Goal: Task Accomplishment & Management: Use online tool/utility

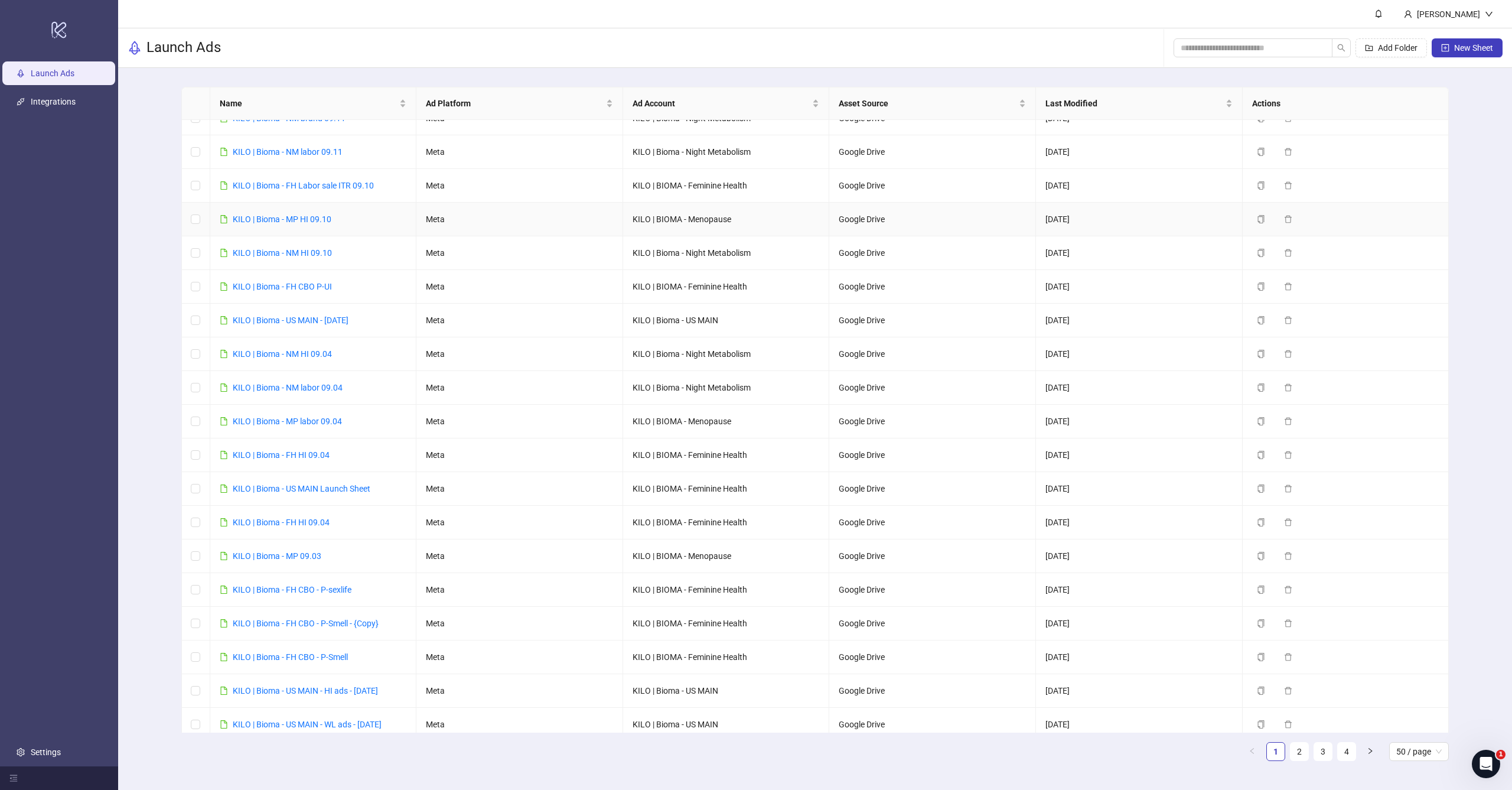
scroll to position [187, 0]
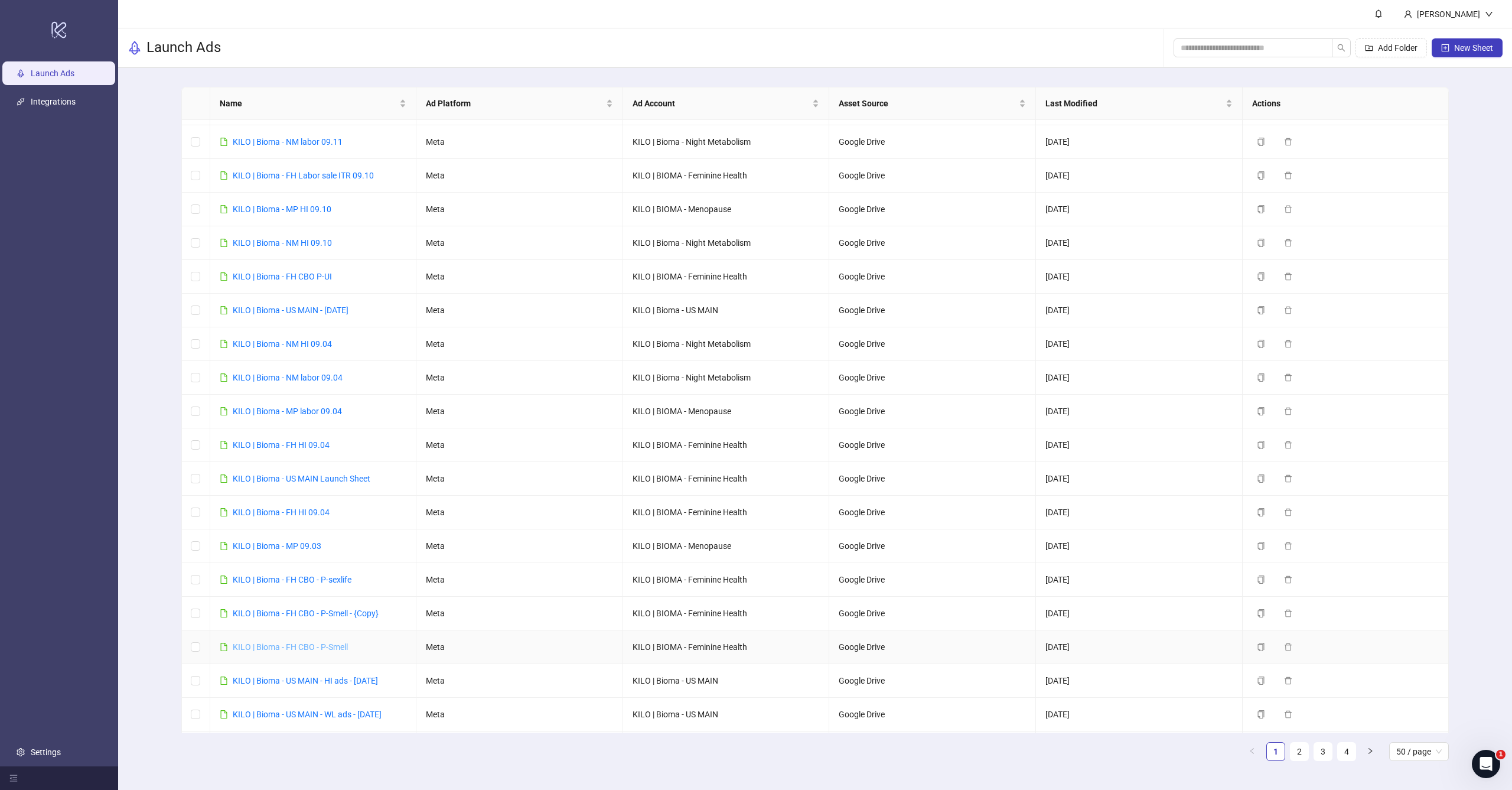
click at [307, 649] on link "KILO | Bioma - FH CBO - P-Smell" at bounding box center [290, 647] width 115 height 9
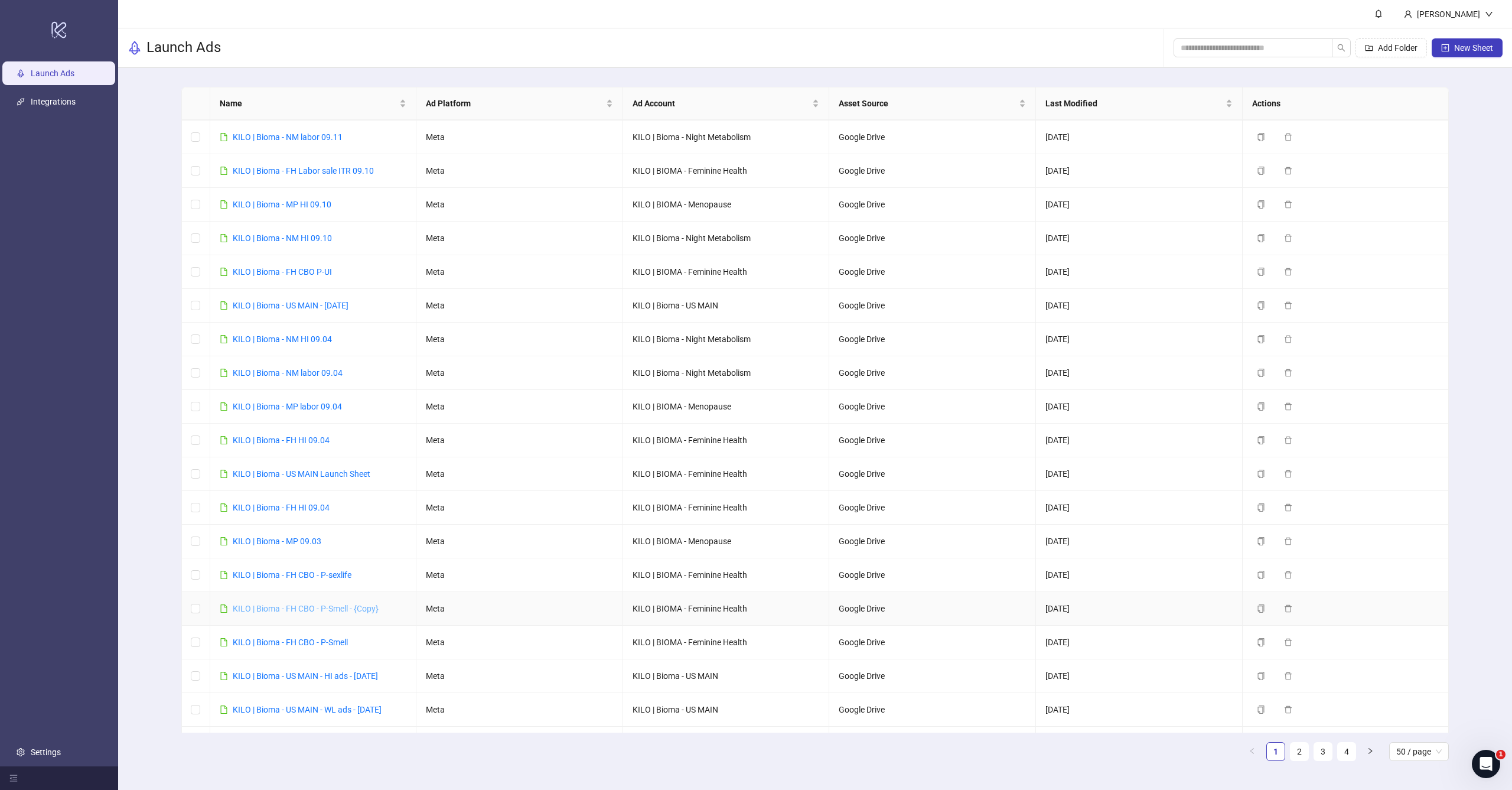
click at [325, 609] on link "KILO | Bioma - FH CBO - P-Smell - {Copy}" at bounding box center [306, 609] width 146 height 9
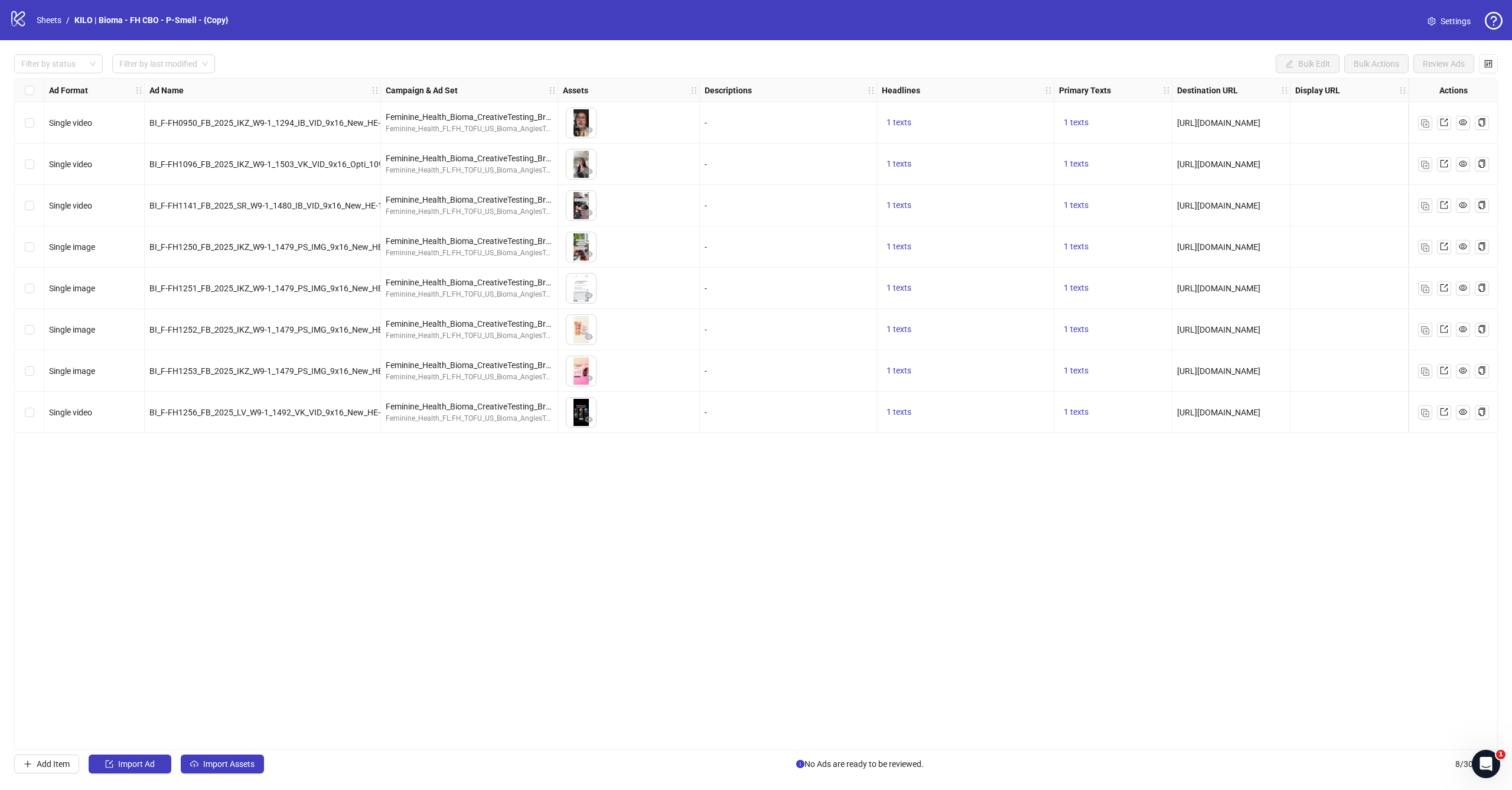
click at [32, 22] on nav "Sheets / KILO | Bioma - FH CBO - P-Smell - {Copy}" at bounding box center [133, 20] width 201 height 13
click at [46, 16] on link "Sheets" at bounding box center [49, 20] width 29 height 13
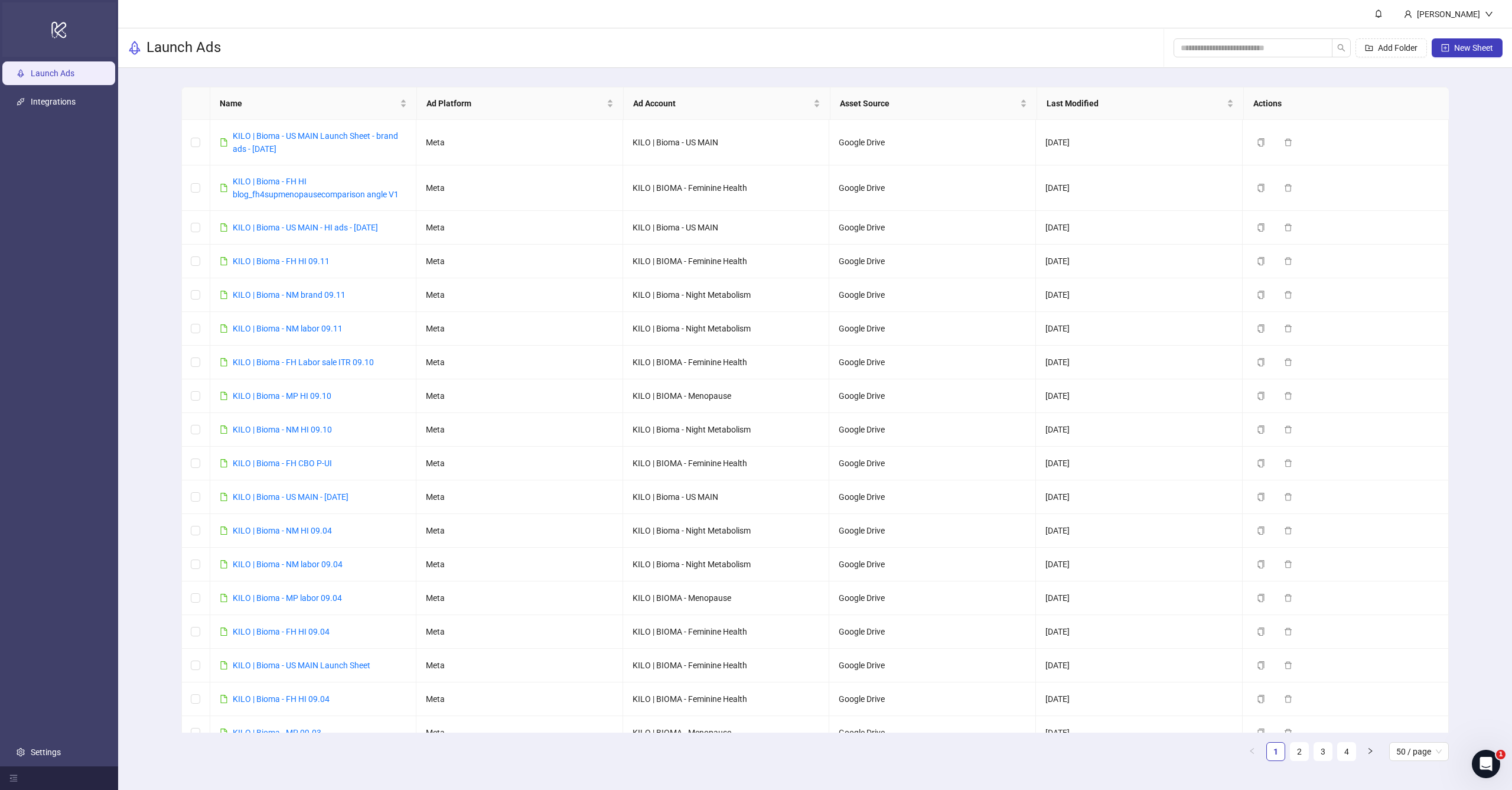
click at [45, 18] on div "logo/logo-mobile" at bounding box center [59, 29] width 114 height 55
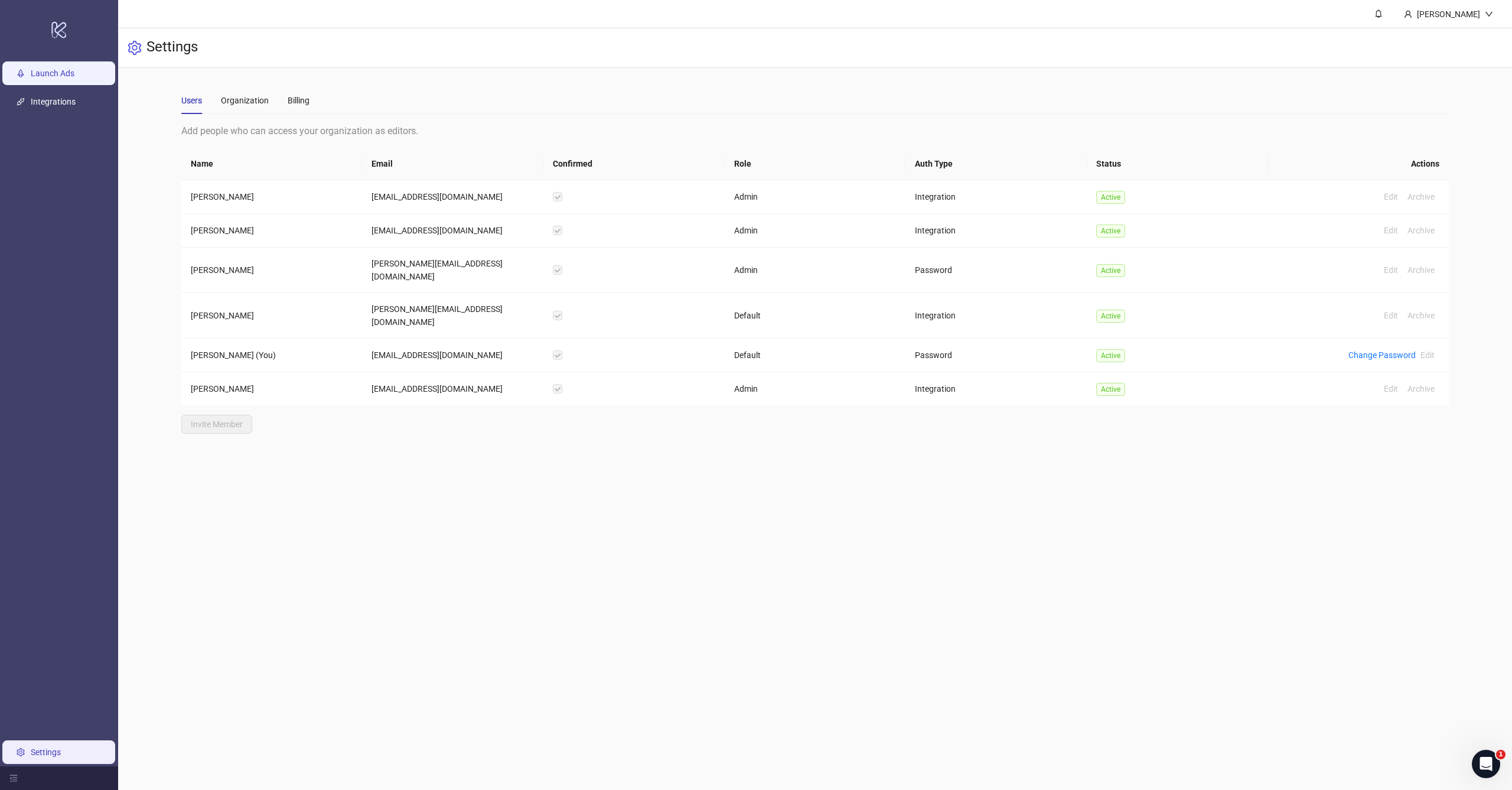
click at [75, 78] on link "Launch Ads" at bounding box center [52, 73] width 44 height 9
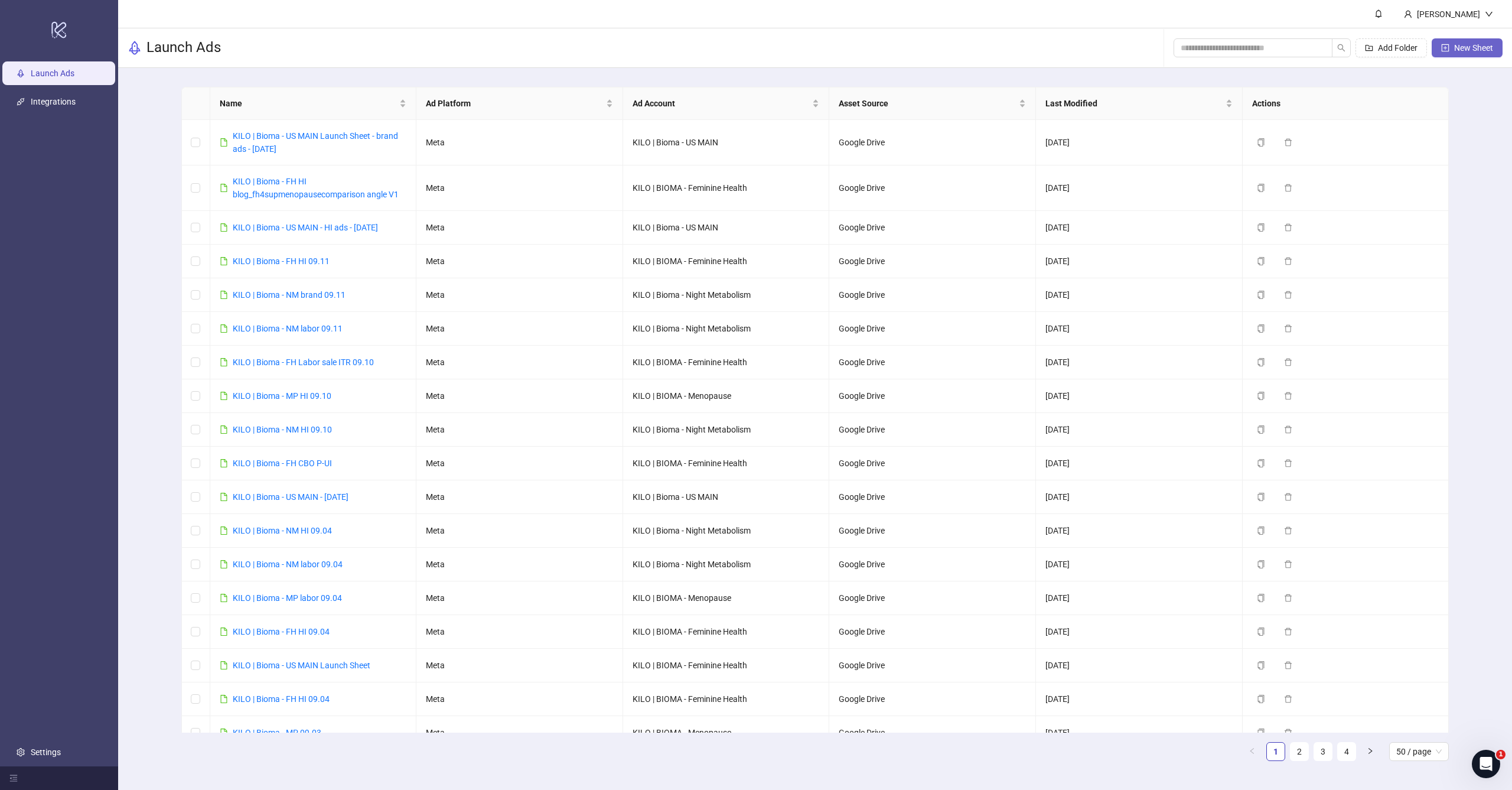
click at [1474, 47] on span "New Sheet" at bounding box center [1473, 48] width 39 height 9
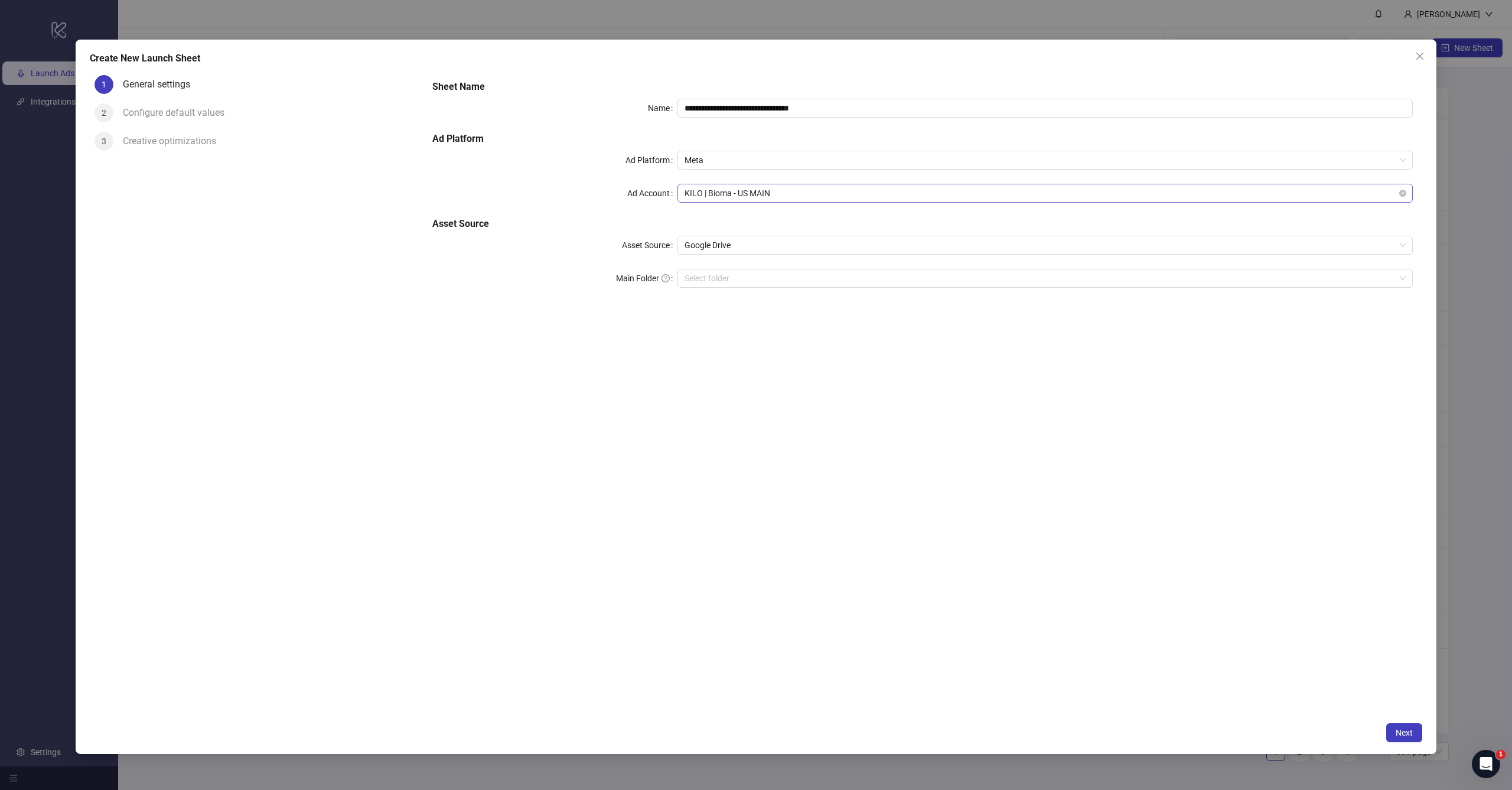
click at [772, 191] on span "KILO | Bioma - US MAIN" at bounding box center [1045, 193] width 721 height 18
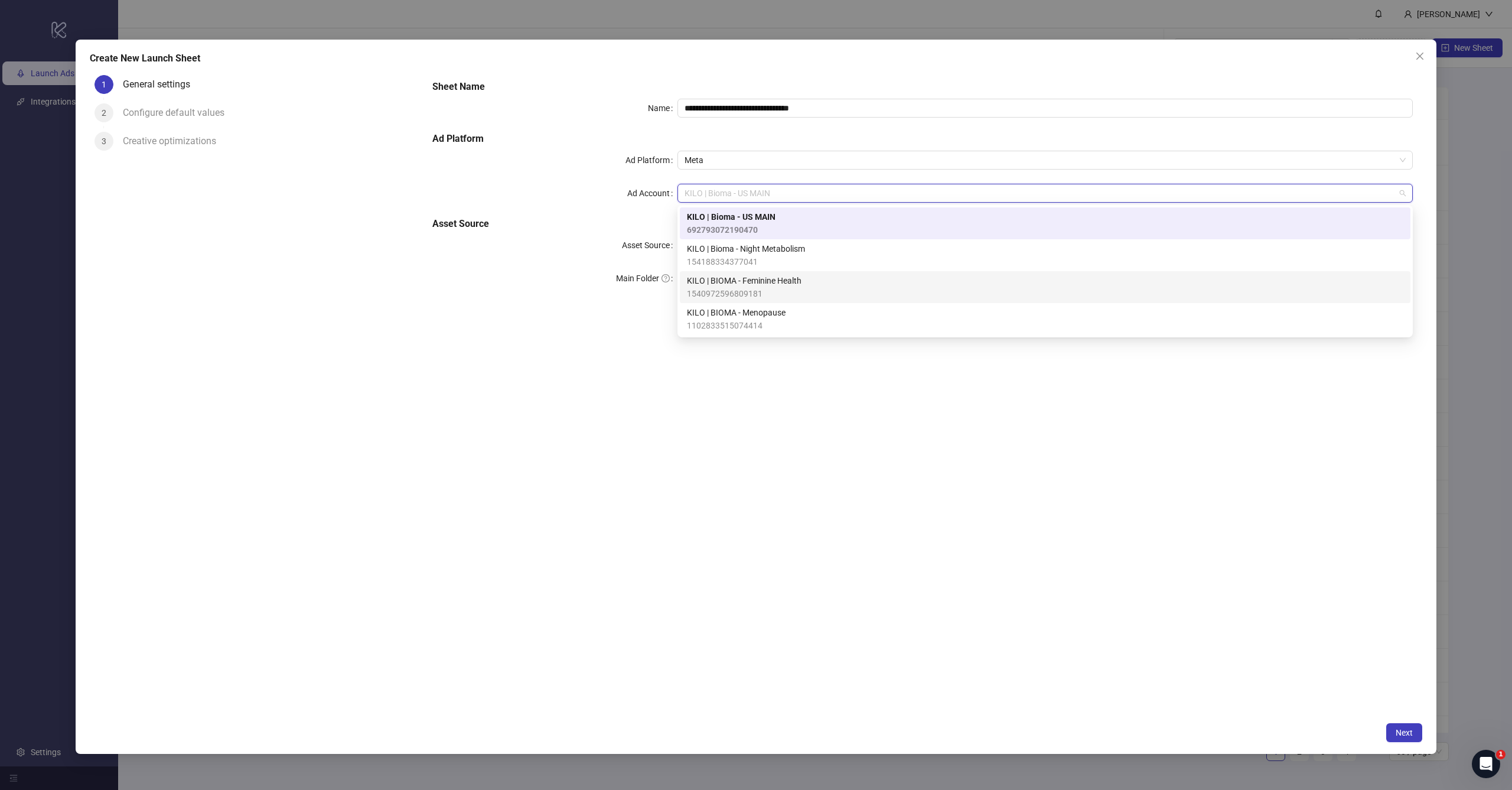
click at [766, 286] on span "KILO | BIOMA - Feminine Health" at bounding box center [744, 280] width 114 height 13
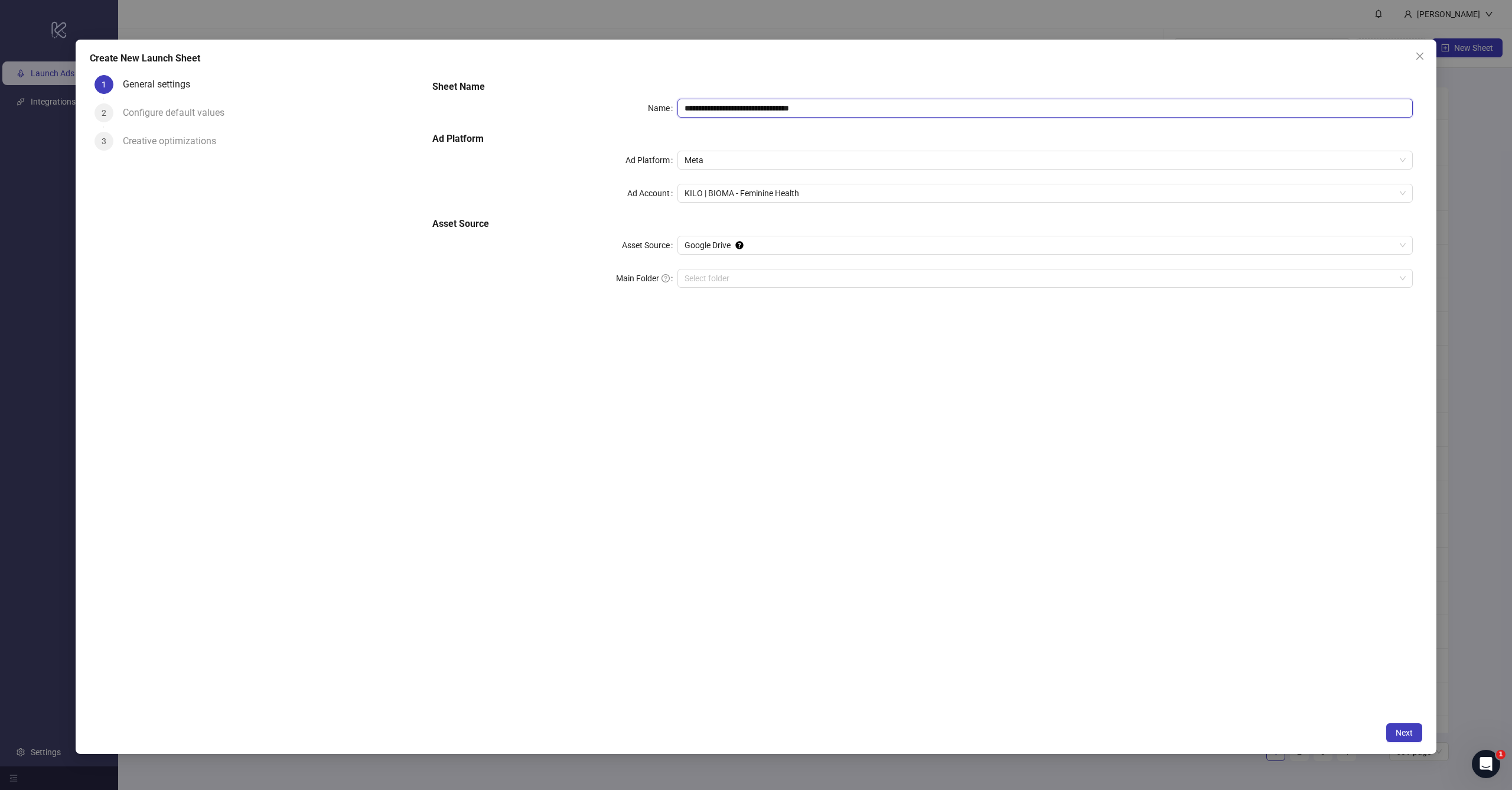
drag, startPoint x: 740, startPoint y: 106, endPoint x: 1030, endPoint y: 111, distance: 290.0
click at [1032, 111] on input "**********" at bounding box center [1045, 108] width 735 height 19
click at [768, 107] on input "**********" at bounding box center [1045, 108] width 735 height 19
click at [840, 106] on input "**********" at bounding box center [1045, 108] width 735 height 19
type input "**********"
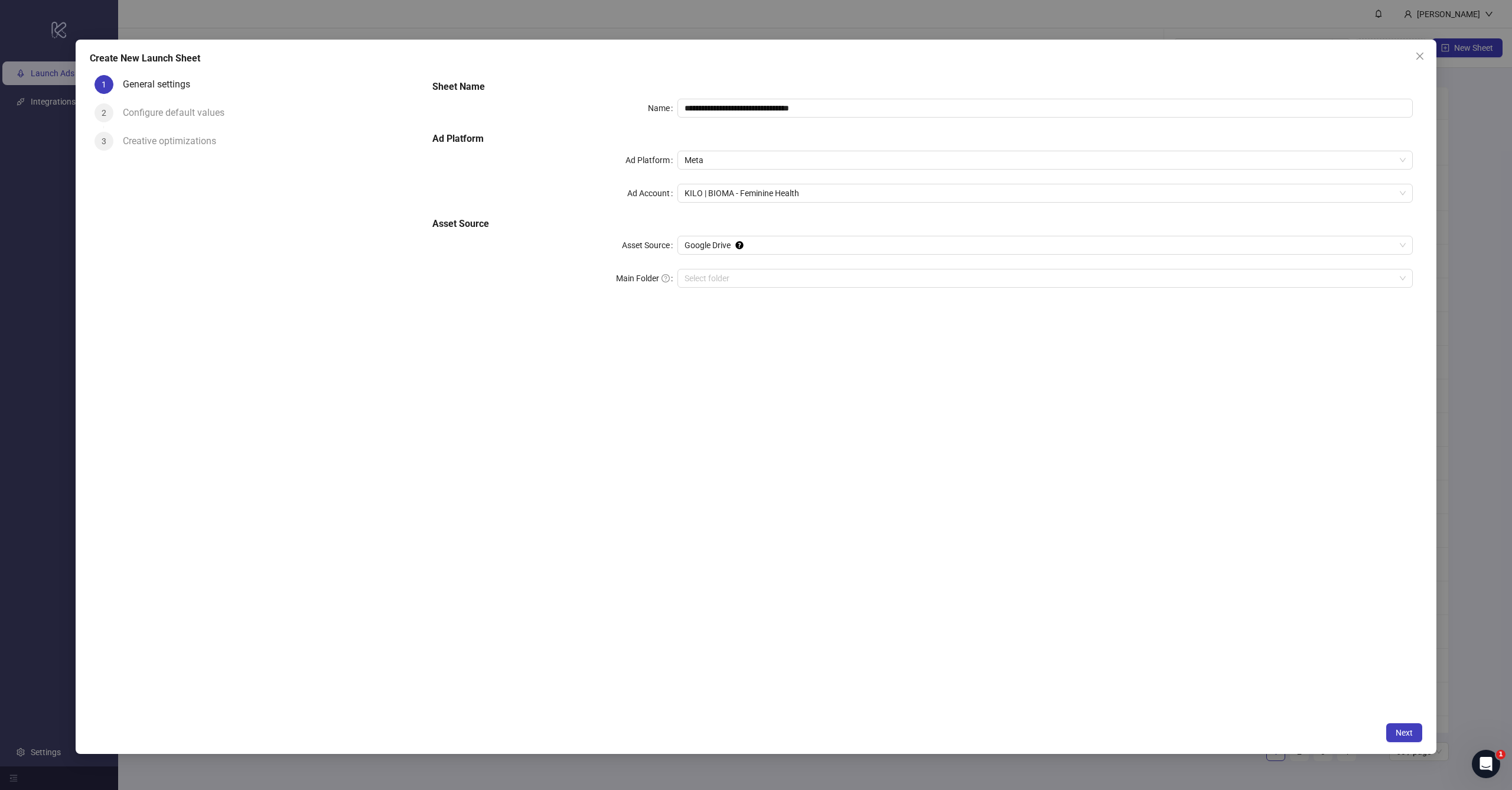
click at [938, 69] on div "**********" at bounding box center [755, 396] width 1361 height 714
click at [1401, 730] on span "Next" at bounding box center [1404, 732] width 17 height 9
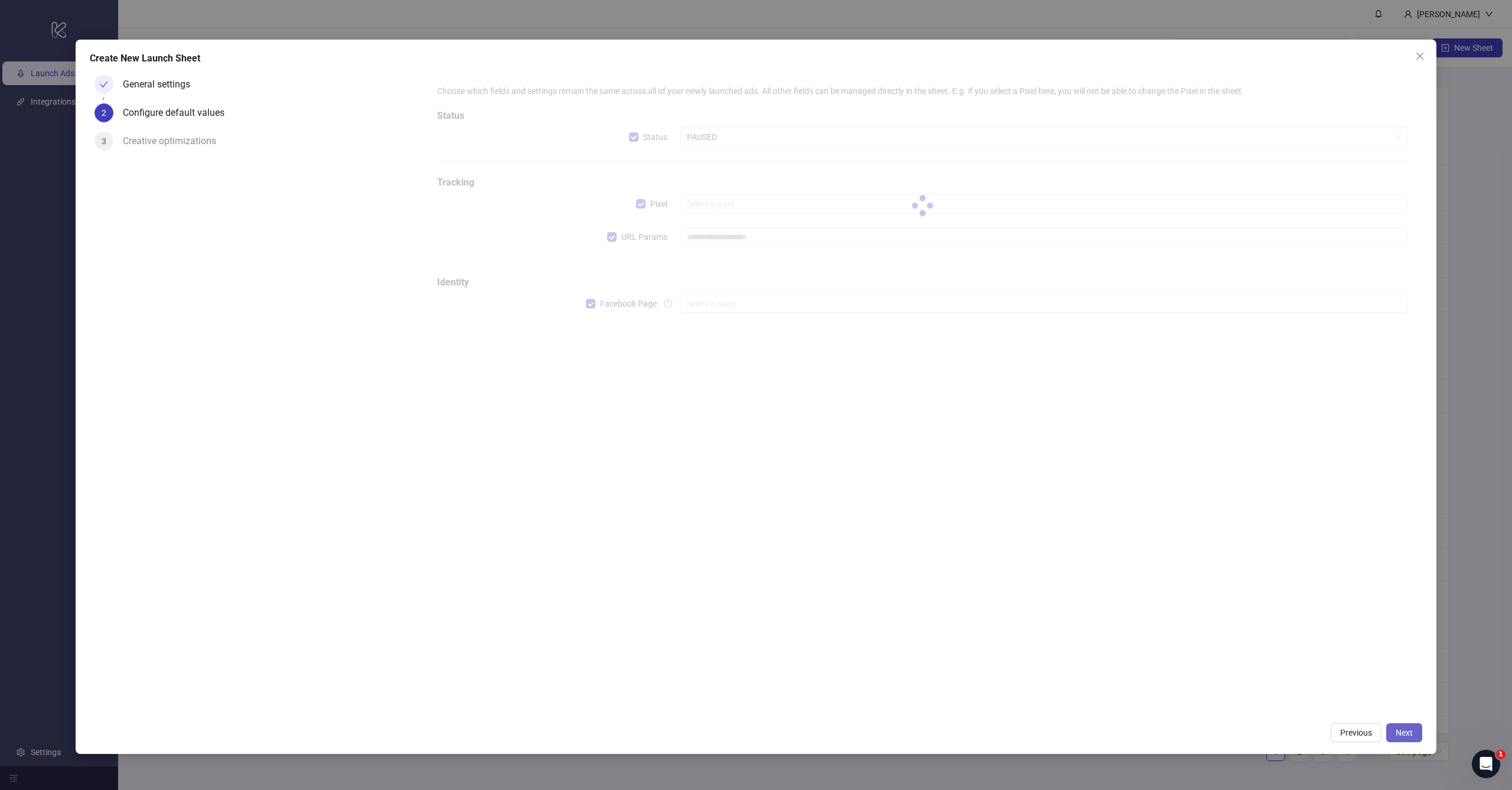
type input "**********"
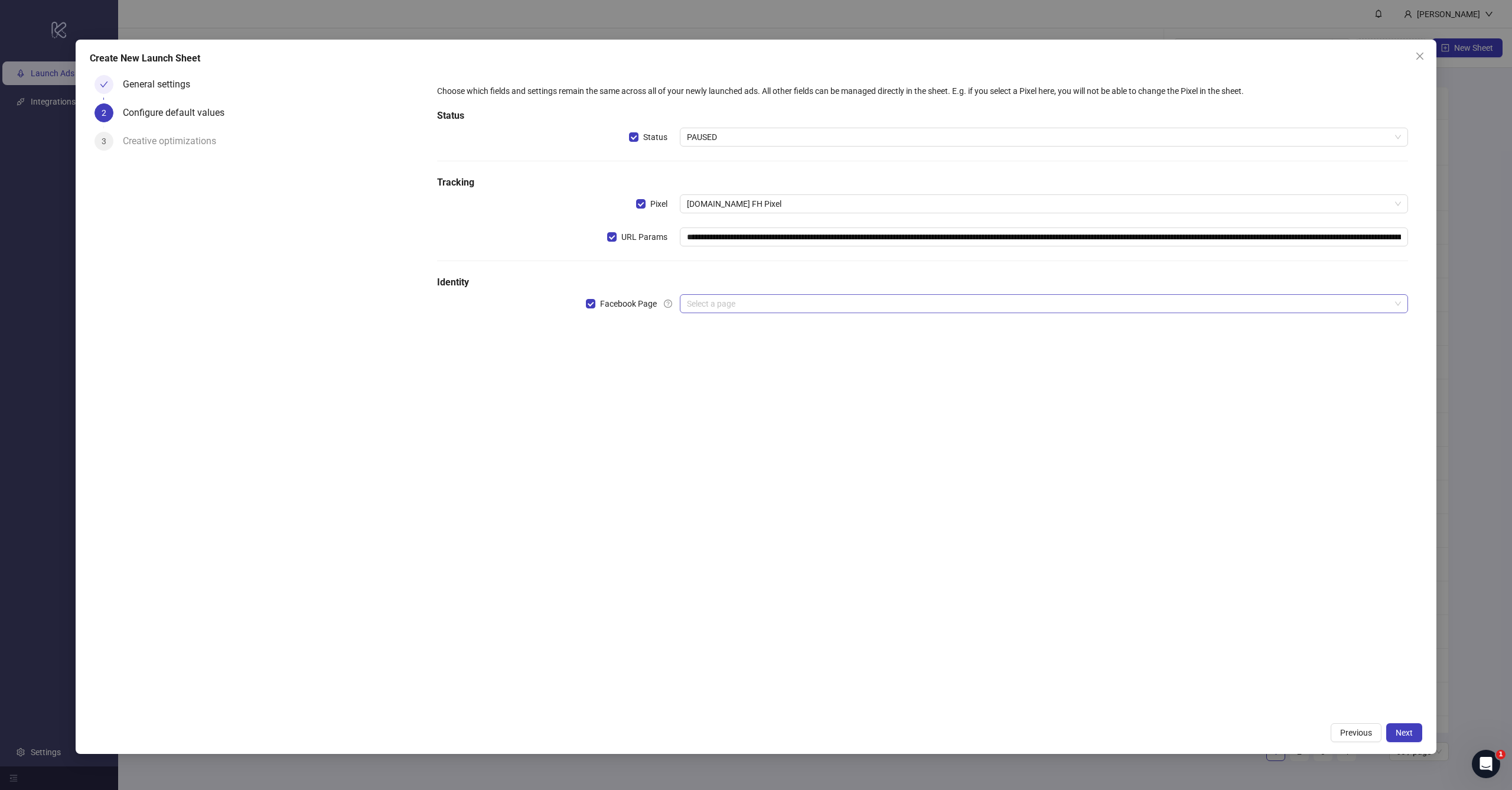
click at [747, 310] on input "search" at bounding box center [1038, 304] width 703 height 18
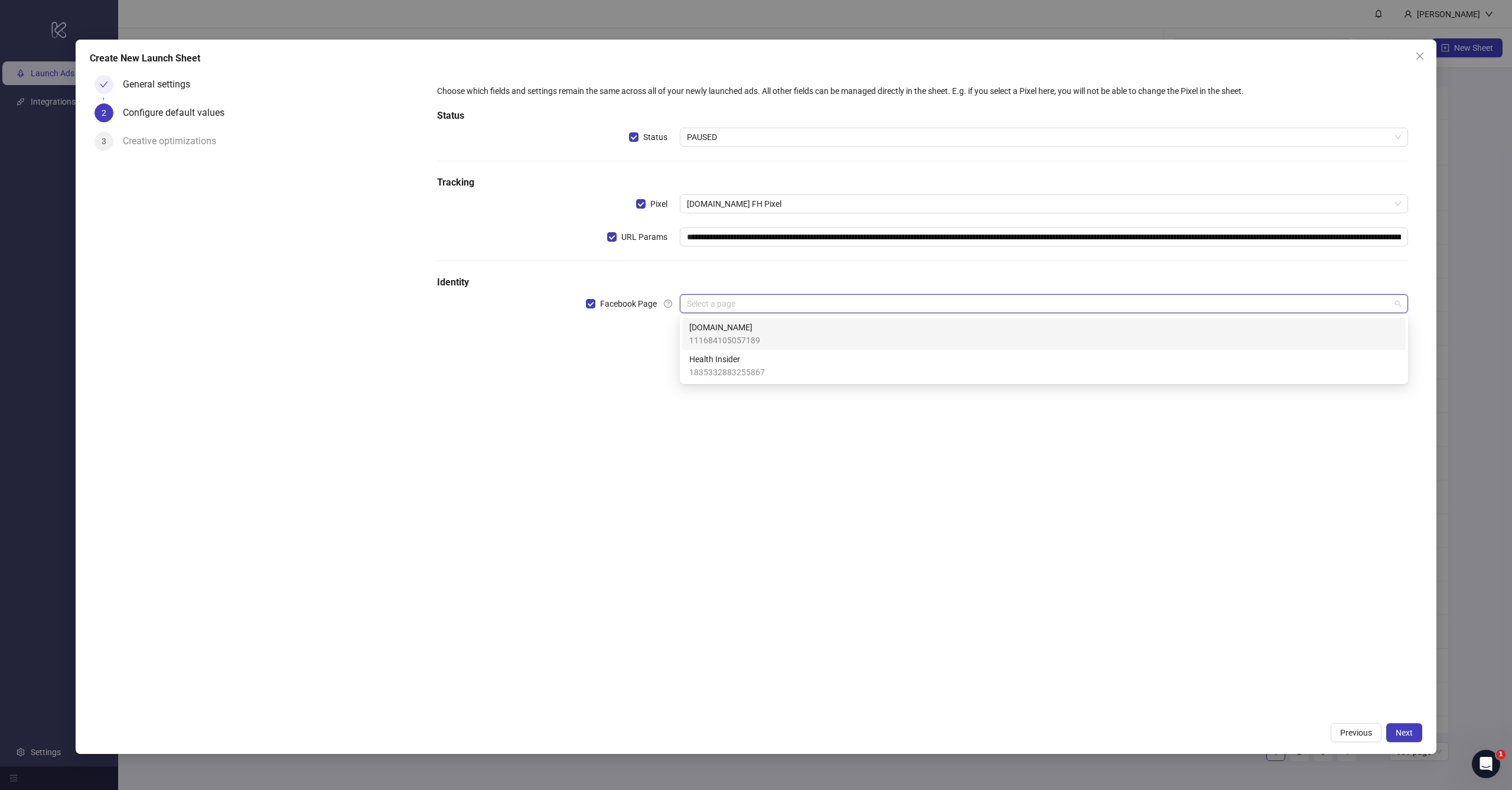
click at [742, 330] on span "[DOMAIN_NAME]" at bounding box center [724, 327] width 71 height 13
click at [746, 335] on input "search" at bounding box center [1038, 337] width 703 height 18
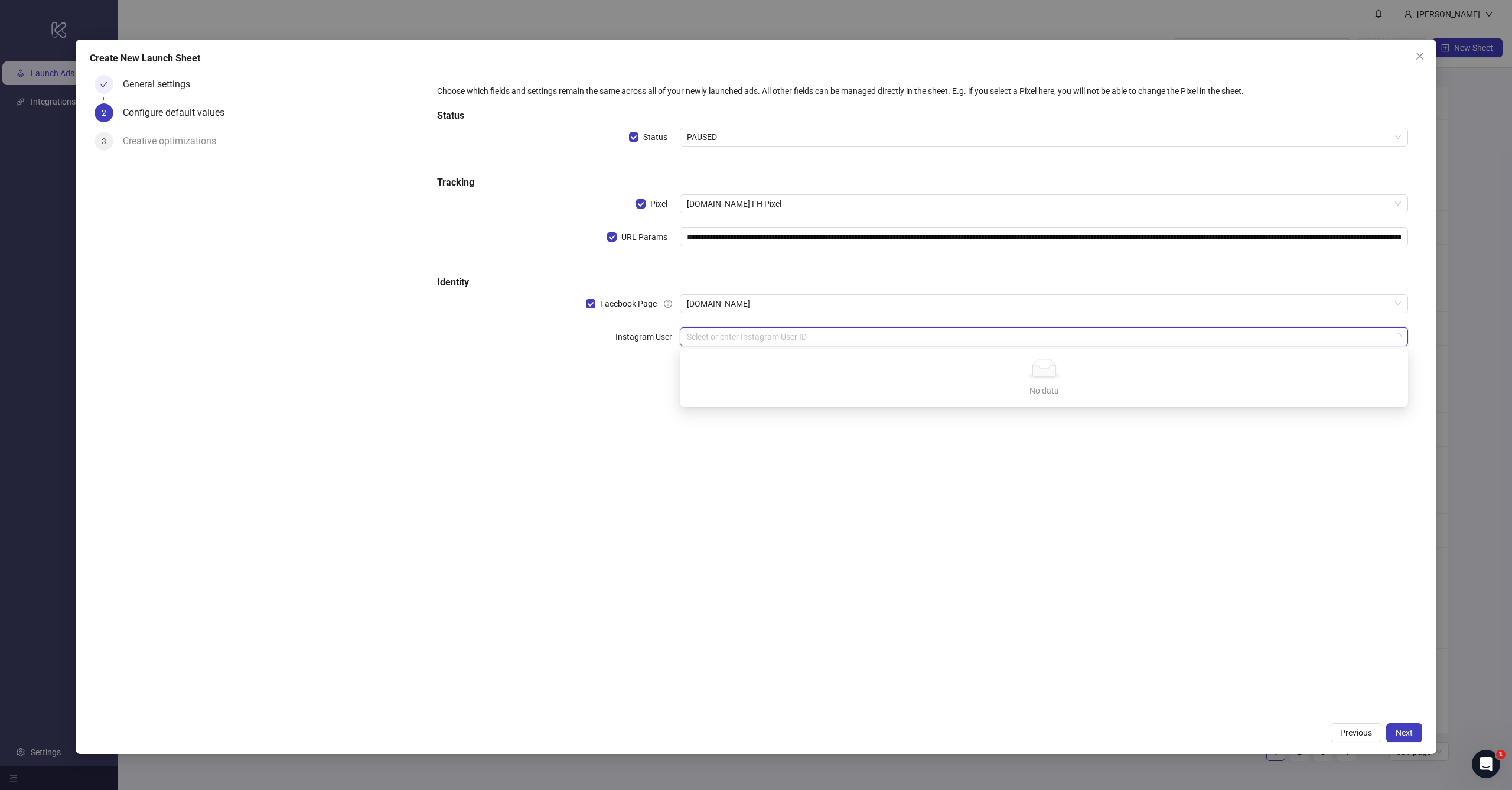
click at [828, 487] on div "**********" at bounding box center [922, 393] width 1000 height 646
click at [773, 334] on input "search" at bounding box center [1038, 337] width 703 height 18
click at [752, 361] on div "[DOMAIN_NAME]" at bounding box center [1043, 360] width 709 height 13
click at [887, 513] on div "**********" at bounding box center [922, 393] width 1000 height 646
click at [1396, 732] on span "Next" at bounding box center [1404, 732] width 17 height 9
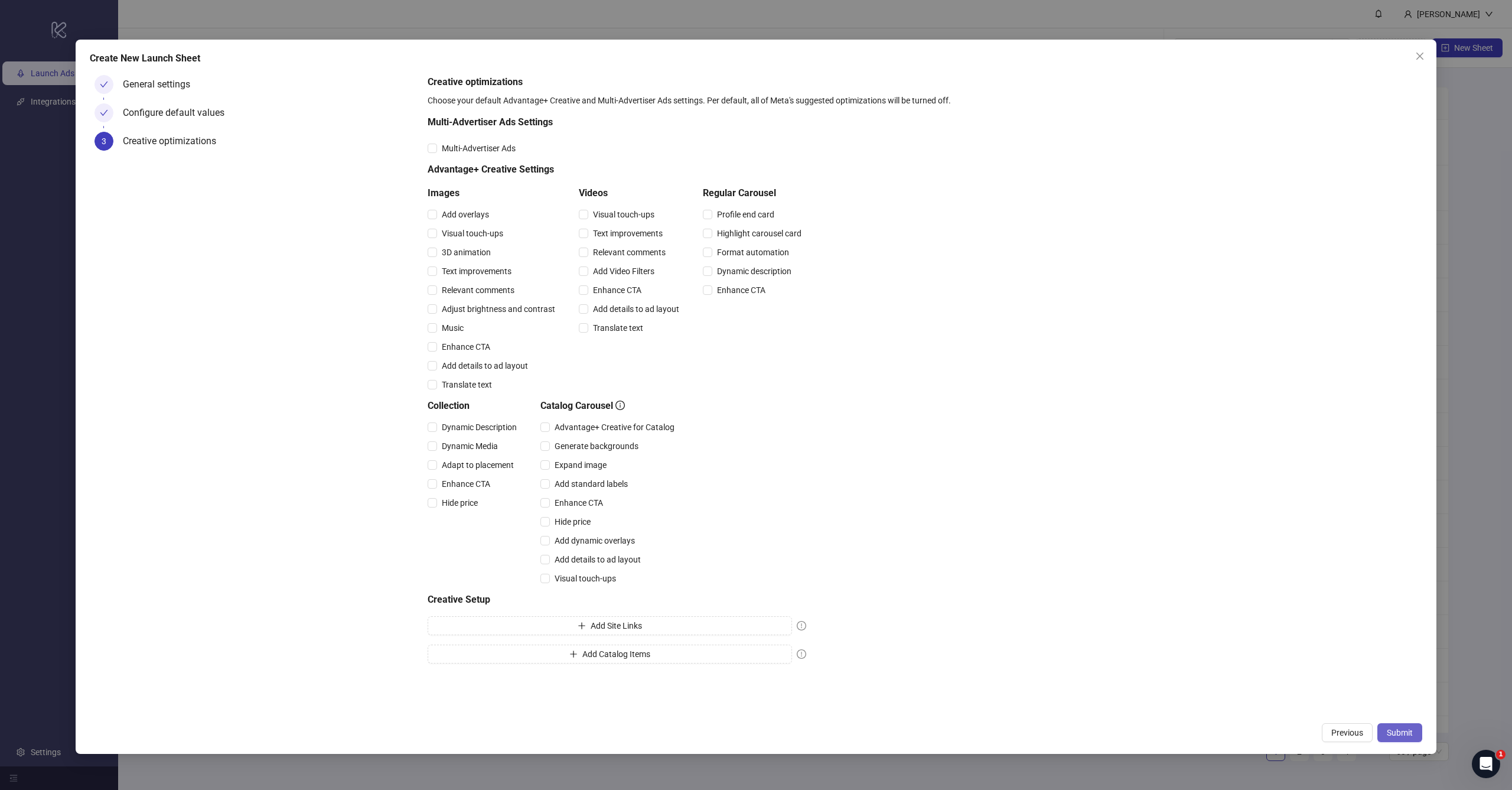
click at [1404, 728] on span "Submit" at bounding box center [1400, 732] width 26 height 9
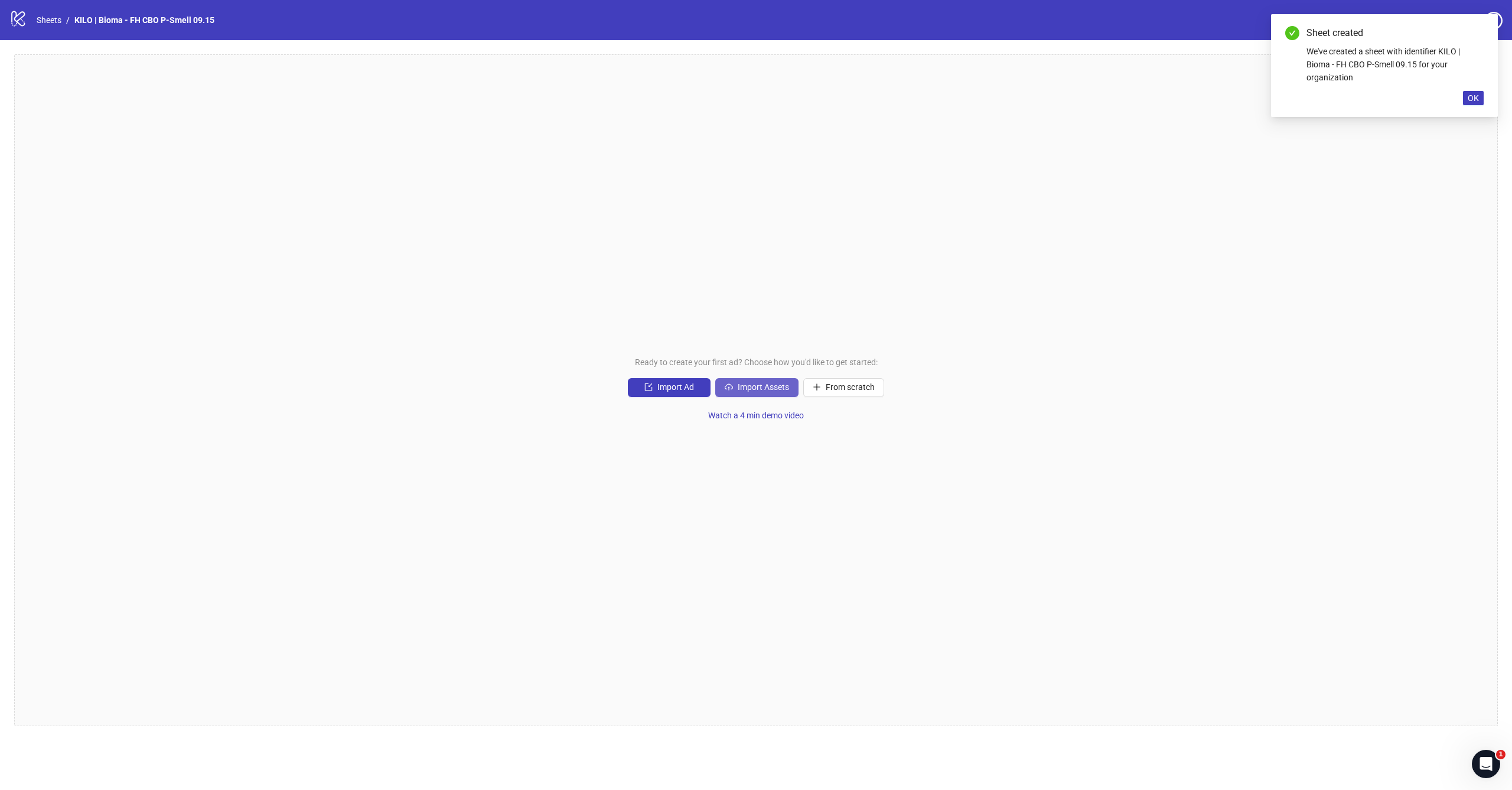
click at [758, 396] on button "Import Assets" at bounding box center [757, 387] width 83 height 19
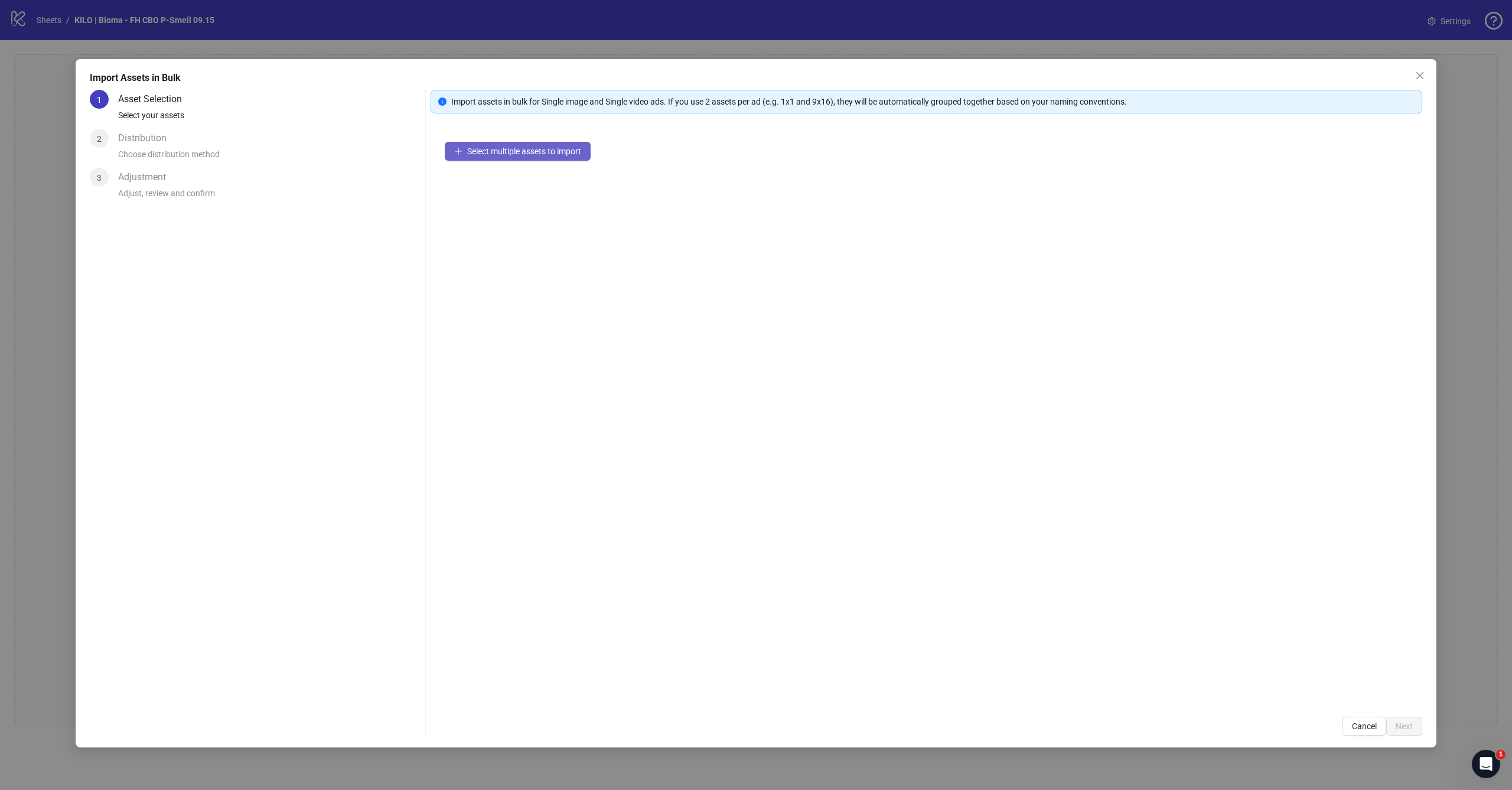
click at [461, 154] on icon "plus" at bounding box center [458, 151] width 8 height 8
click at [466, 151] on button "Select multiple assets to import" at bounding box center [518, 151] width 146 height 19
click at [541, 152] on span "Select multiple assets to import" at bounding box center [524, 151] width 114 height 9
click at [632, 247] on div "Select multiple assets to import" at bounding box center [926, 415] width 992 height 575
click at [554, 161] on div "Select multiple assets to import" at bounding box center [926, 415] width 992 height 575
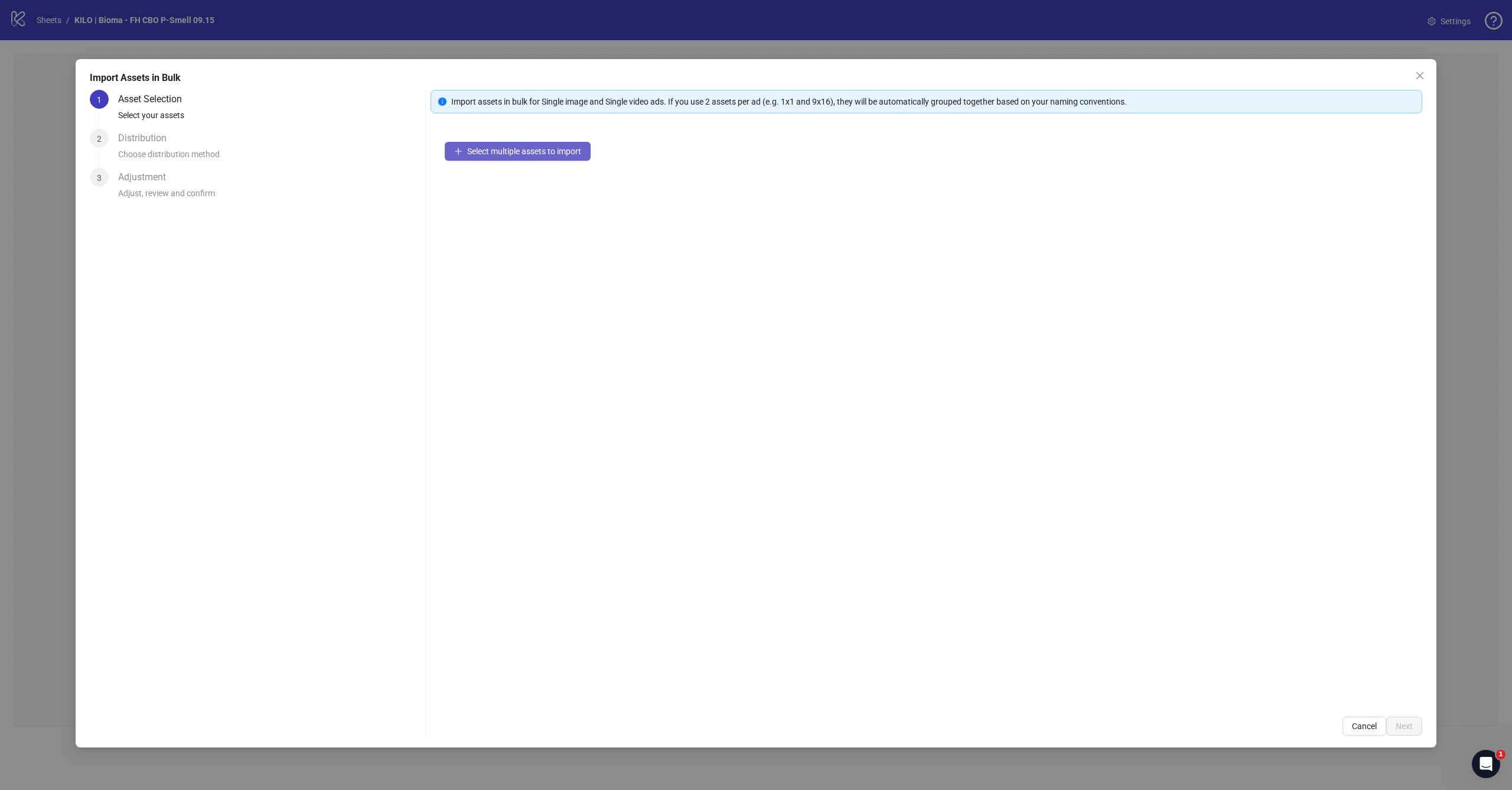
click at [559, 153] on span "Select multiple assets to import" at bounding box center [524, 151] width 114 height 9
click at [1411, 729] on span "Next" at bounding box center [1404, 726] width 17 height 9
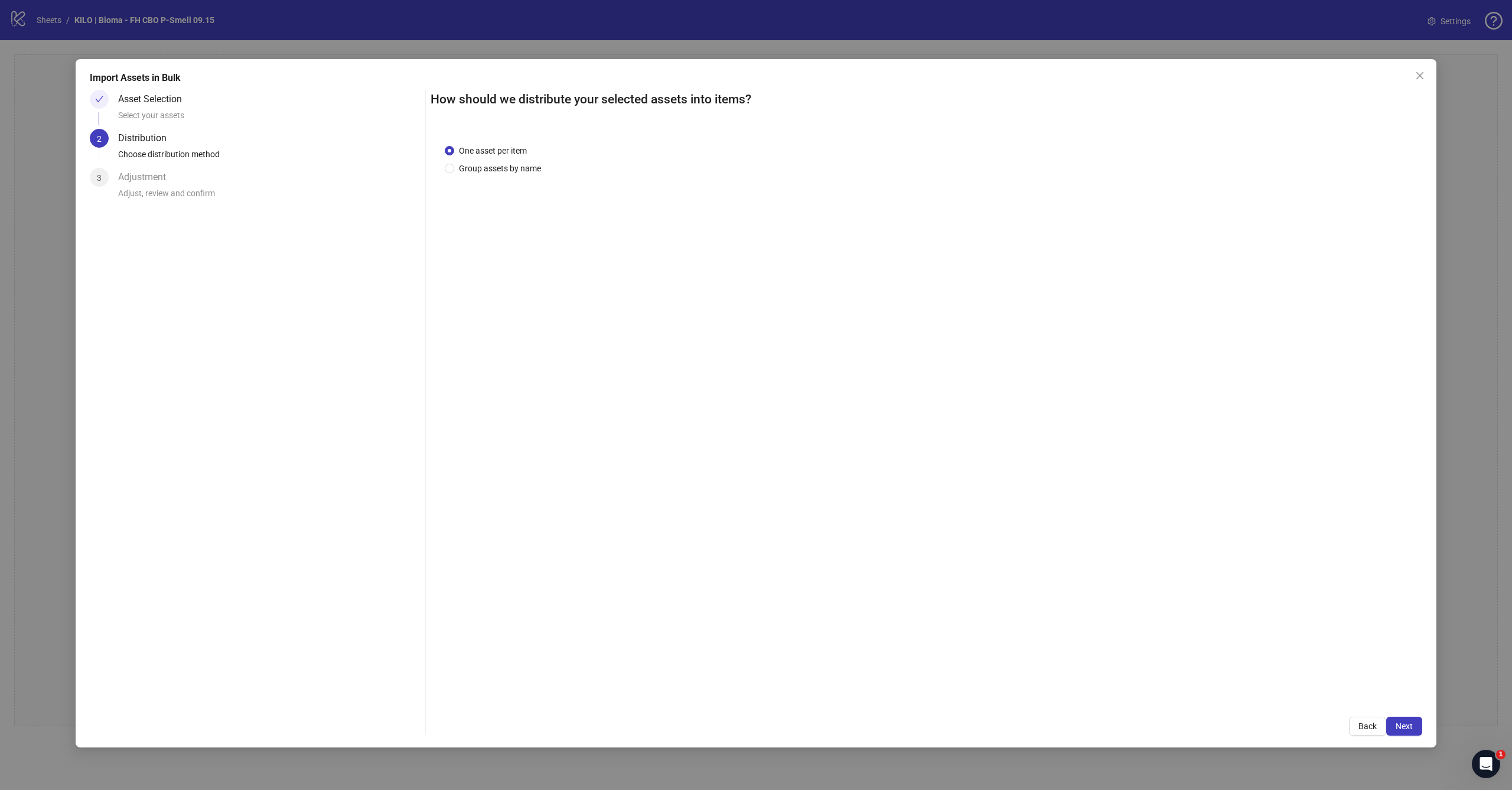
click at [1411, 729] on span "Next" at bounding box center [1404, 726] width 17 height 9
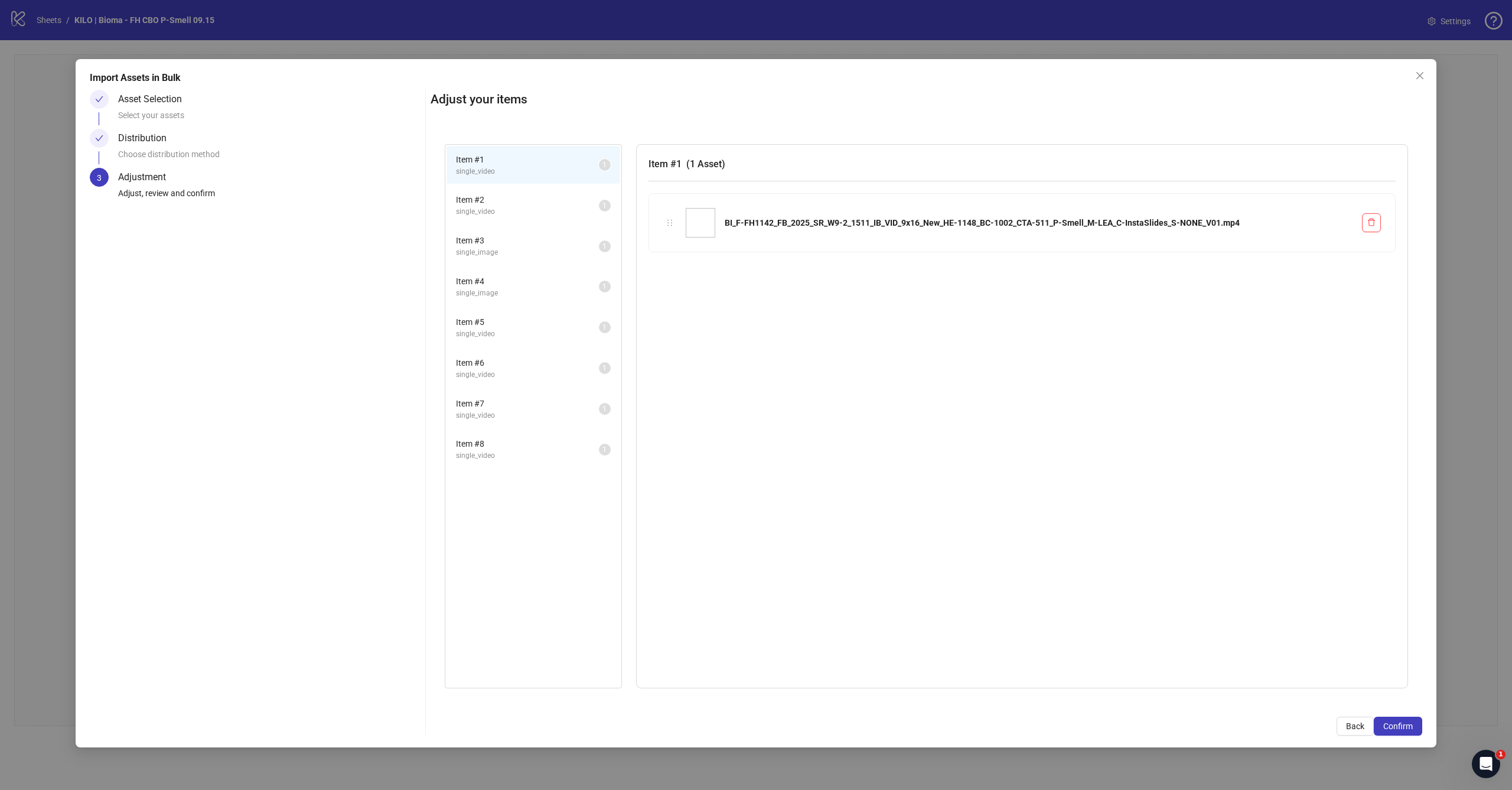
click at [1411, 729] on span "Confirm" at bounding box center [1398, 726] width 29 height 9
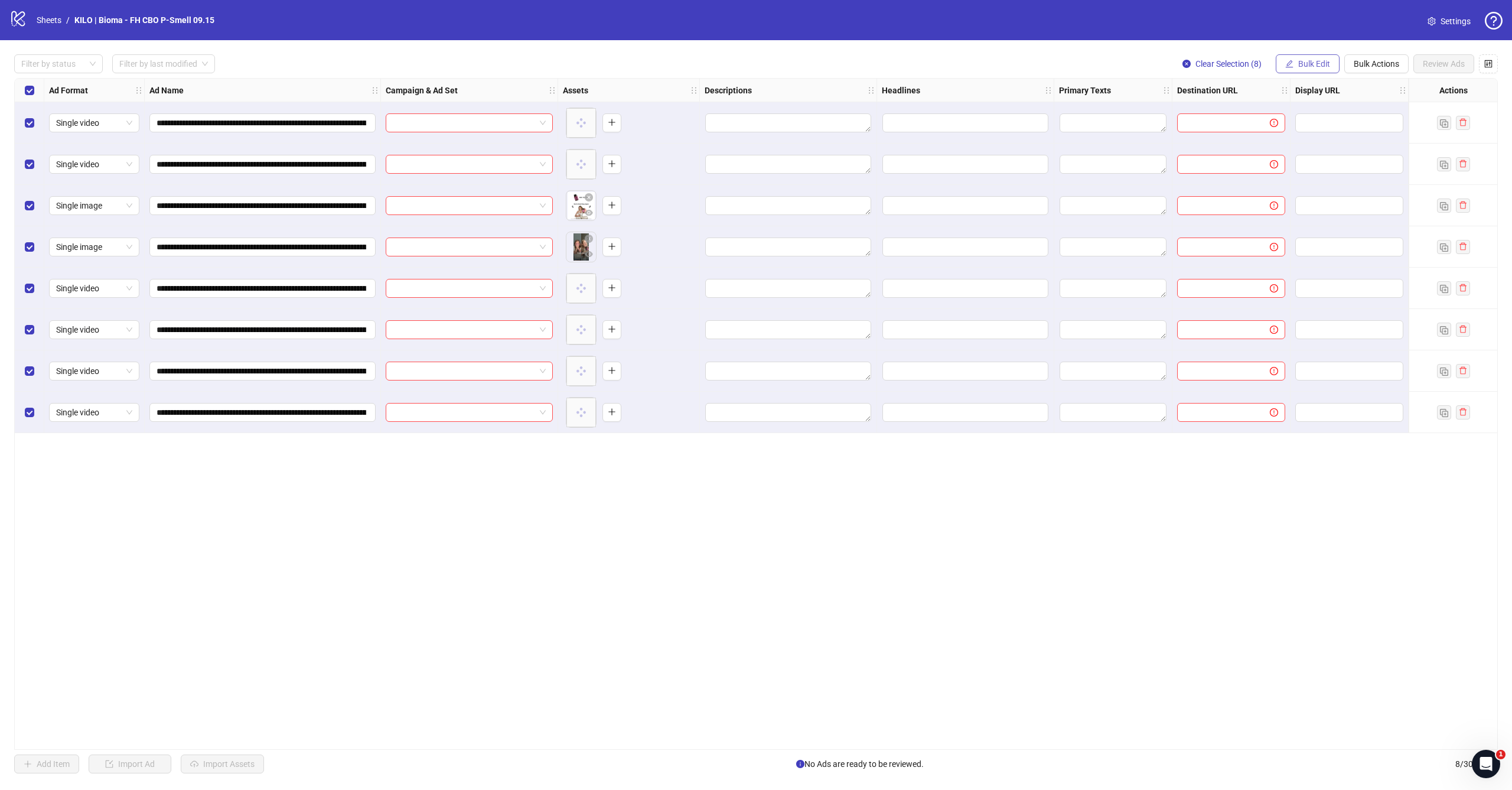
click at [1292, 65] on icon "edit" at bounding box center [1289, 64] width 8 height 8
click at [1295, 121] on span "Campaign & Ad Set" at bounding box center [1318, 124] width 70 height 13
click at [1232, 118] on input "search" at bounding box center [1268, 115] width 211 height 18
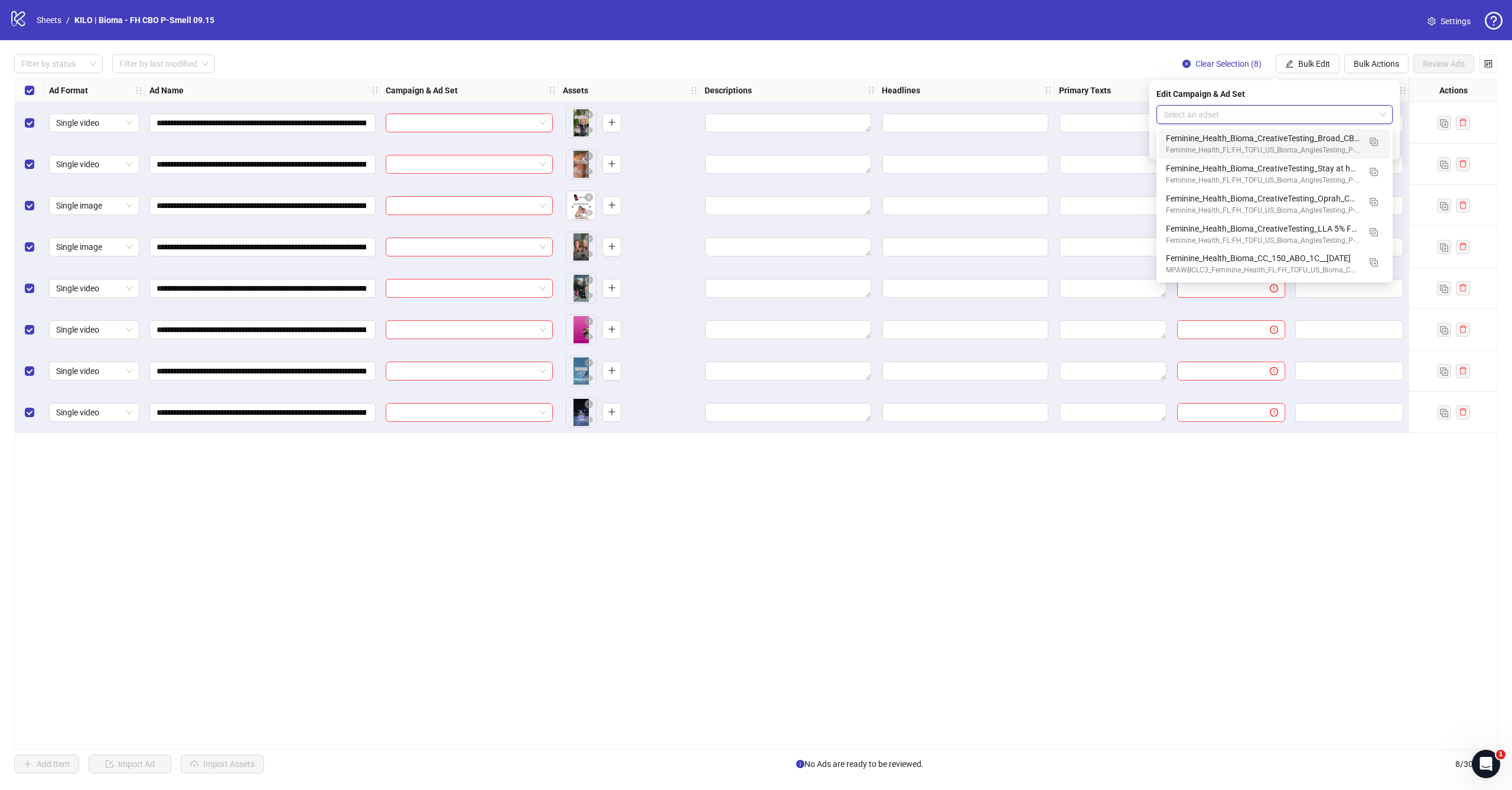
click at [1068, 57] on div "Filter by status Filter by last modified Clear Selection (8) Bulk Edit Bulk Act…" at bounding box center [755, 64] width 1484 height 19
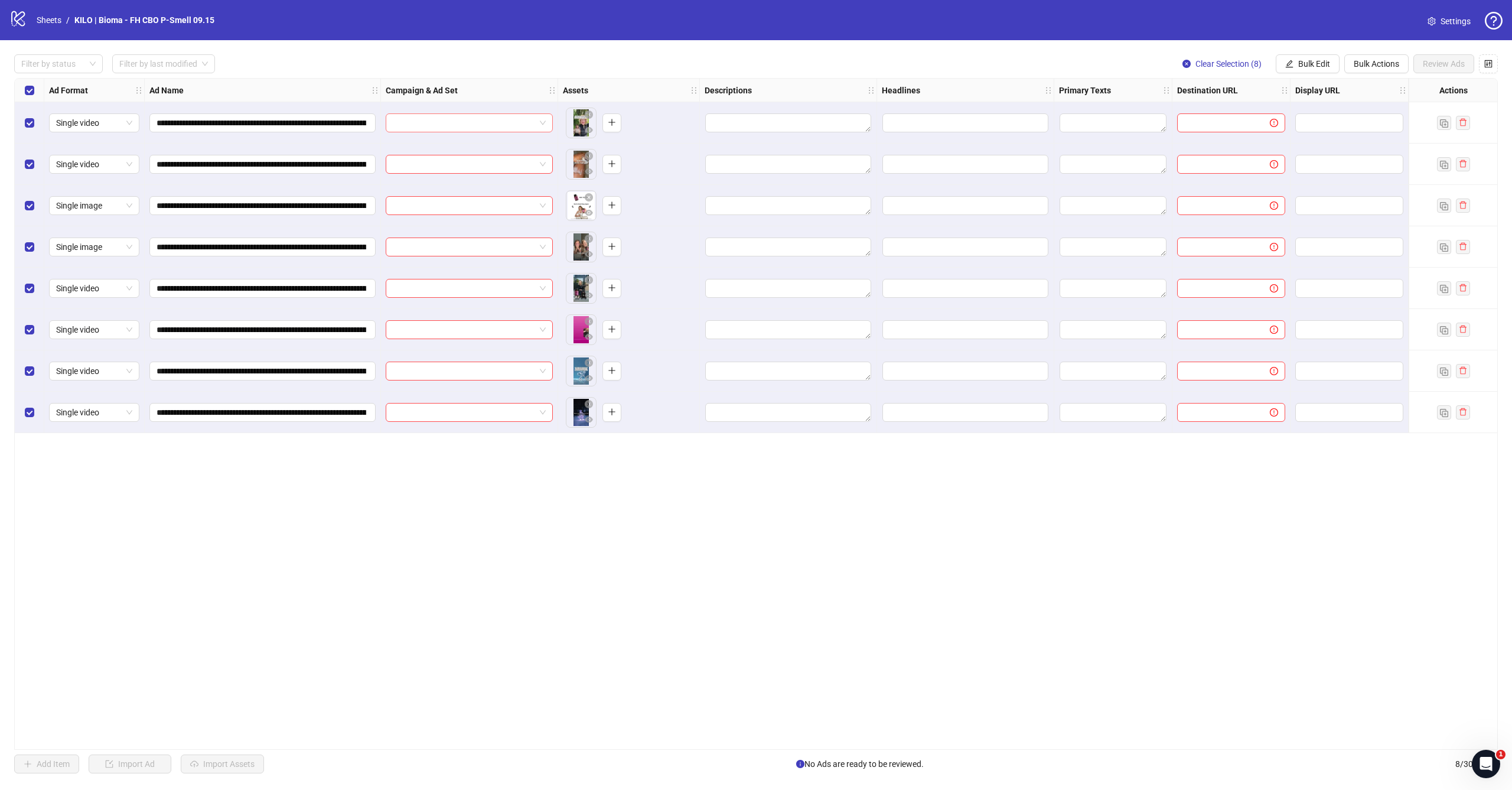
click at [520, 125] on input "search" at bounding box center [463, 122] width 142 height 18
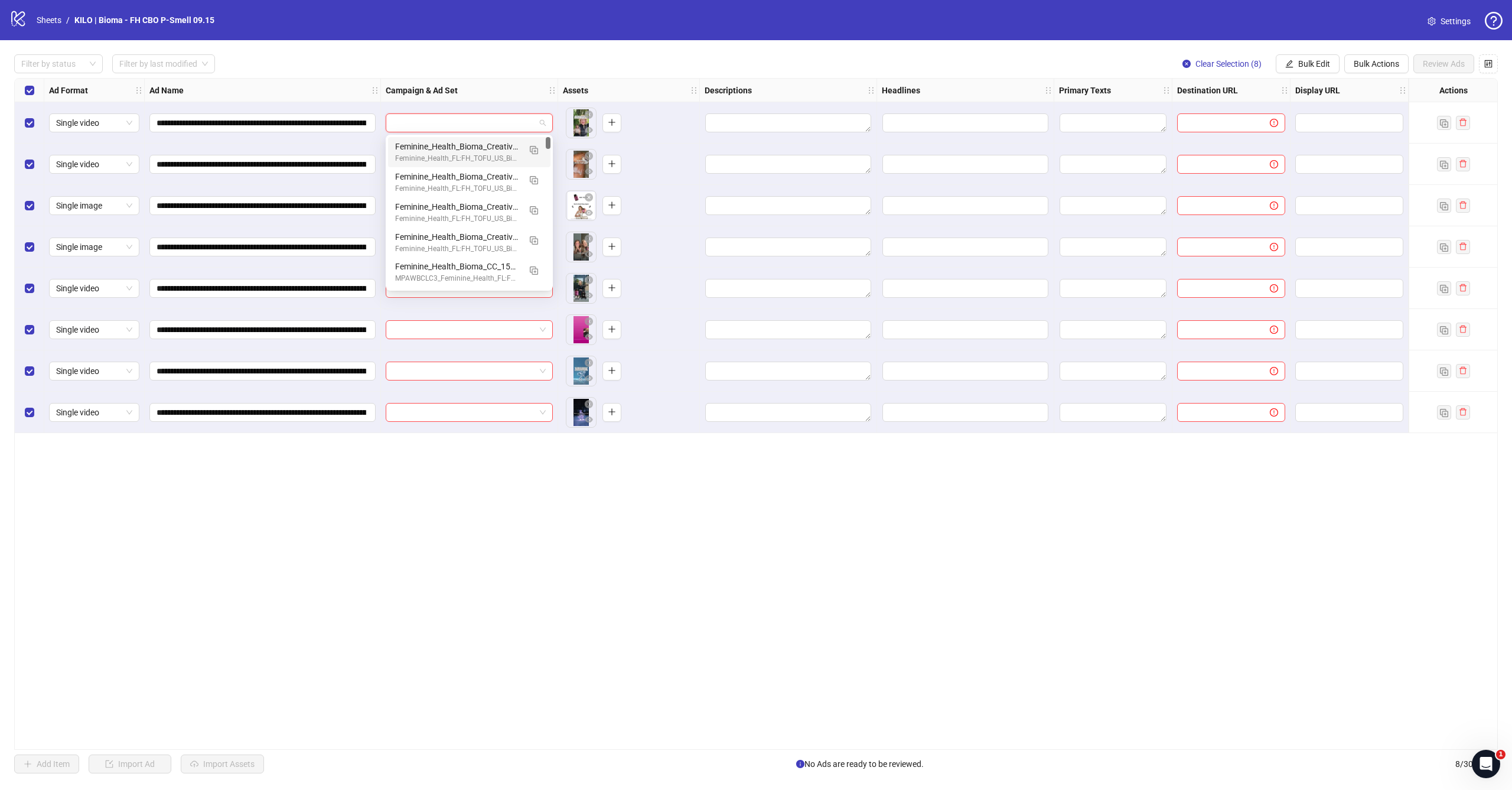
click at [676, 58] on div "Filter by status Filter by last modified Clear Selection (8) Bulk Edit Bulk Act…" at bounding box center [755, 64] width 1484 height 19
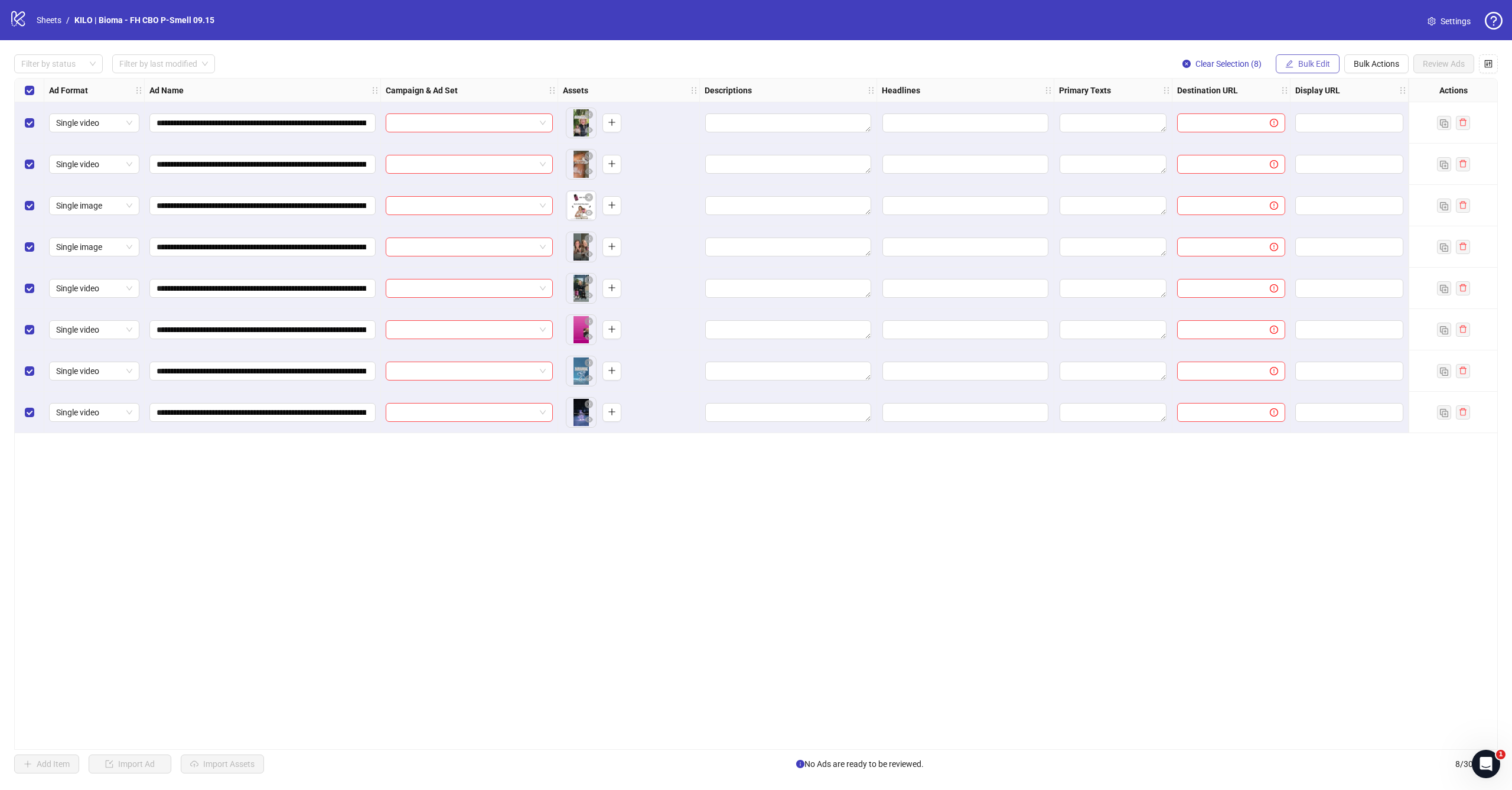
click at [1301, 55] on button "Bulk Edit" at bounding box center [1307, 64] width 64 height 19
click at [1294, 129] on span "Campaign & Ad Set" at bounding box center [1318, 124] width 70 height 13
click at [1229, 114] on input "search" at bounding box center [1268, 115] width 211 height 18
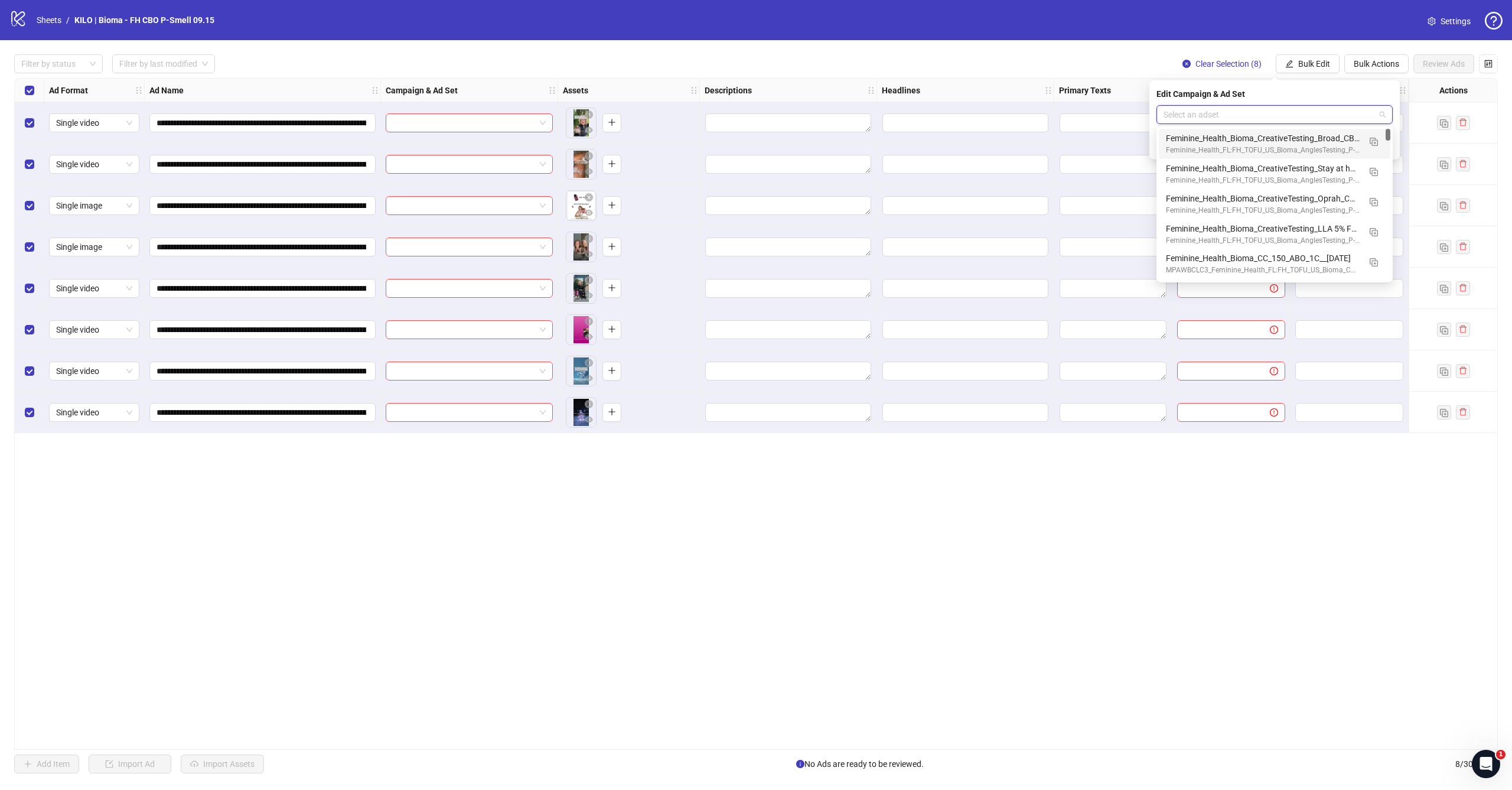
click at [1179, 79] on div "Destination URL" at bounding box center [1232, 90] width 118 height 24
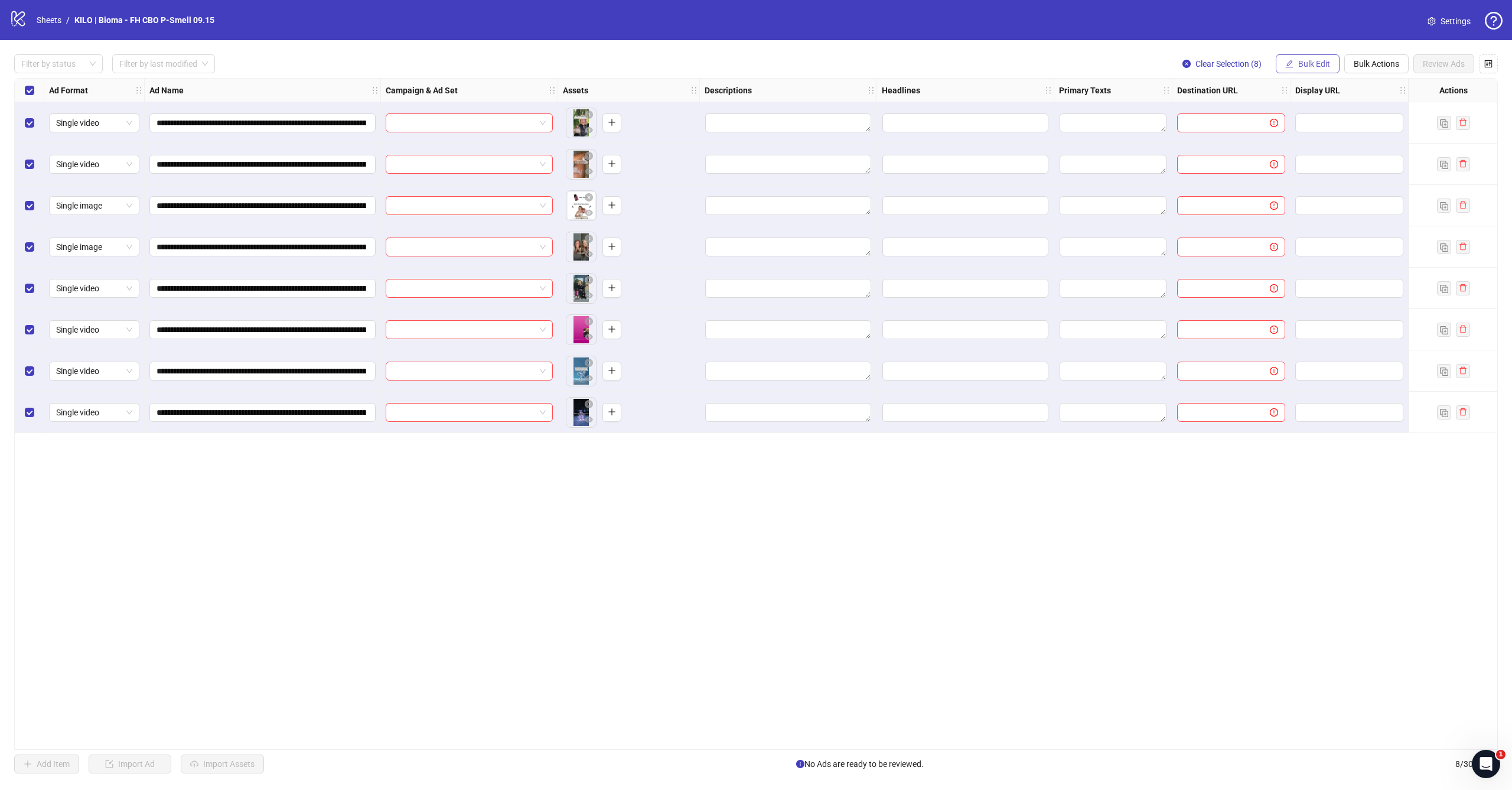
click at [1327, 68] on span "Bulk Edit" at bounding box center [1314, 64] width 32 height 9
click at [1301, 126] on span "Campaign & Ad Set" at bounding box center [1318, 124] width 70 height 13
click at [1231, 115] on input "search" at bounding box center [1268, 115] width 211 height 18
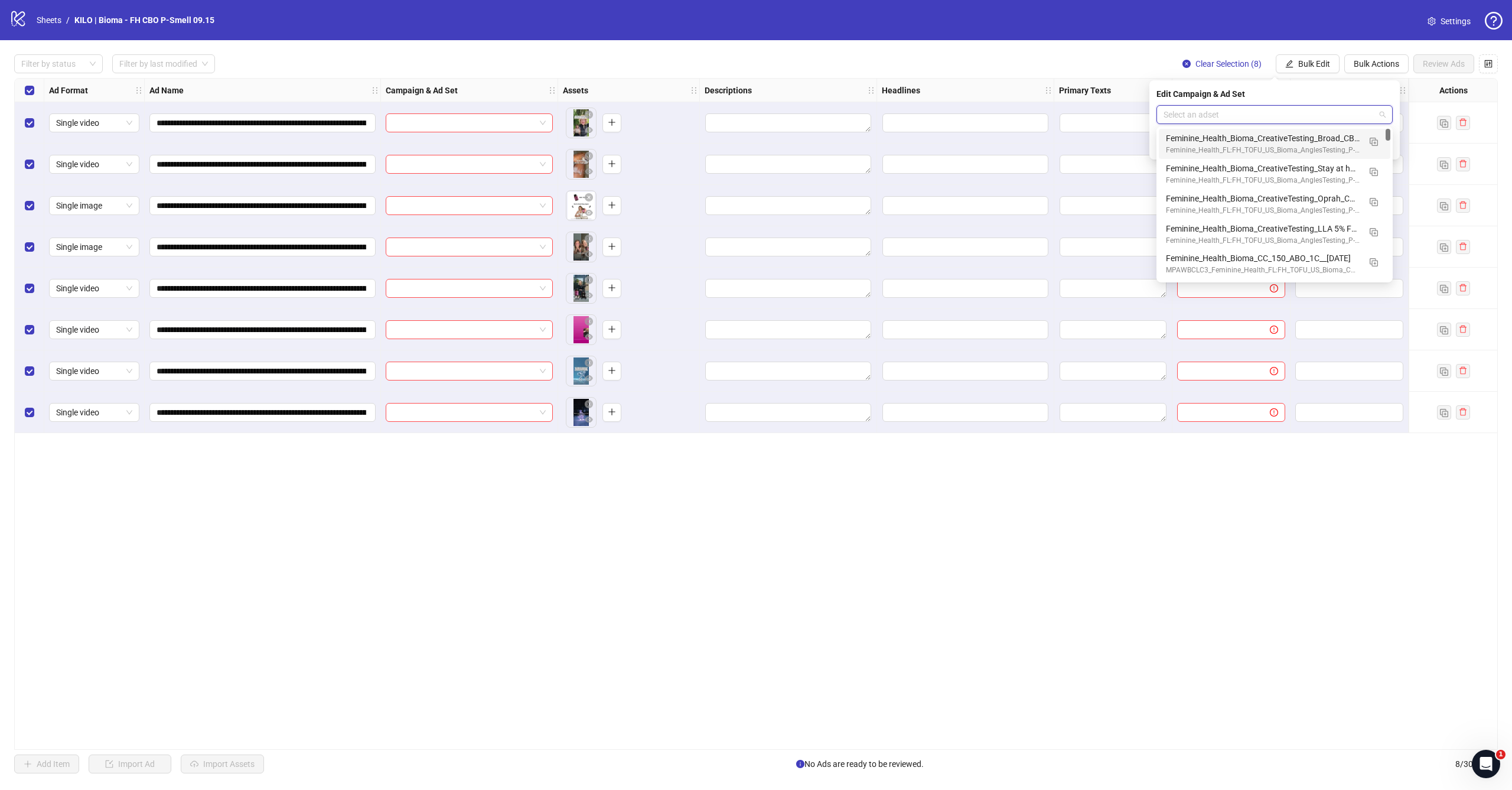
click at [982, 526] on div "**********" at bounding box center [755, 413] width 1484 height 672
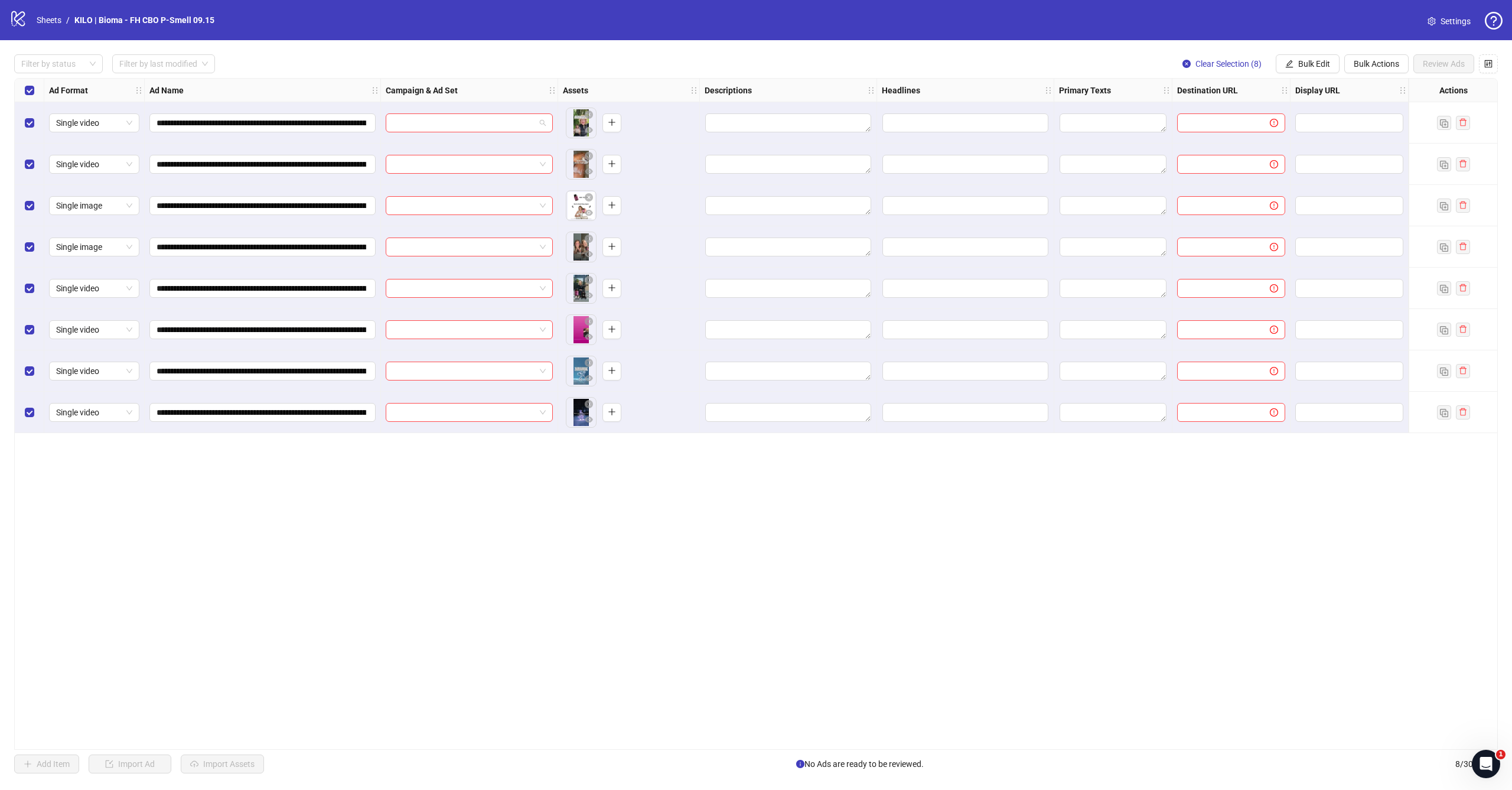
click at [493, 112] on div at bounding box center [469, 123] width 177 height 41
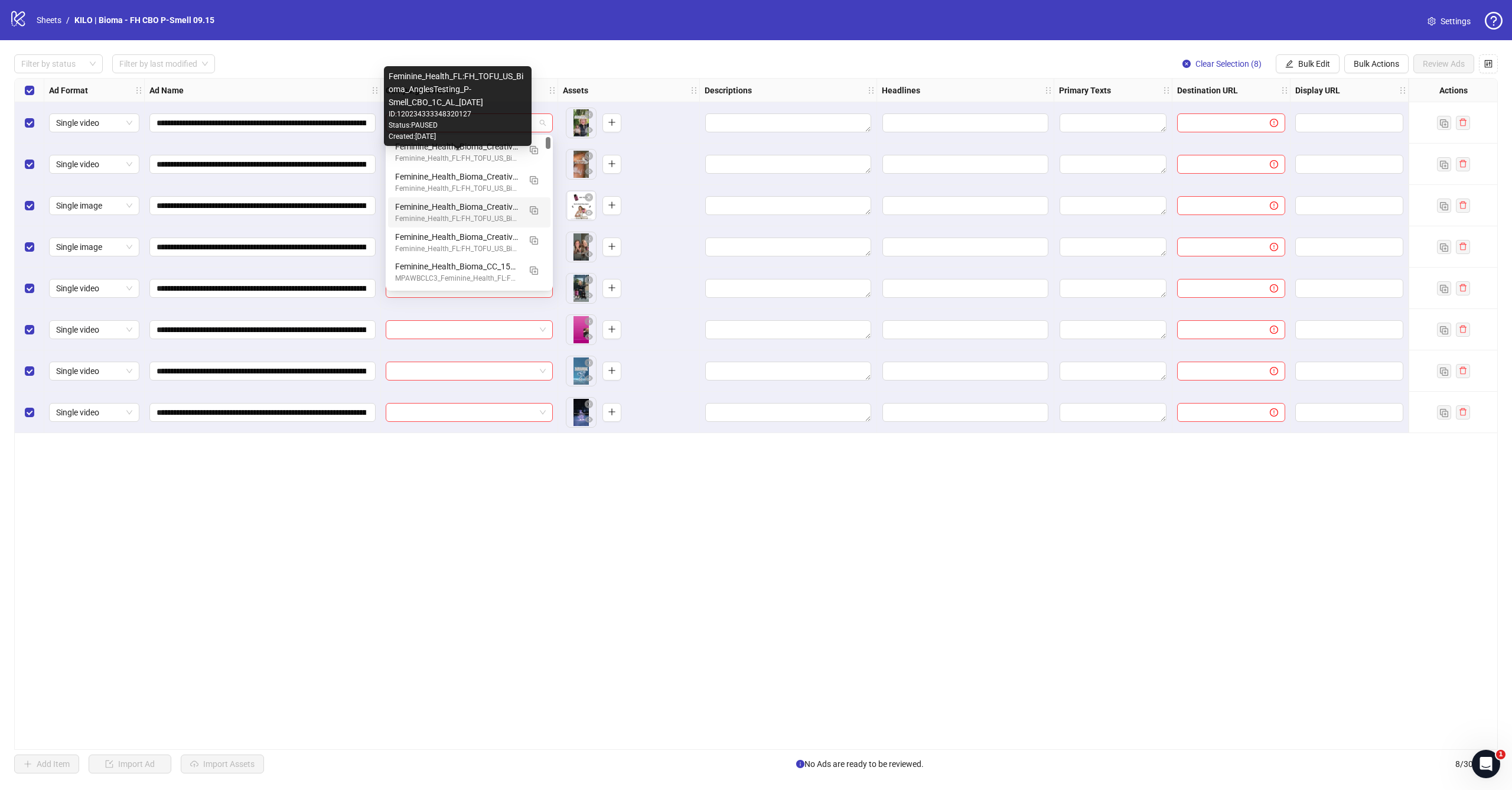
click at [623, 522] on div "**********" at bounding box center [755, 413] width 1484 height 672
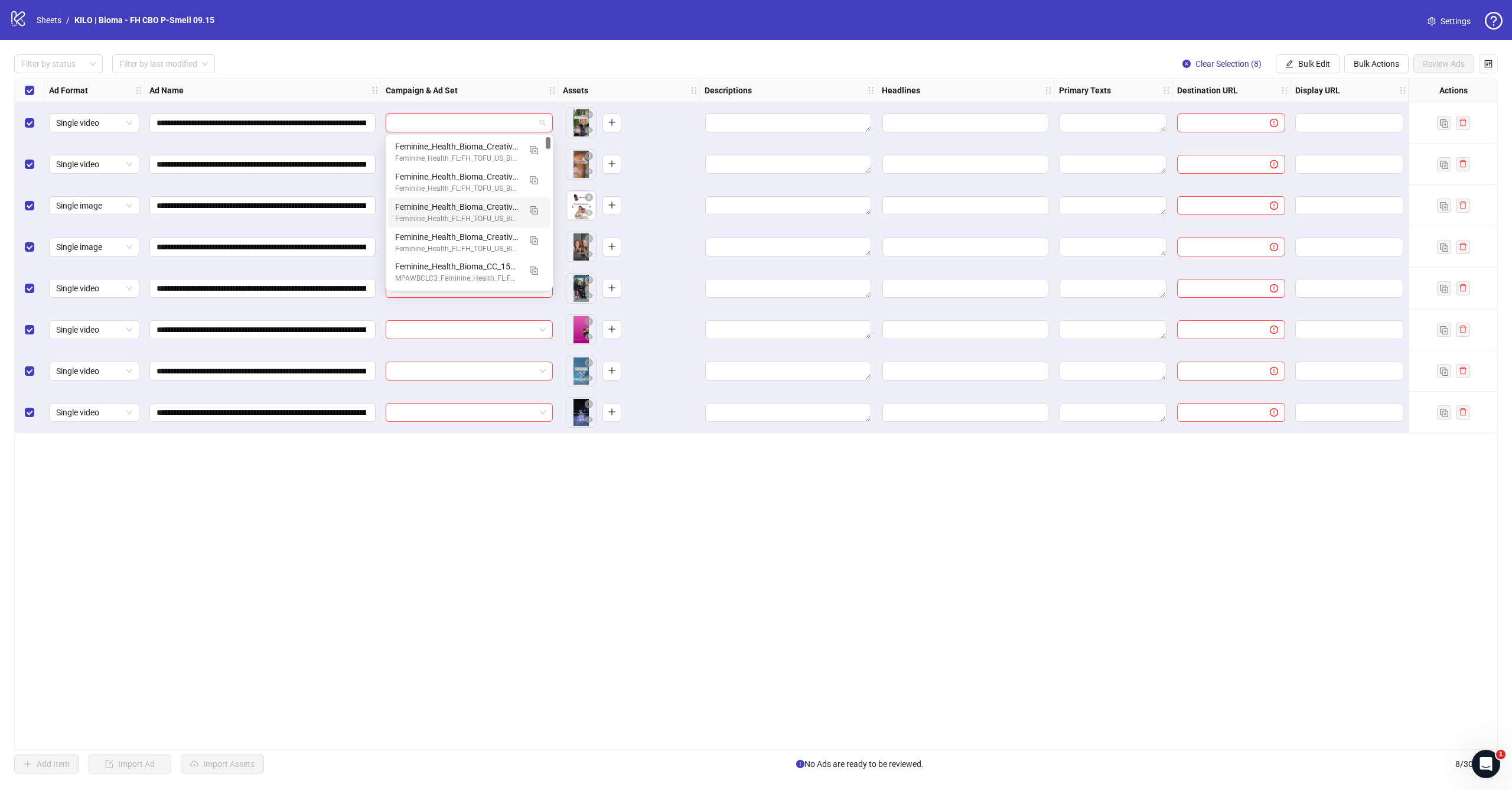
click at [533, 124] on input "search" at bounding box center [463, 122] width 142 height 18
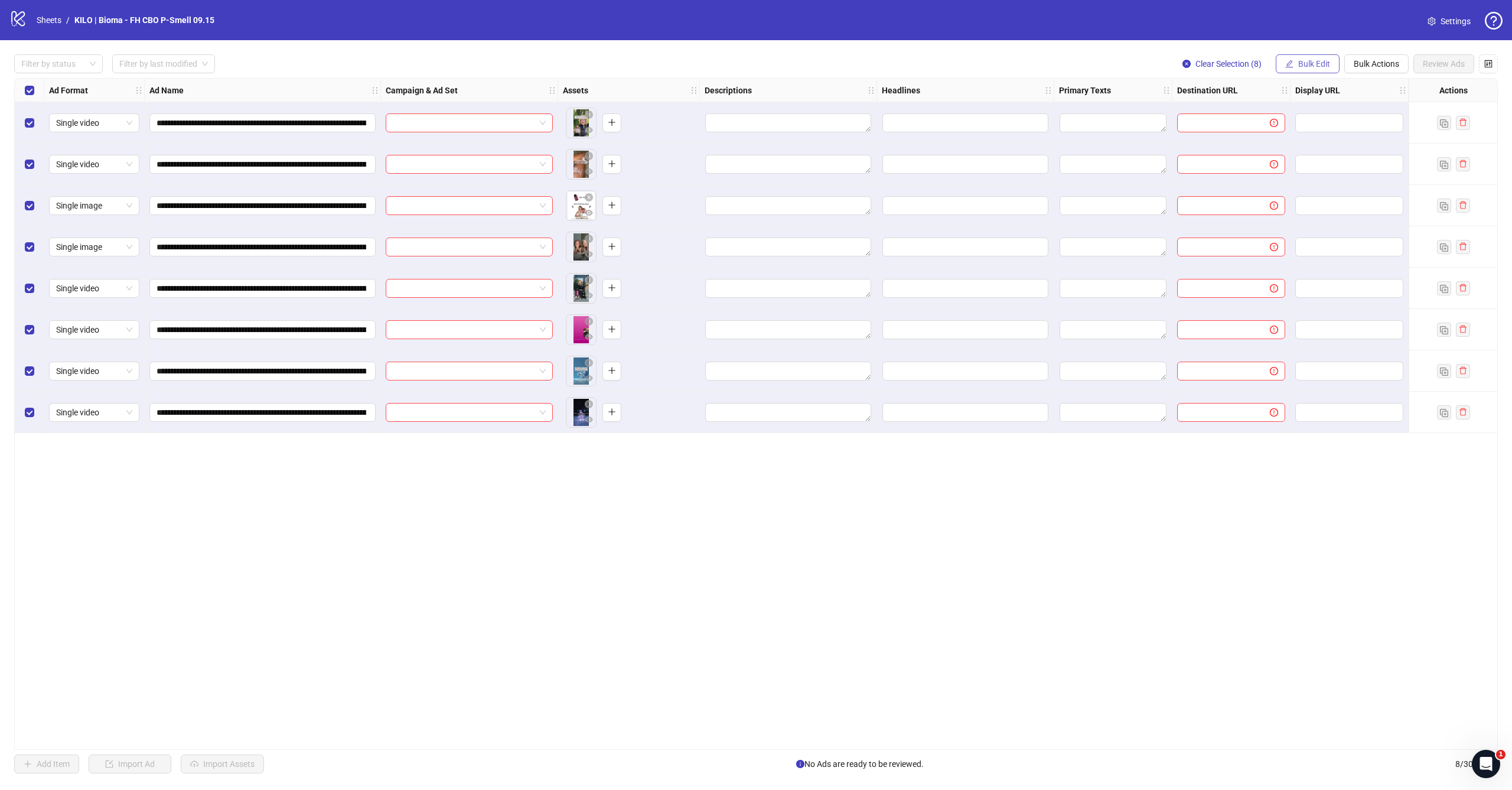
click at [1324, 58] on button "Bulk Edit" at bounding box center [1307, 64] width 64 height 19
click at [1311, 127] on span "Campaign & Ad Set" at bounding box center [1318, 124] width 70 height 13
click at [1285, 115] on input "search" at bounding box center [1268, 115] width 211 height 18
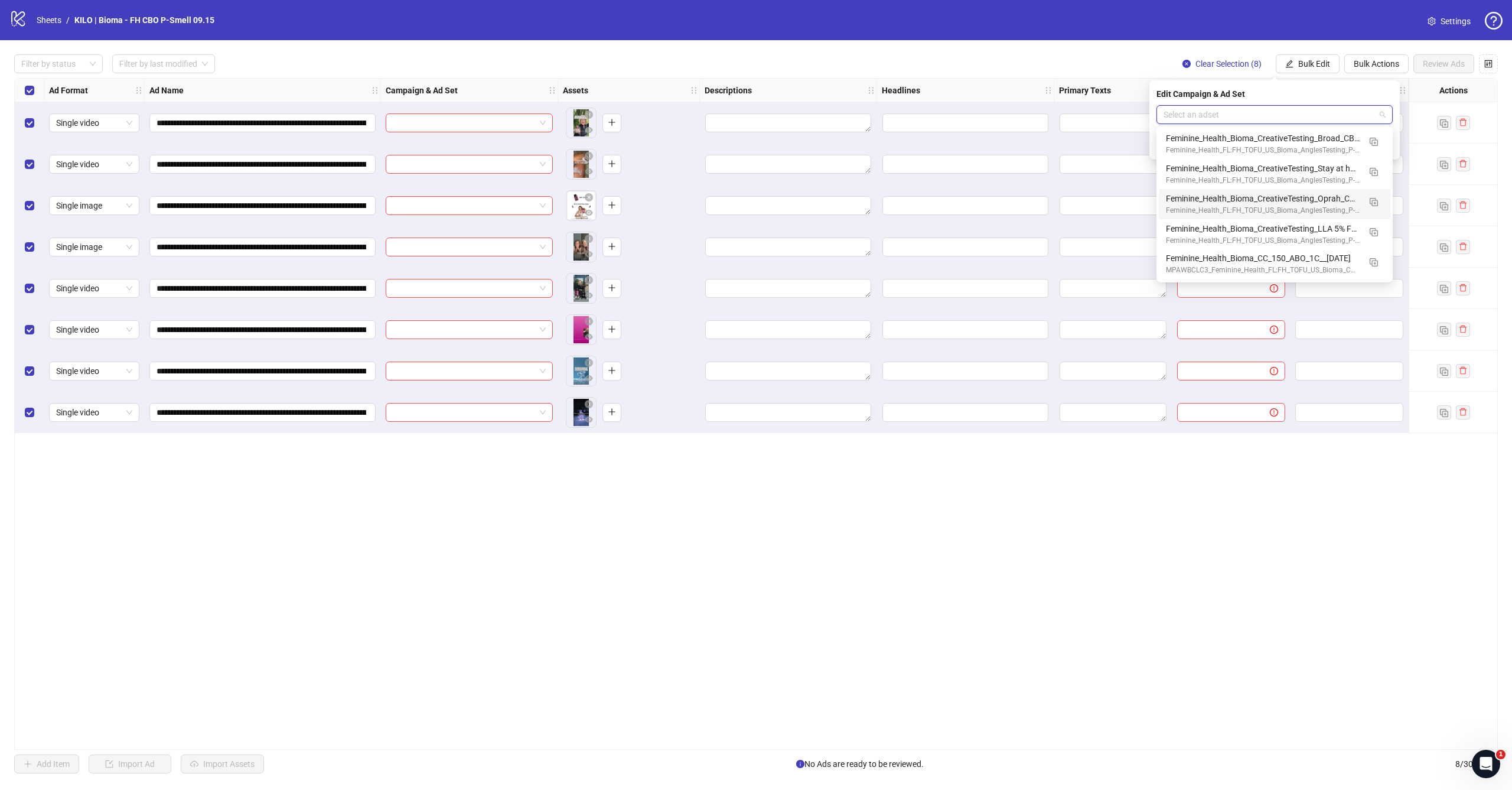
click at [496, 110] on div at bounding box center [469, 123] width 177 height 41
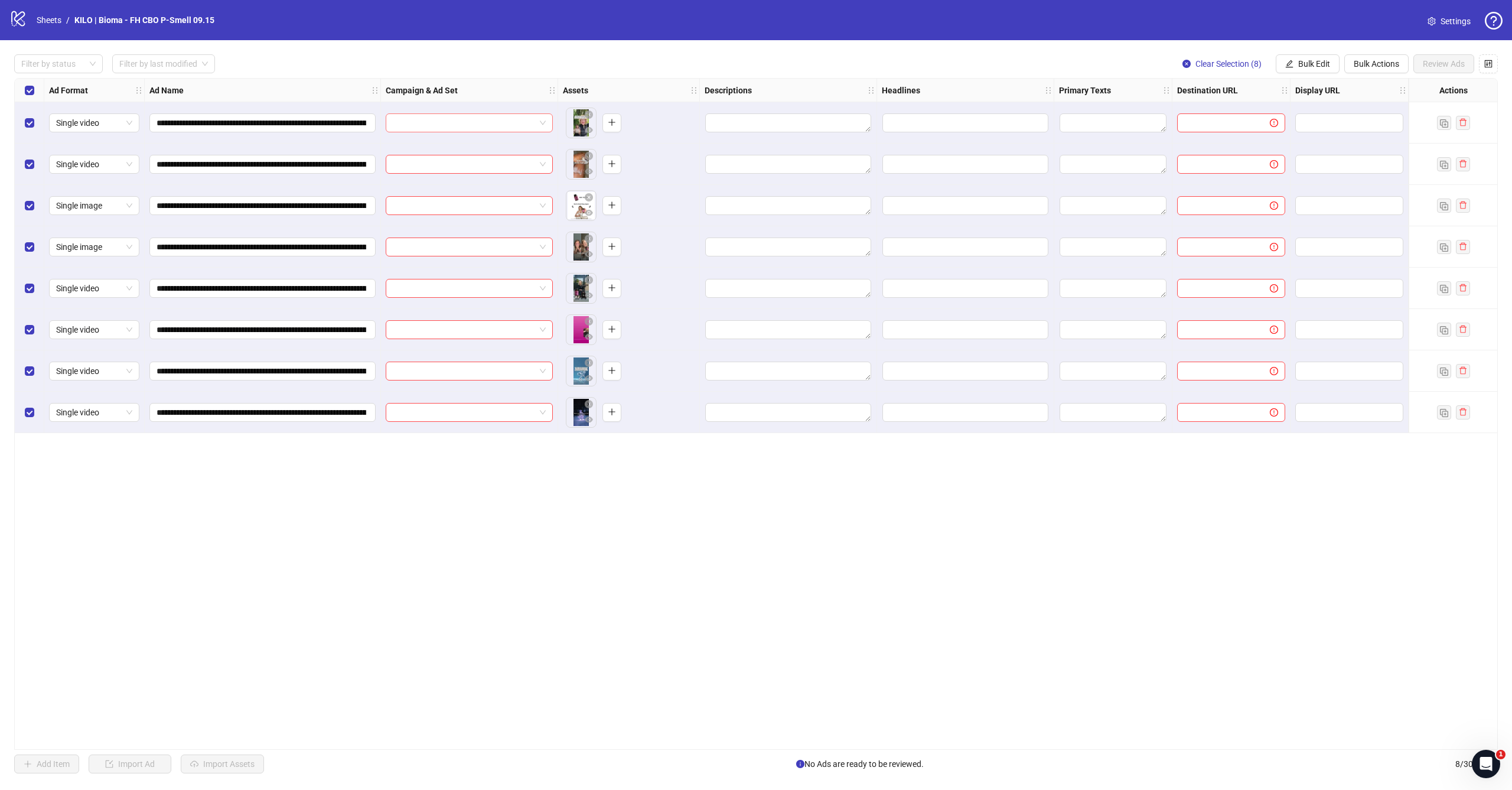
click at [496, 120] on input "search" at bounding box center [463, 122] width 142 height 18
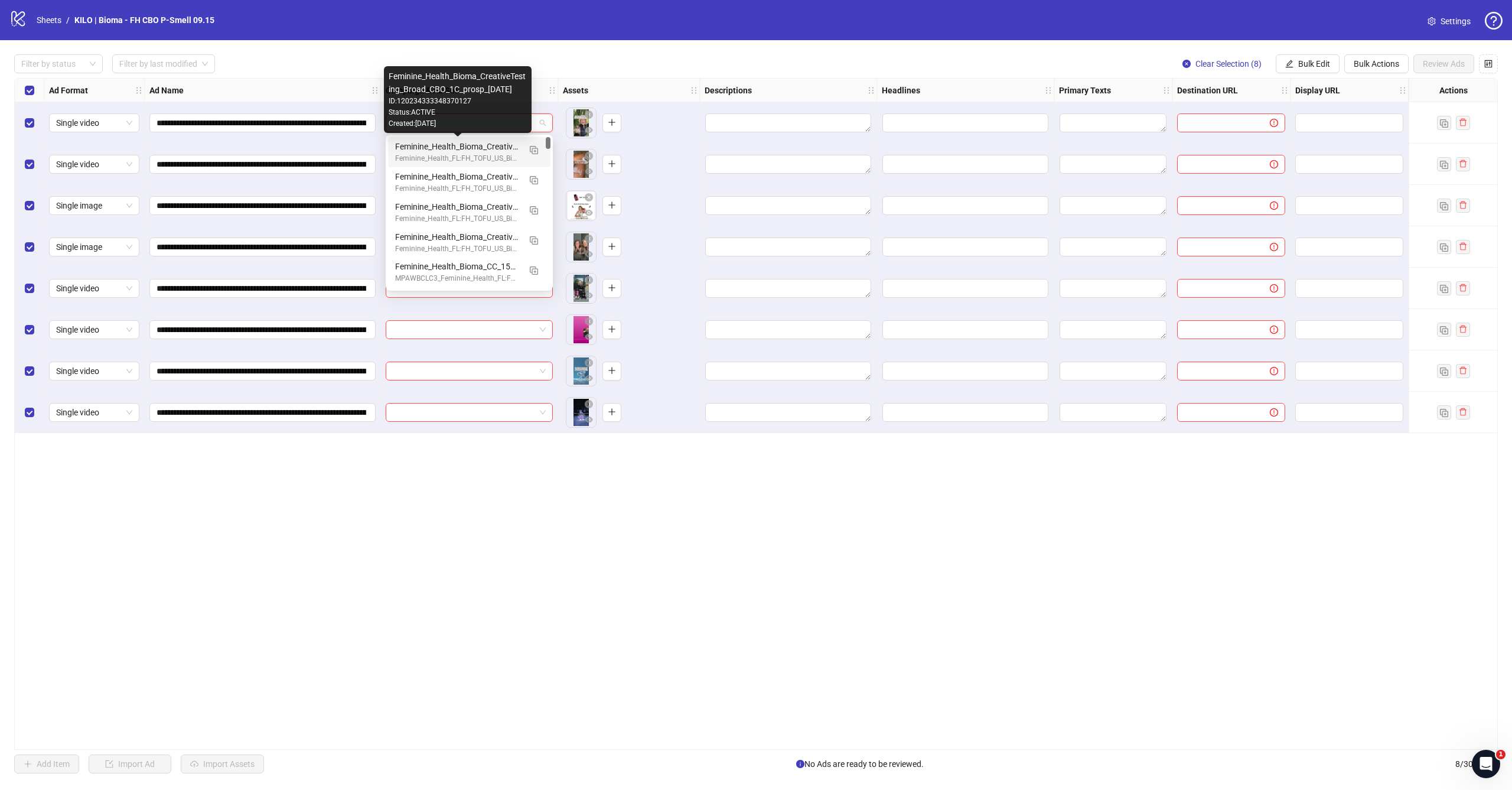
click at [484, 149] on div "Feminine_Health_Bioma_CreativeTesting_Broad_CBO_1C_prosp_2025.09.12" at bounding box center [457, 146] width 124 height 13
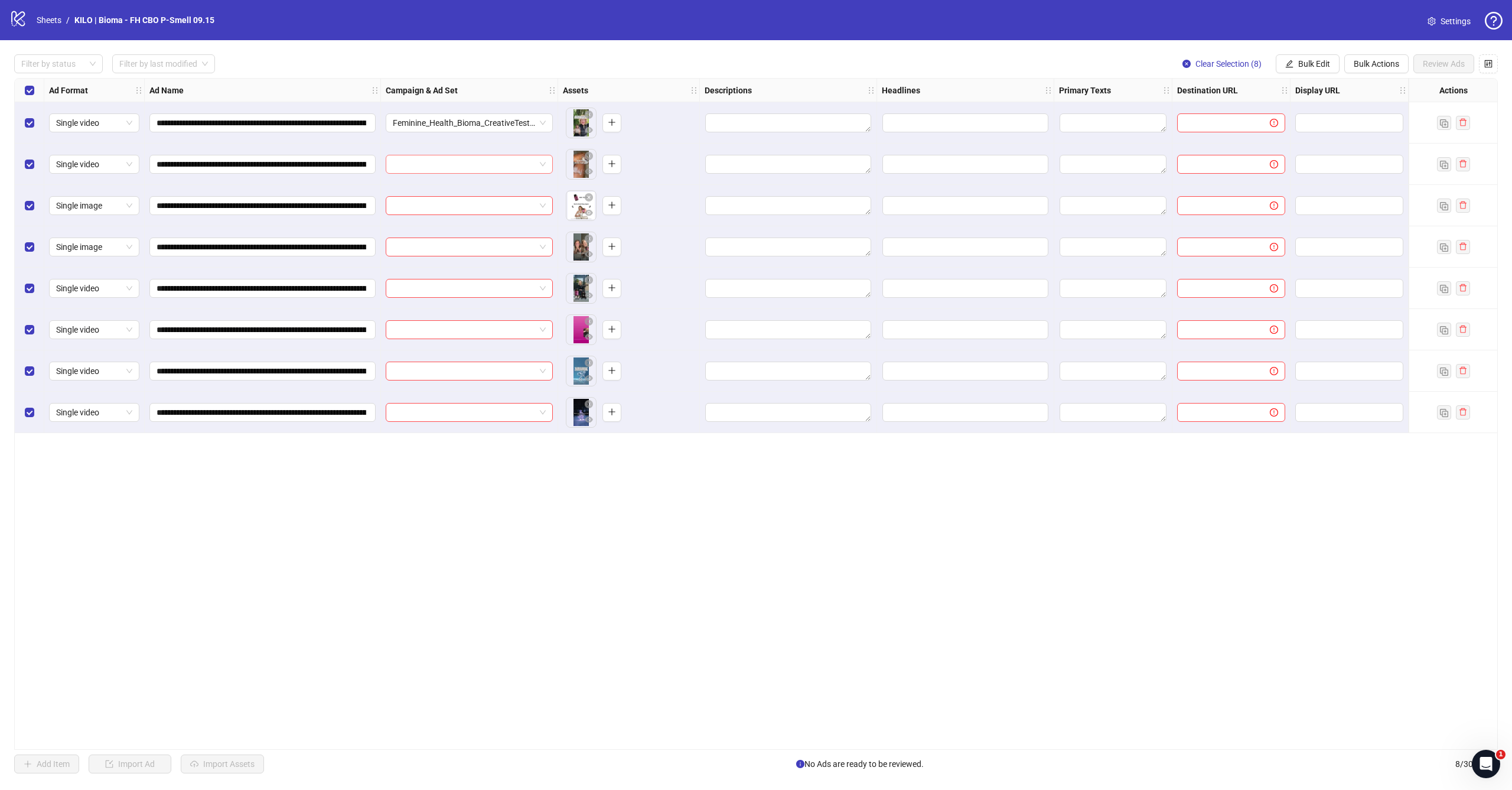
click at [479, 172] on input "search" at bounding box center [463, 164] width 142 height 18
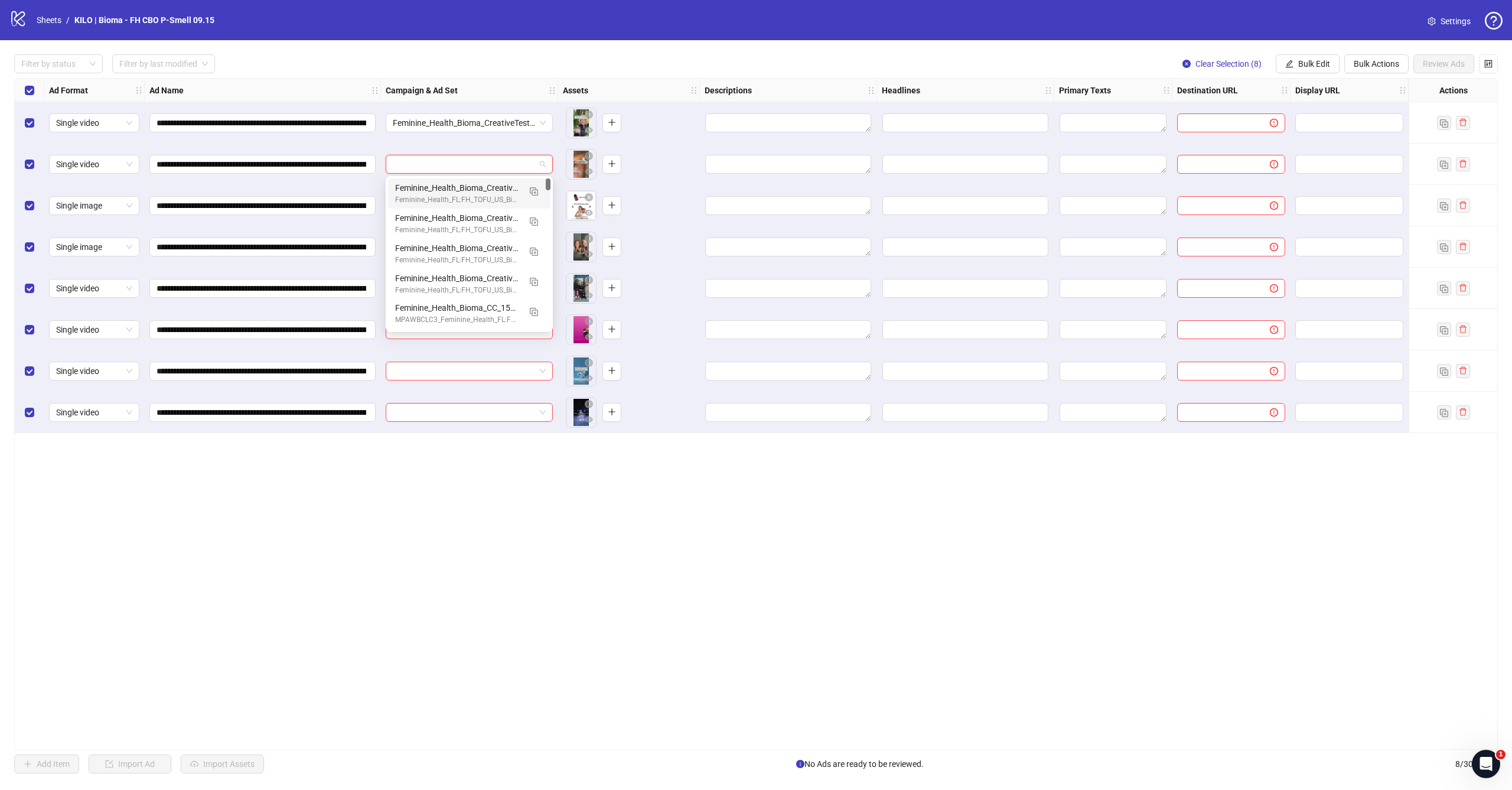
click at [562, 94] on div "Assets" at bounding box center [628, 90] width 141 height 24
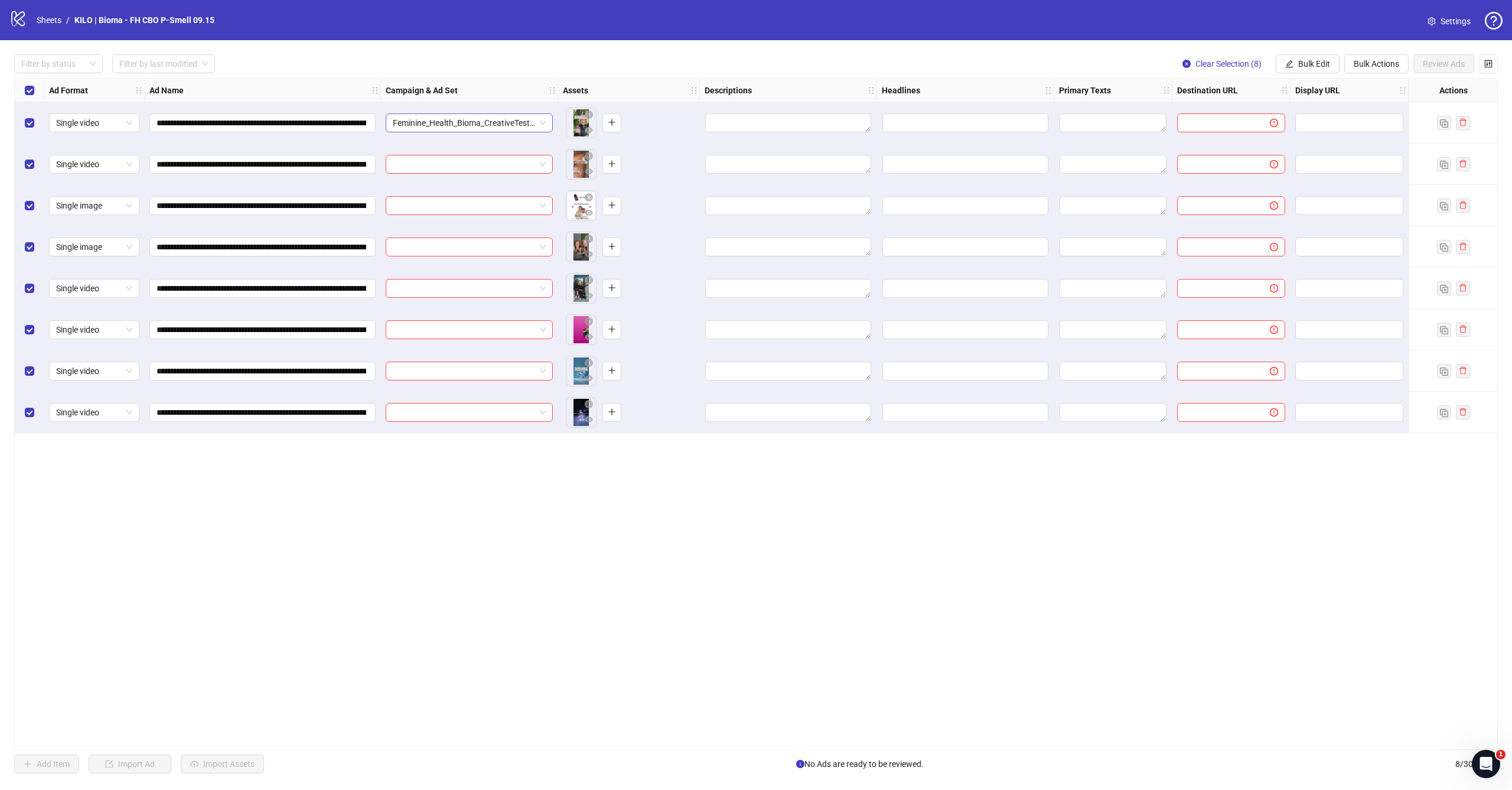
click at [523, 121] on span "Feminine_Health_Bioma_CreativeTesting_Broad_CBO_1C_prosp_2025.09.12" at bounding box center [469, 122] width 153 height 18
click at [532, 81] on div "Campaign & Ad Set" at bounding box center [469, 90] width 177 height 24
click at [1303, 62] on span "Bulk Edit" at bounding box center [1314, 64] width 32 height 9
click at [1291, 124] on span "Campaign & Ad Set" at bounding box center [1318, 124] width 70 height 13
click at [1278, 108] on input "search" at bounding box center [1268, 115] width 211 height 18
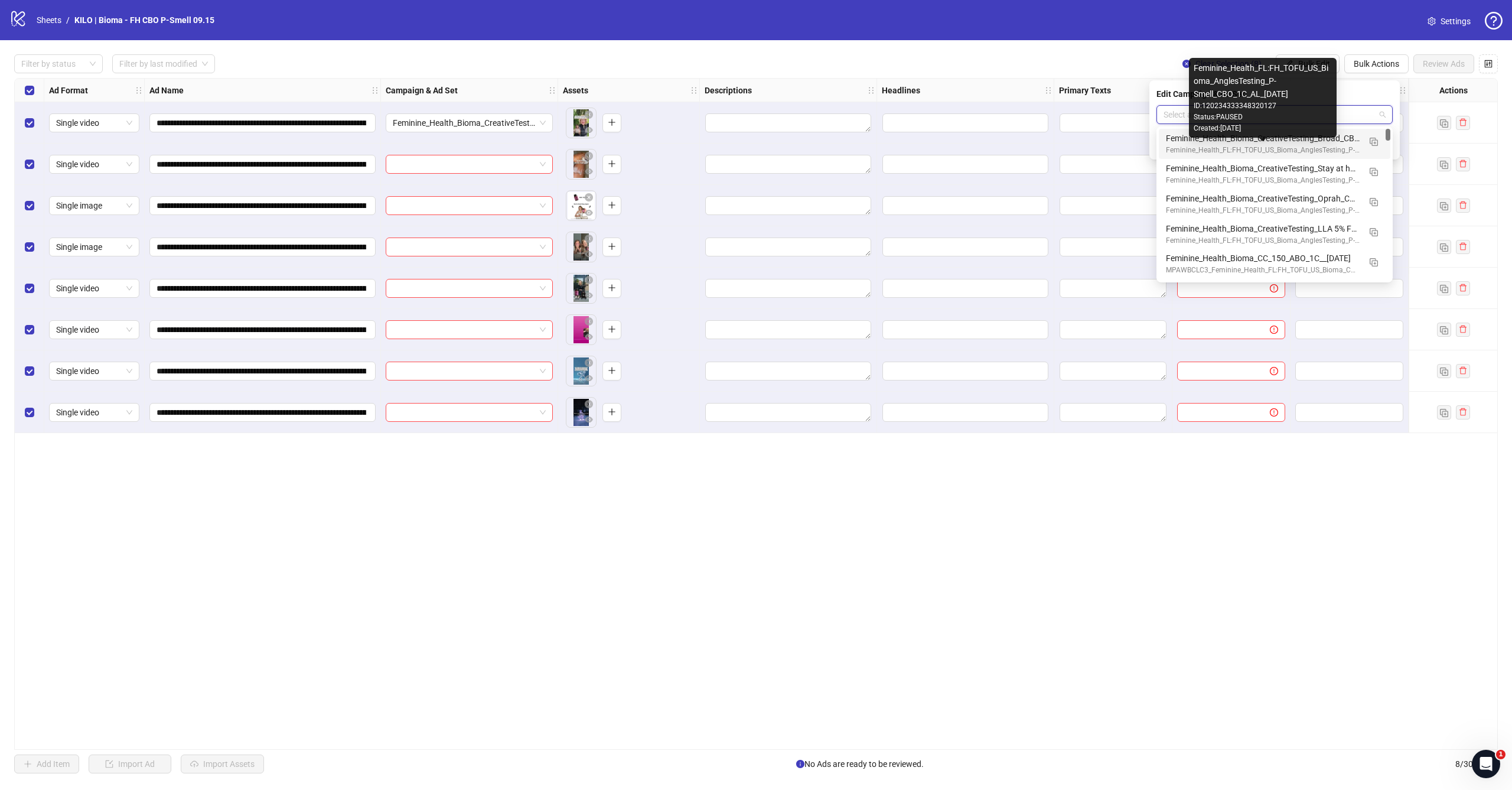
click at [1264, 146] on div "Feminine_Health_FL:FH_TOFU_US_Bioma_AnglesTesting_P-Smell_CBO_1C_AL_2025.09.15" at bounding box center [1262, 150] width 194 height 12
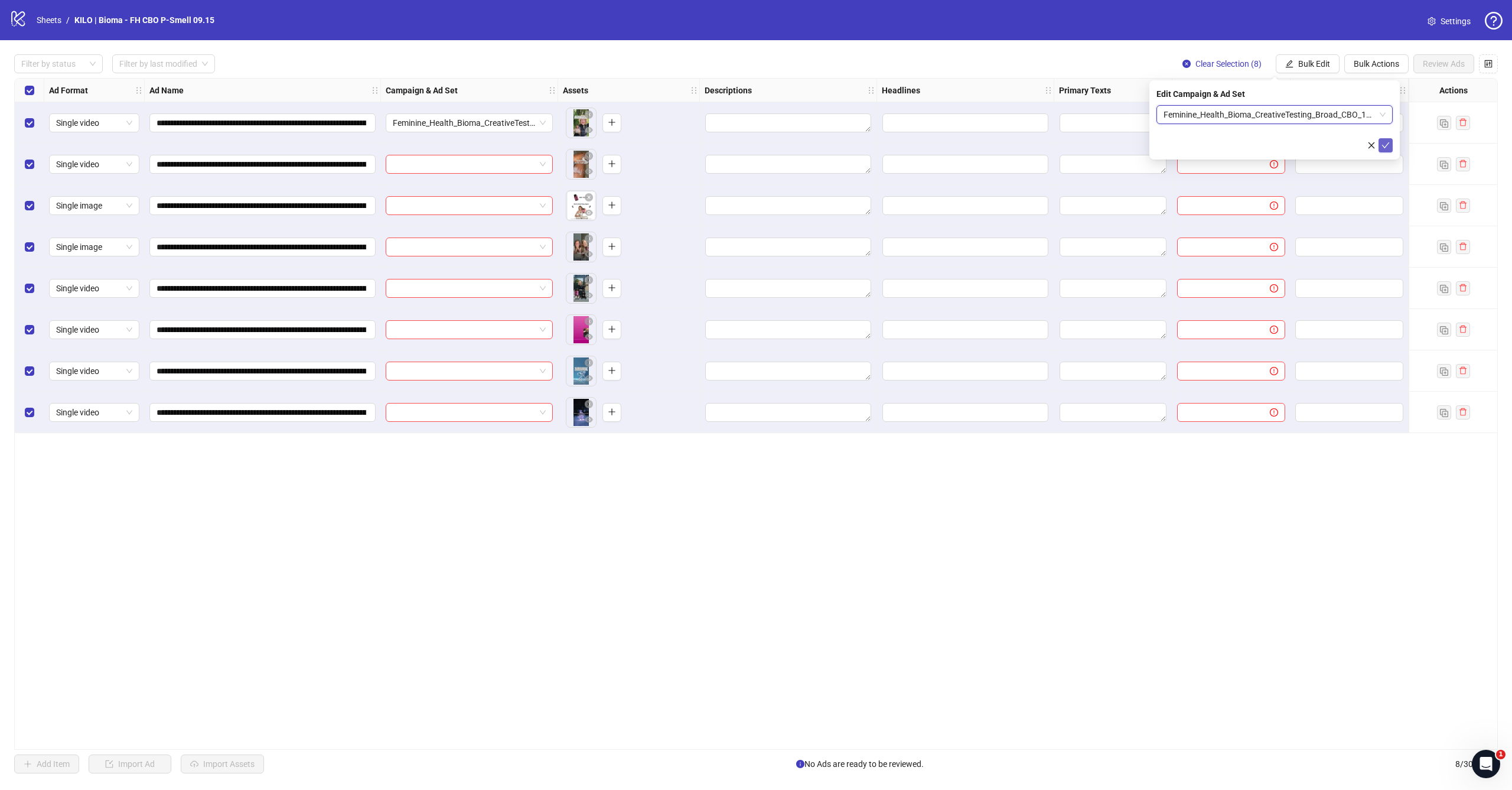
click at [1390, 148] on button "submit" at bounding box center [1385, 145] width 14 height 14
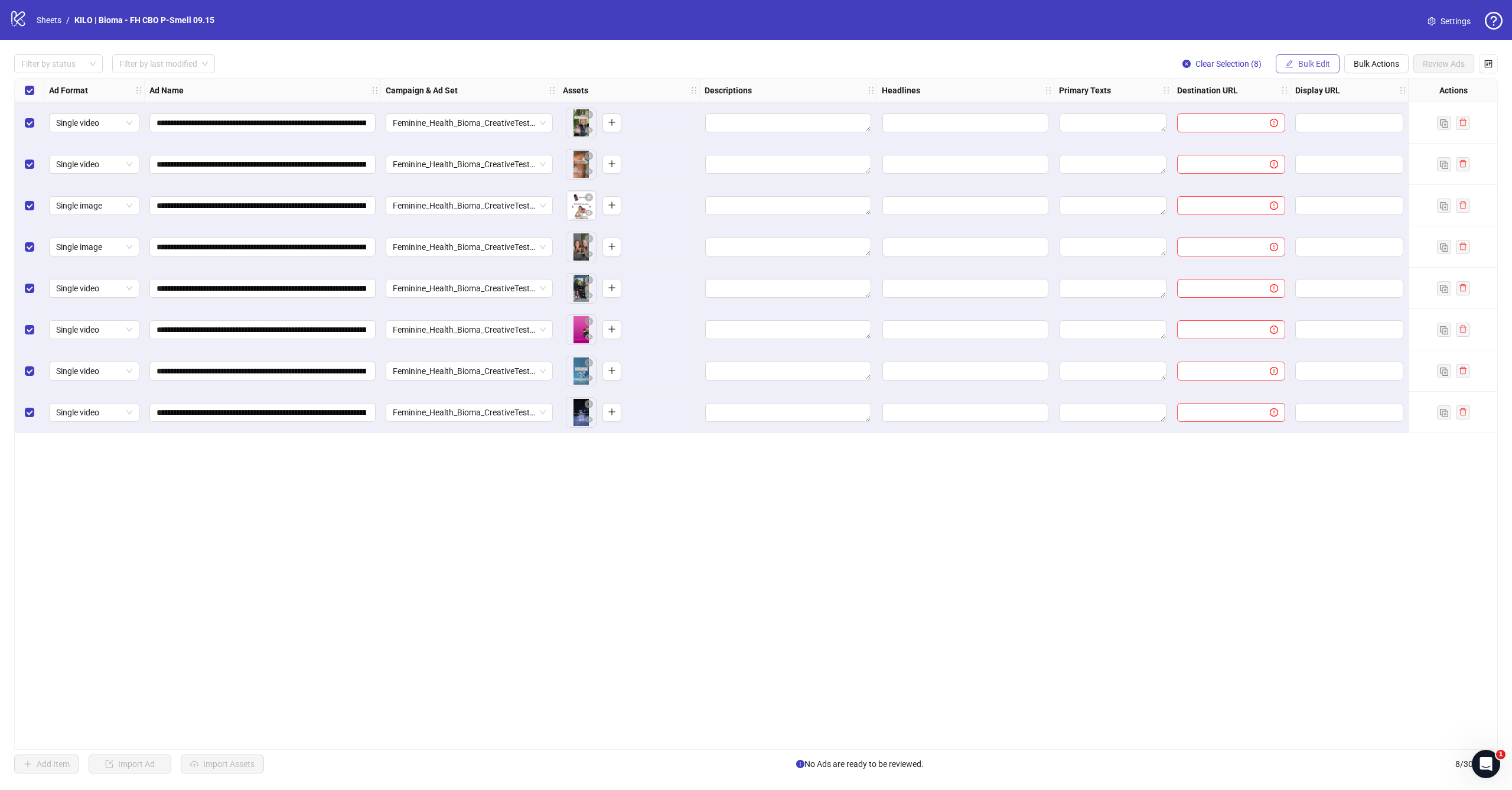
click at [1304, 56] on button "Bulk Edit" at bounding box center [1307, 64] width 64 height 19
click at [1301, 185] on span "Primary Texts" at bounding box center [1318, 181] width 70 height 13
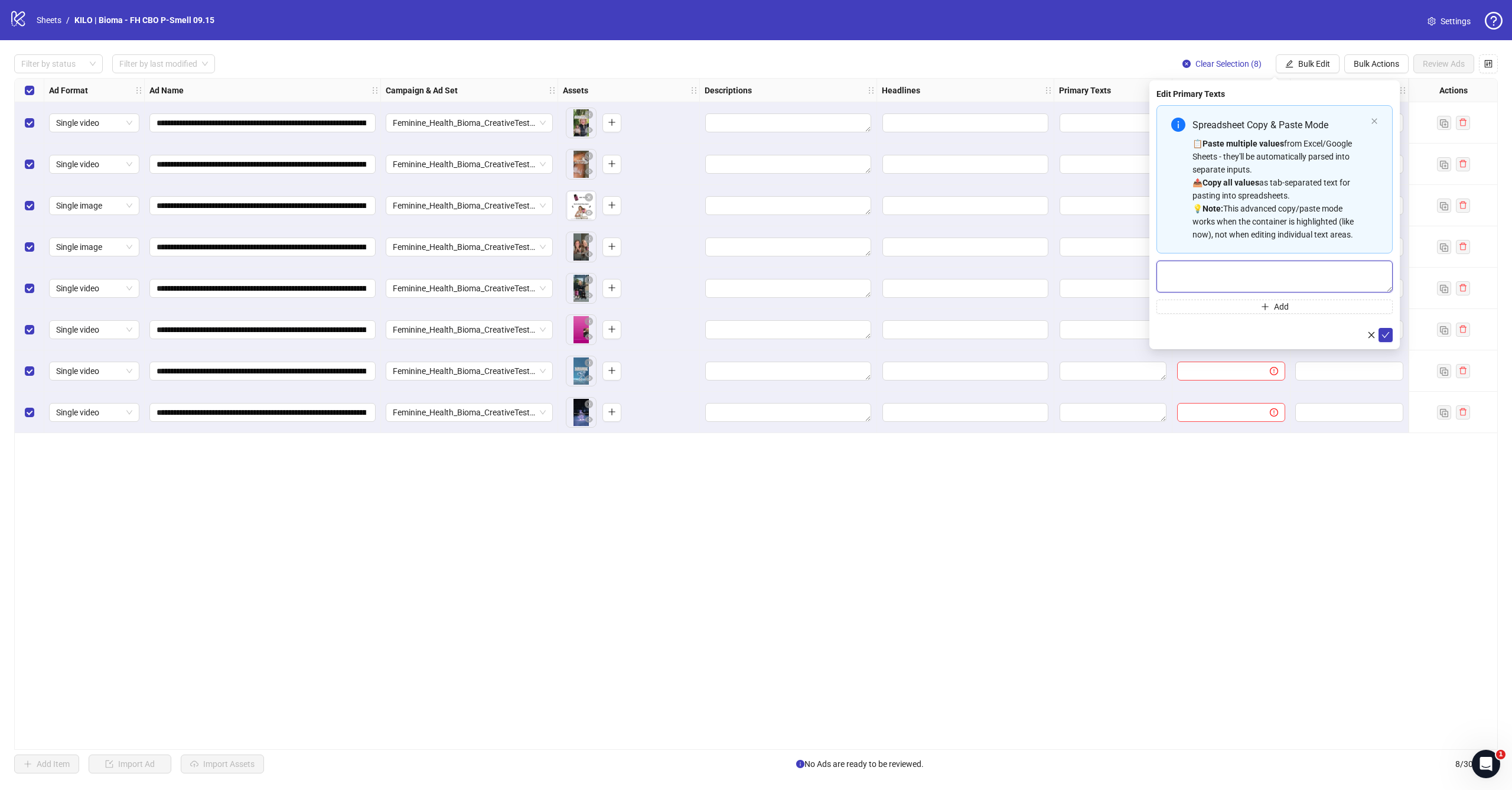
click at [1255, 268] on textarea "Multi-text input container - paste or copy values" at bounding box center [1274, 277] width 236 height 32
paste textarea "**********"
type textarea "**********"
click at [1384, 334] on icon "check" at bounding box center [1385, 334] width 8 height 8
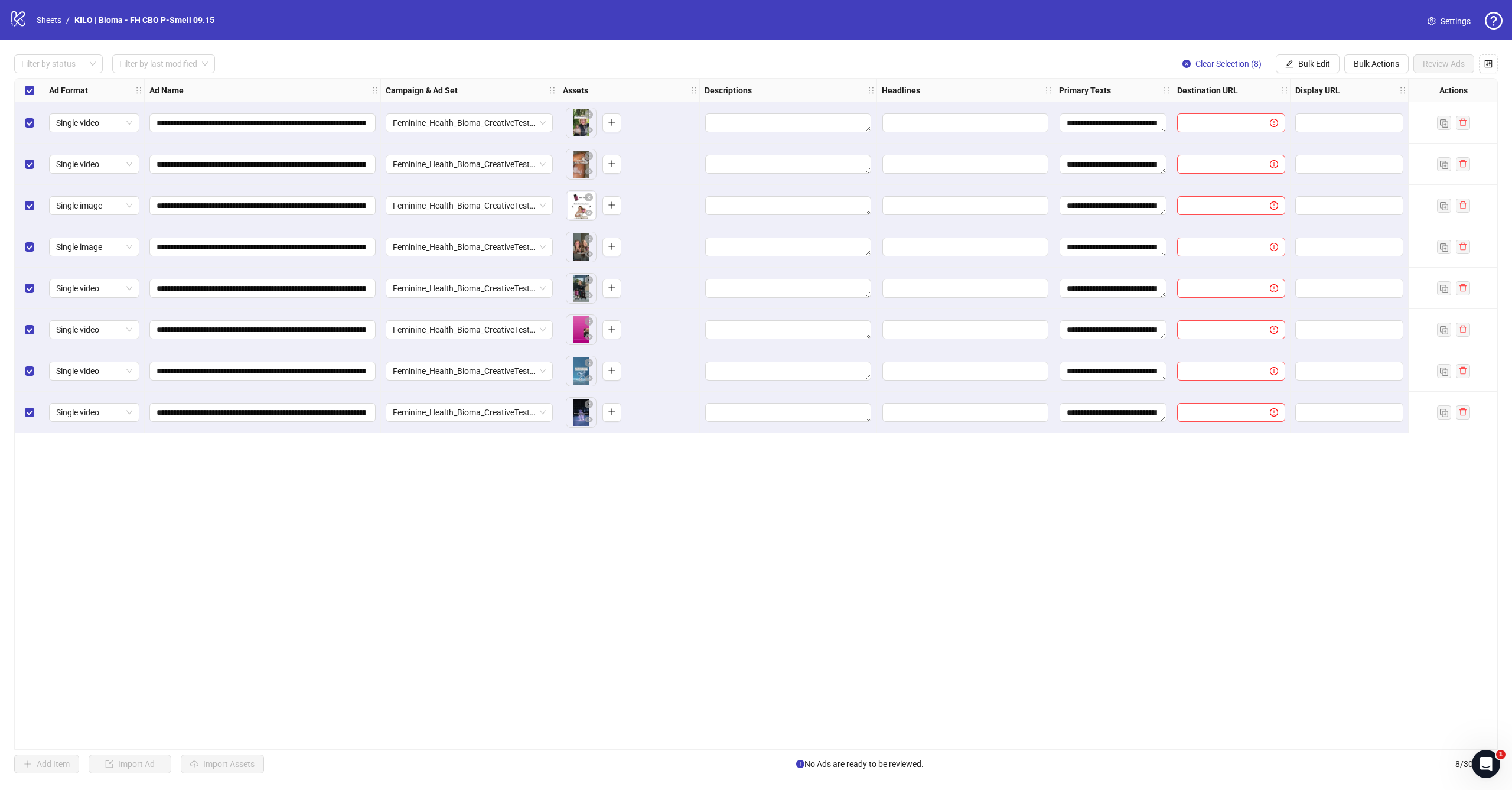
click at [1301, 54] on div "**********" at bounding box center [756, 413] width 1512 height 747
click at [1298, 65] on span "Bulk Edit" at bounding box center [1314, 64] width 32 height 9
click at [1288, 221] on span "Display URL" at bounding box center [1318, 219] width 70 height 13
click at [1282, 105] on div "Edit Display URL" at bounding box center [1275, 120] width 250 height 79
click at [1282, 108] on input "text" at bounding box center [1274, 115] width 236 height 19
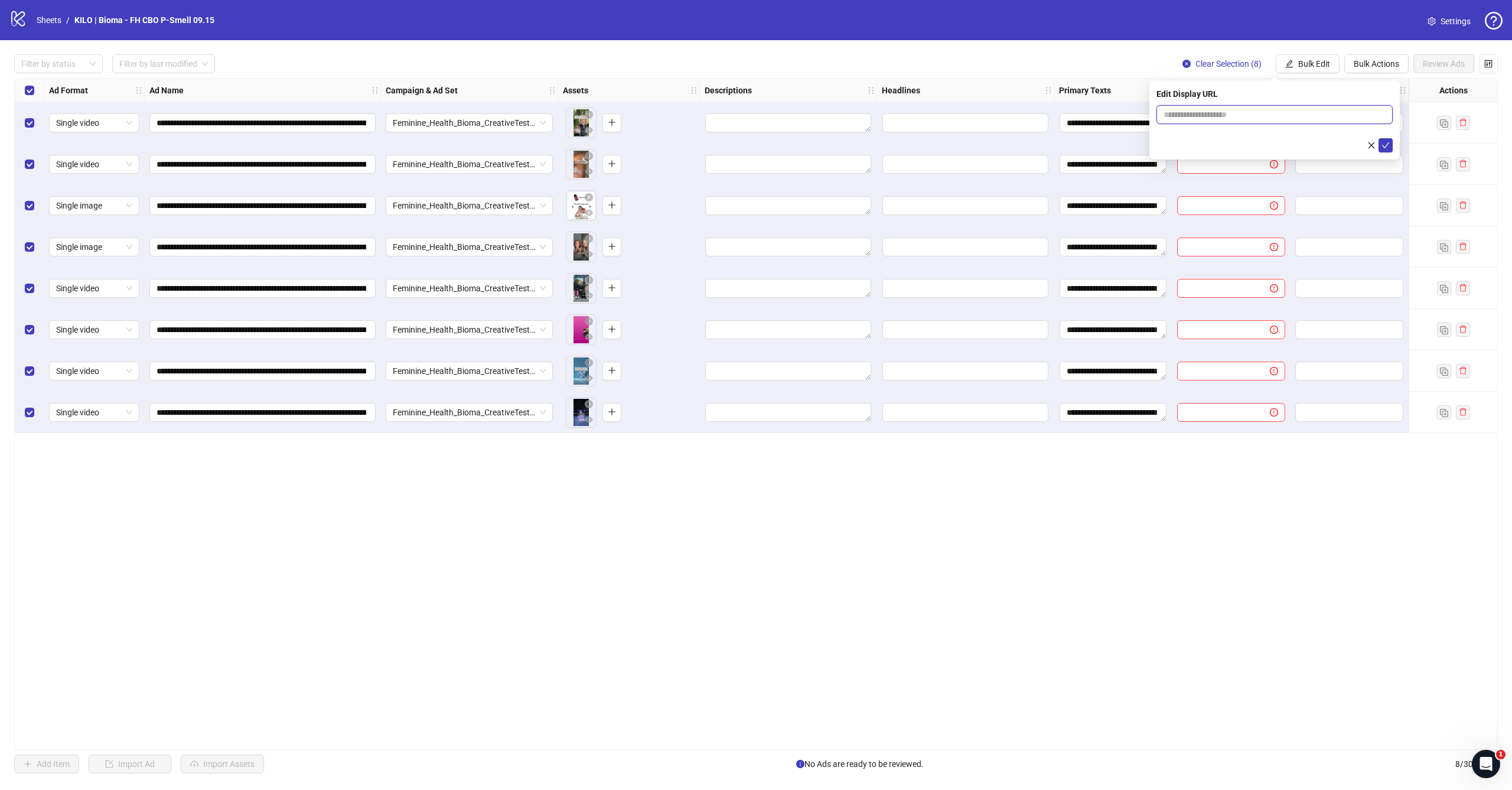
paste input "**********"
type input "**********"
click at [1380, 141] on button "submit" at bounding box center [1385, 145] width 14 height 14
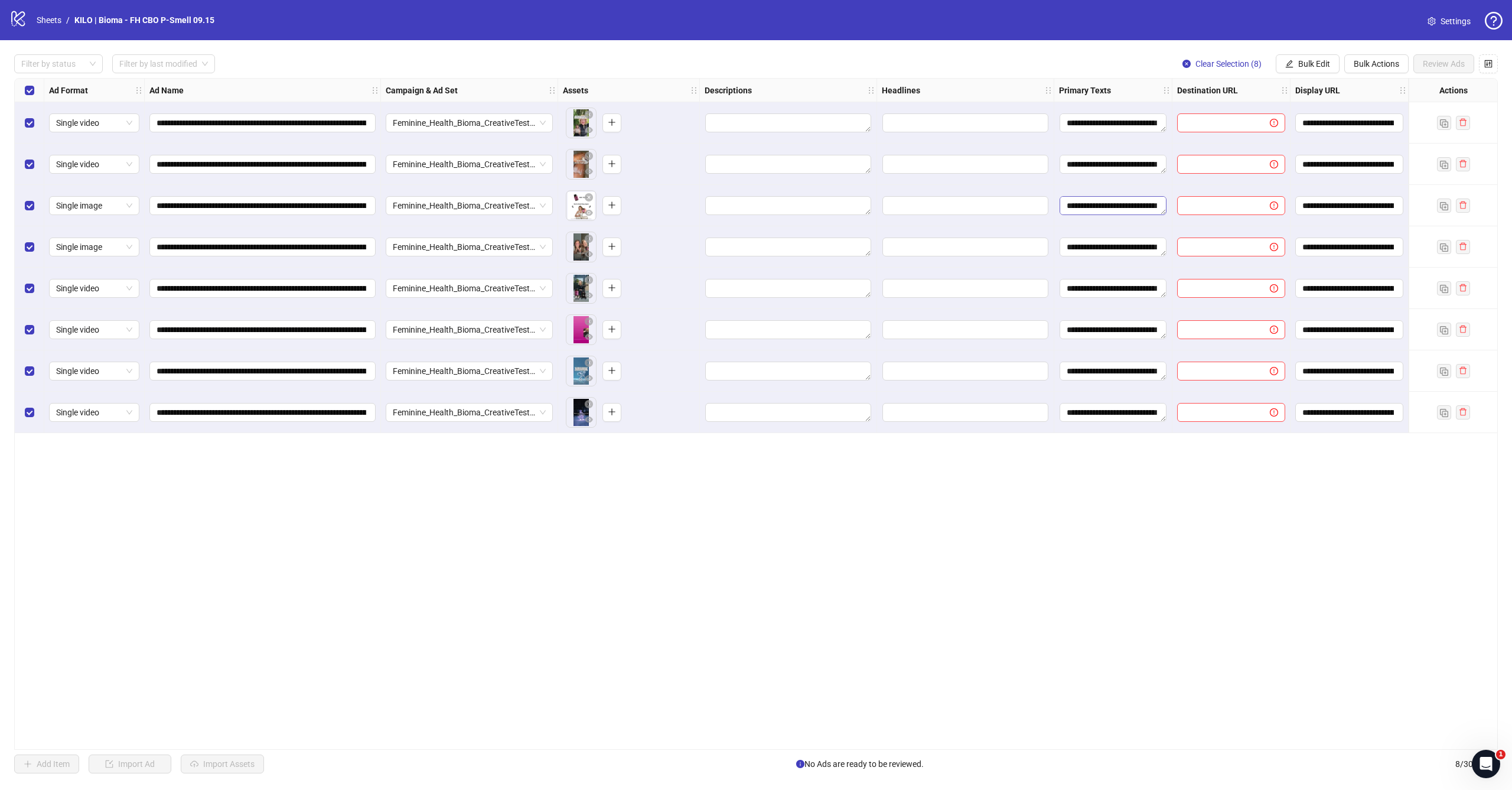
scroll to position [0, 146]
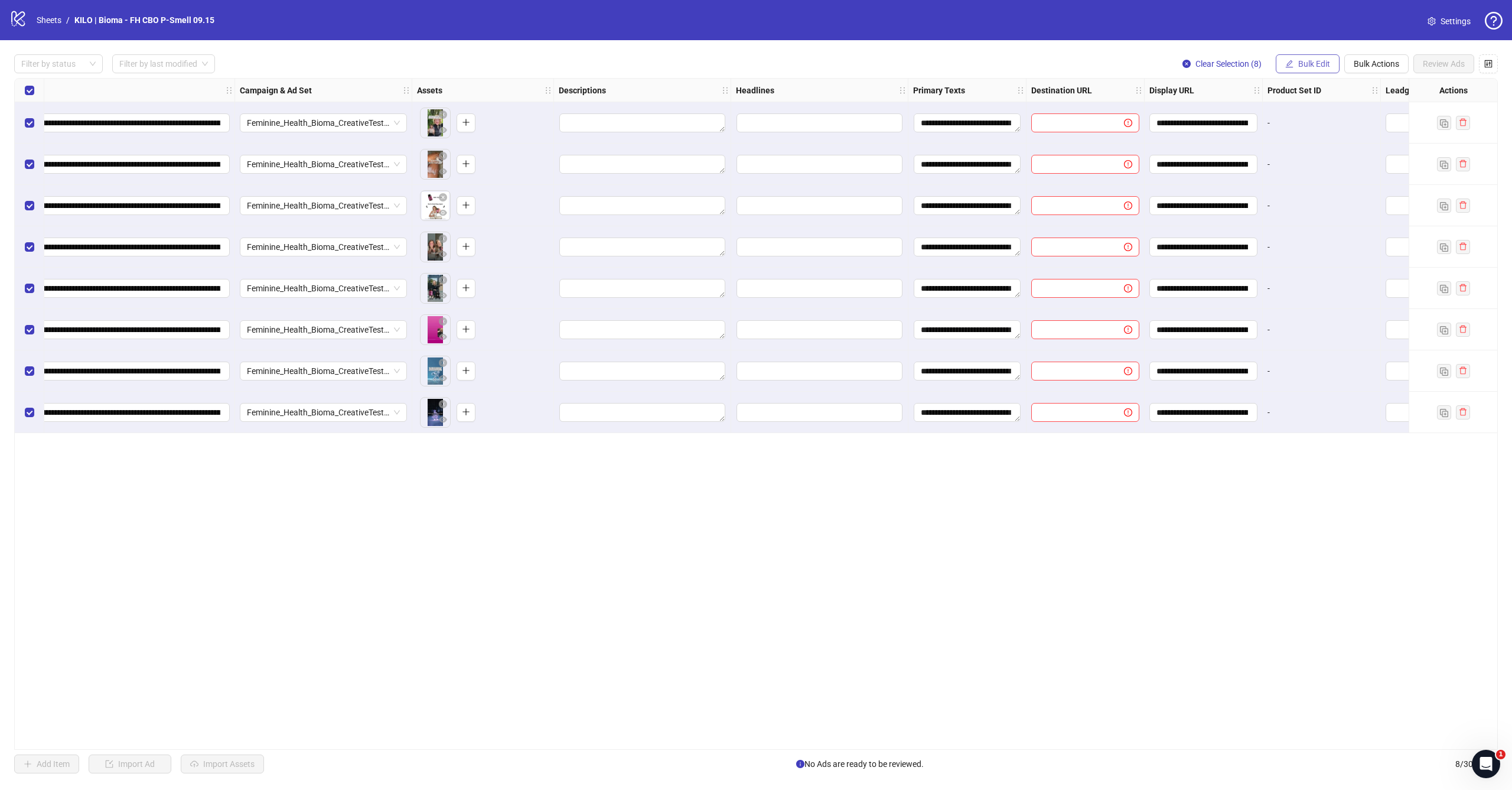
click at [1317, 66] on span "Bulk Edit" at bounding box center [1314, 64] width 32 height 9
click at [1315, 197] on span "Destination URL" at bounding box center [1318, 201] width 70 height 13
click at [1316, 113] on input "text" at bounding box center [1269, 115] width 213 height 13
paste input "**********"
type input "**********"
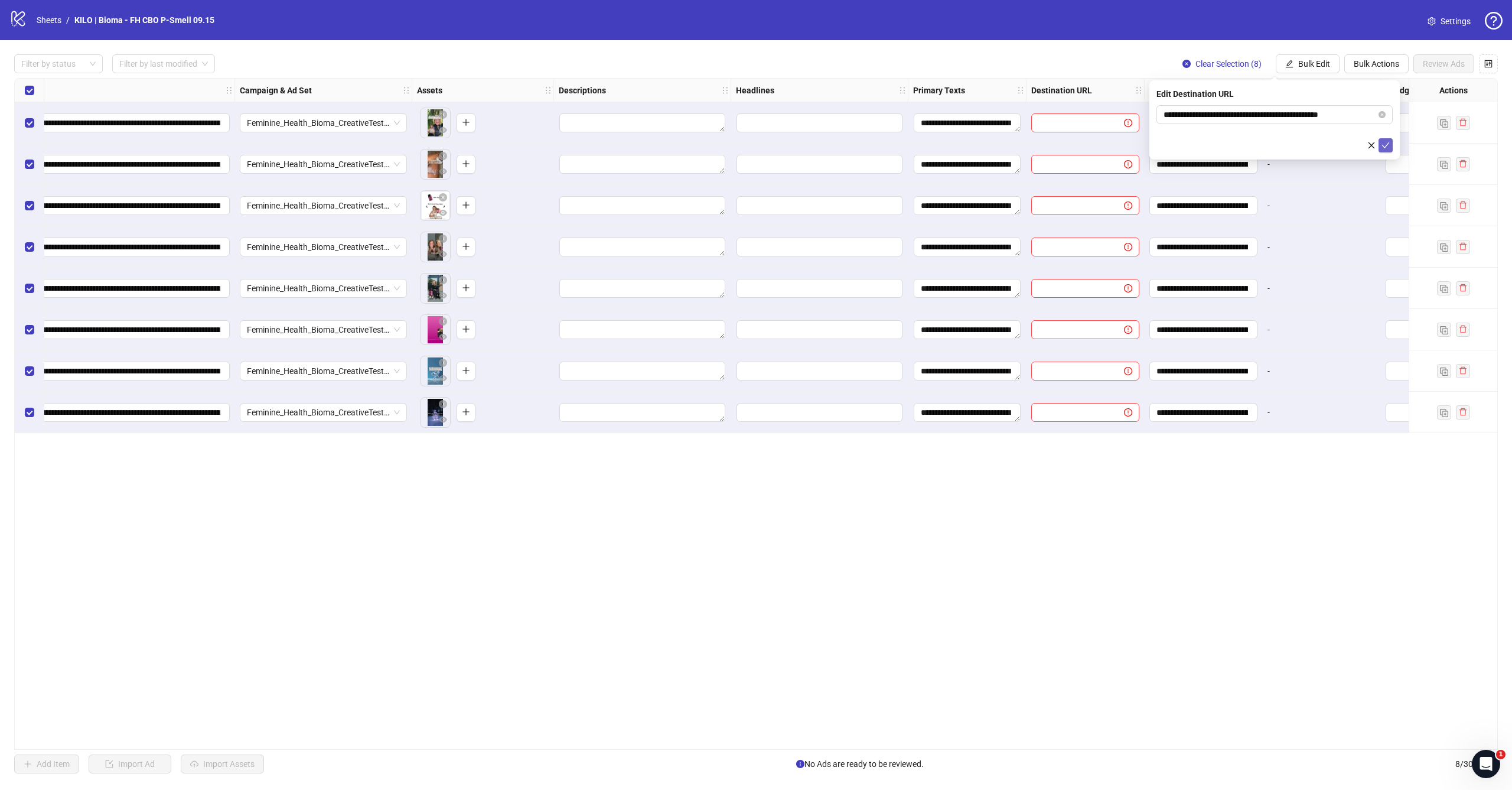
click at [1386, 144] on icon "check" at bounding box center [1385, 145] width 8 height 8
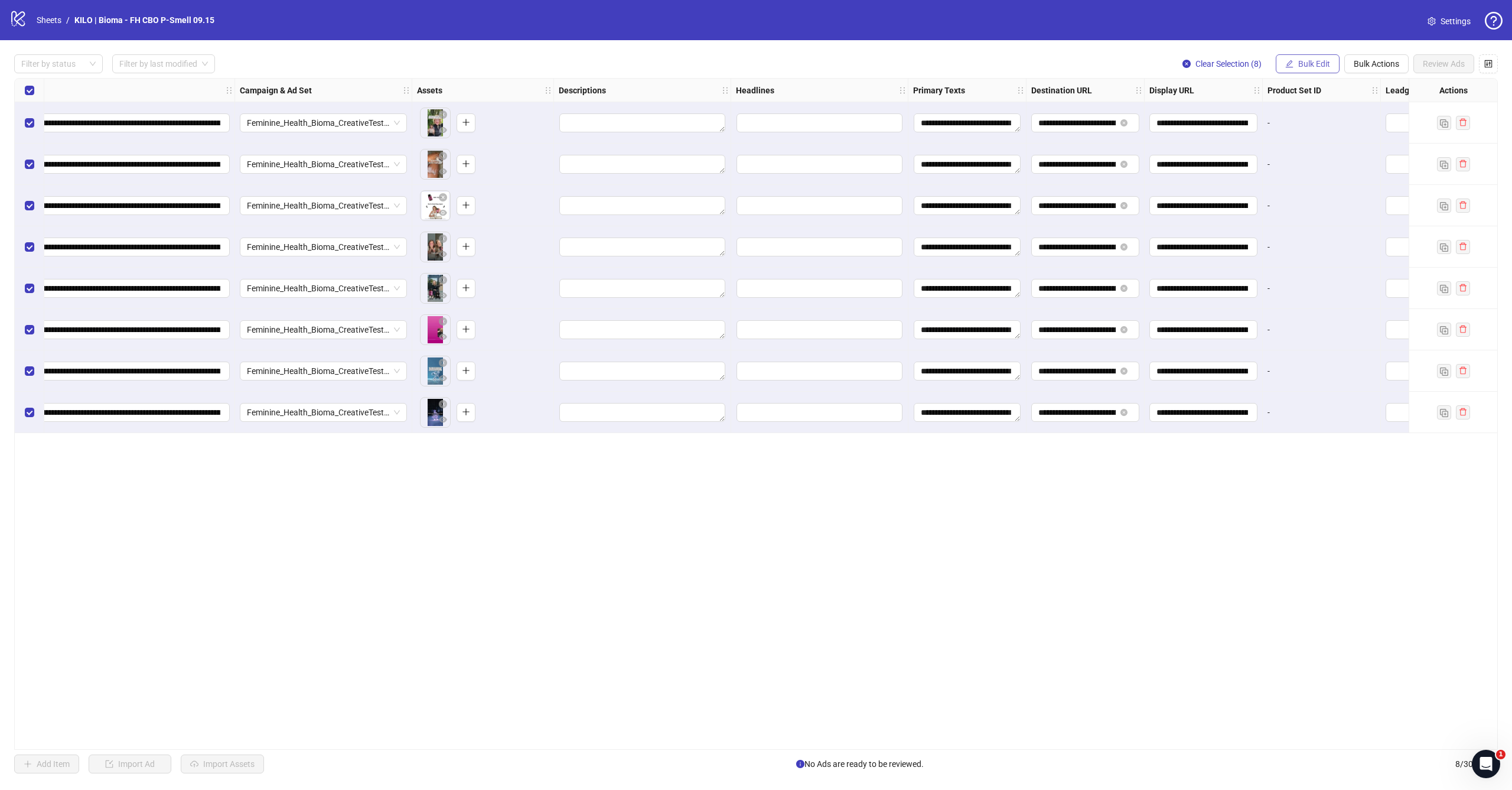
click at [1293, 62] on button "Bulk Edit" at bounding box center [1307, 64] width 64 height 19
click at [1323, 216] on span "Display URL" at bounding box center [1318, 219] width 70 height 13
click at [1348, 107] on input "**********" at bounding box center [1274, 115] width 236 height 19
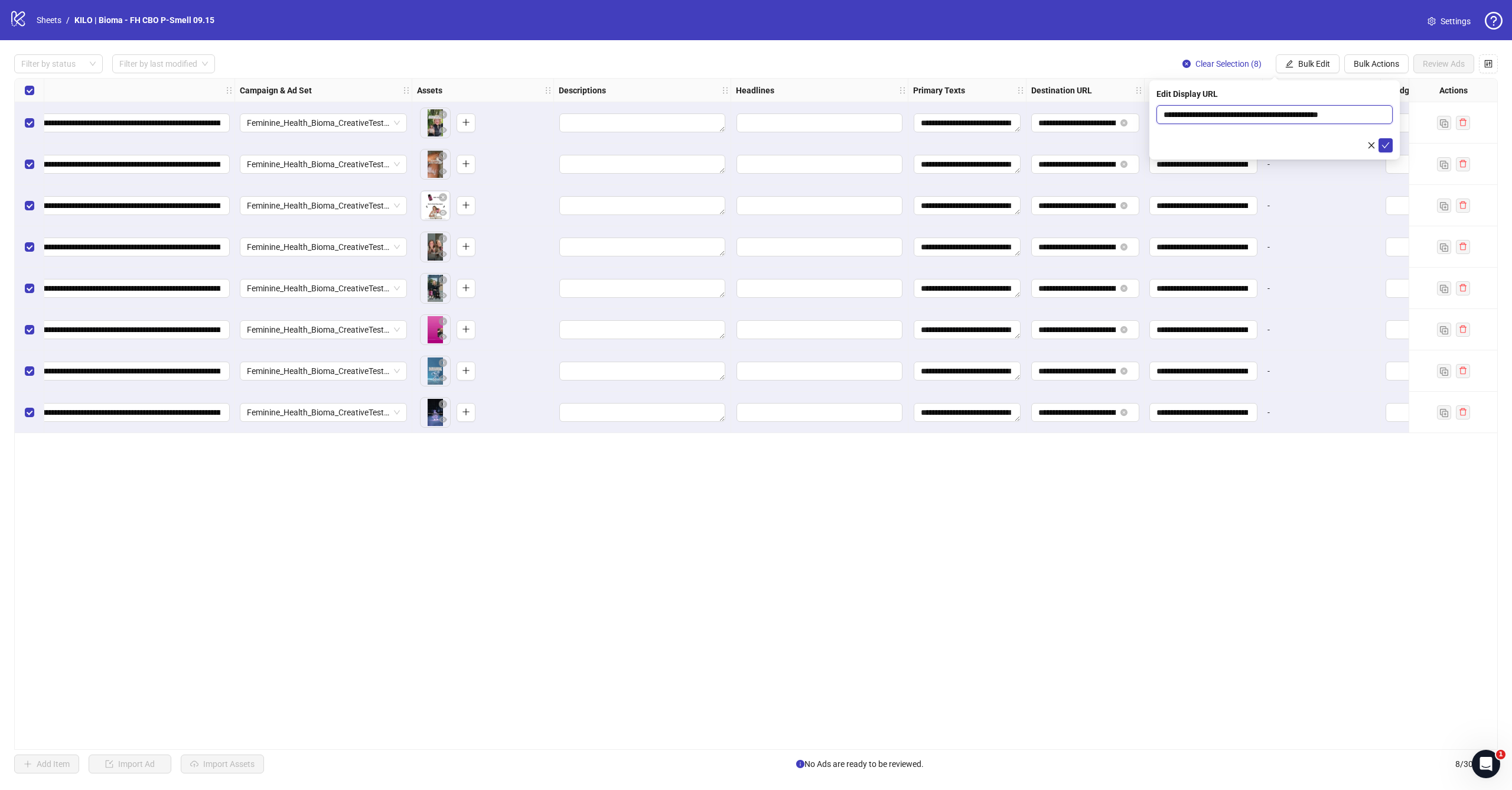
click at [1348, 107] on input "**********" at bounding box center [1274, 115] width 236 height 19
click at [1390, 141] on button "submit" at bounding box center [1385, 145] width 14 height 14
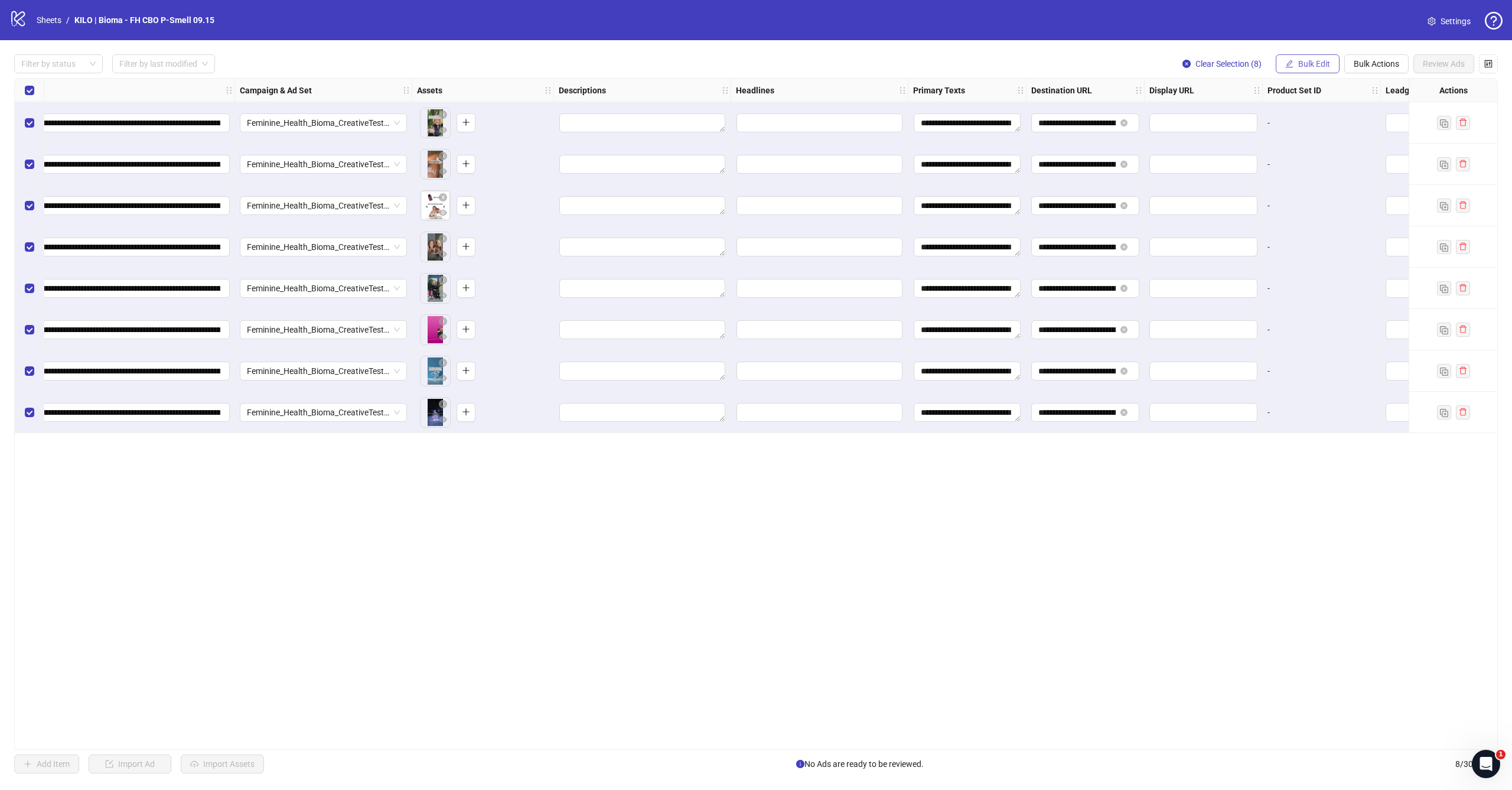
click at [1316, 66] on span "Bulk Edit" at bounding box center [1314, 64] width 32 height 9
click at [1298, 158] on span "Headlines" at bounding box center [1318, 163] width 70 height 13
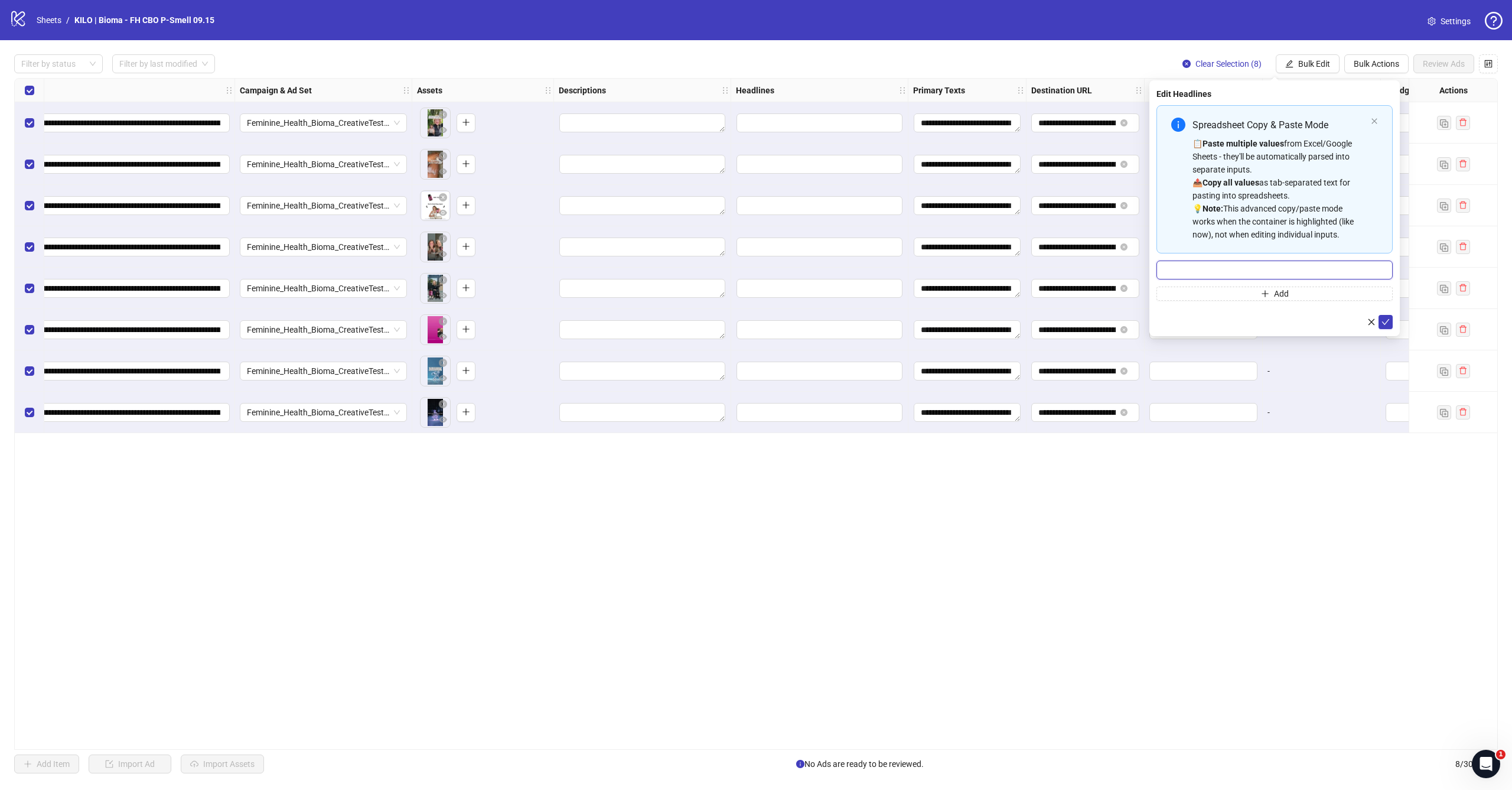
click at [1295, 270] on input "Multi-input container - paste or copy values" at bounding box center [1274, 270] width 236 height 19
paste input "**********"
type input "**********"
click at [1388, 322] on icon "check" at bounding box center [1385, 322] width 8 height 8
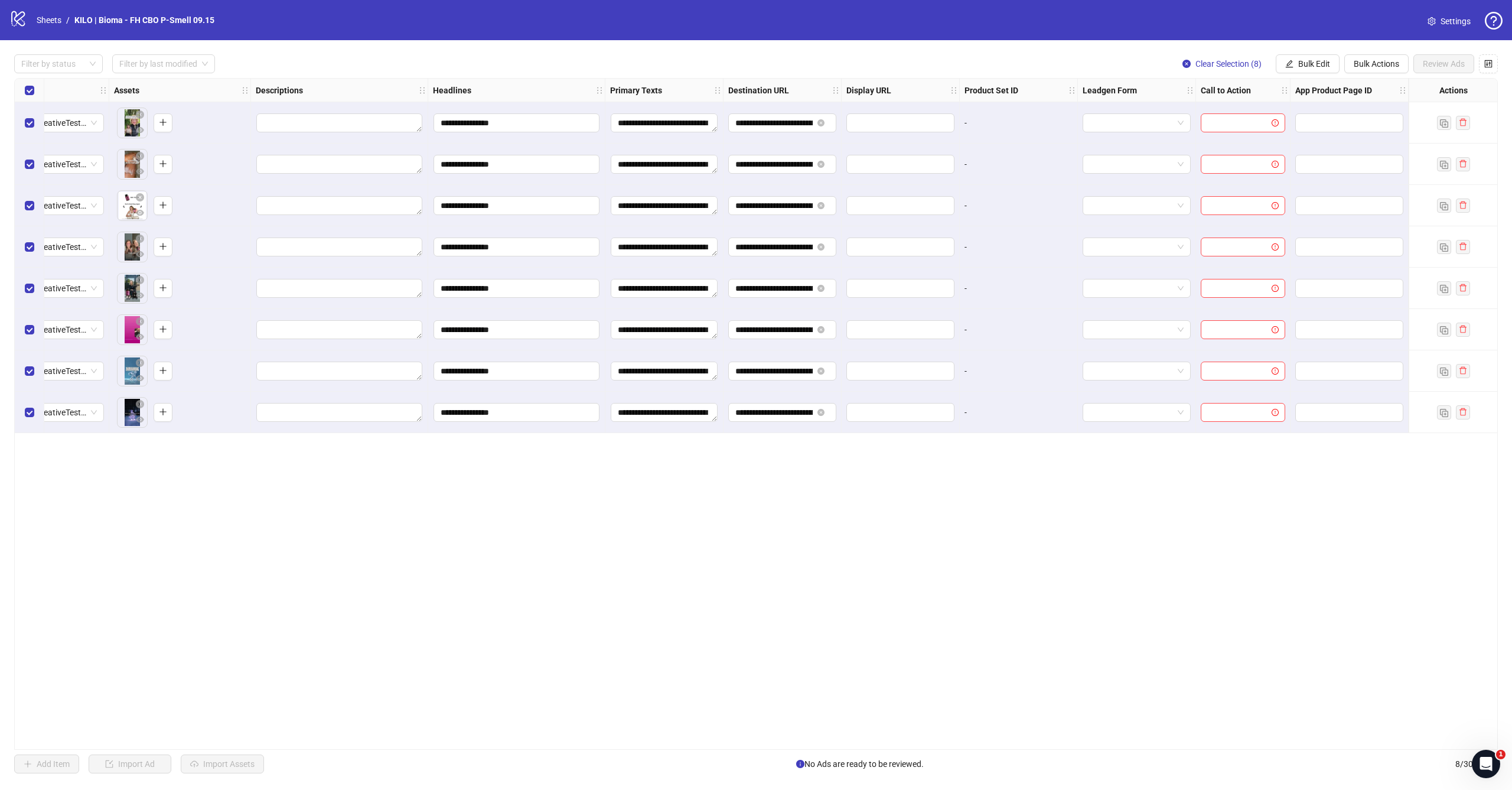
scroll to position [0, 449]
click at [1310, 68] on span "Bulk Edit" at bounding box center [1314, 64] width 32 height 9
click at [1298, 249] on li "Call to Action" at bounding box center [1319, 257] width 85 height 19
click at [1258, 118] on input "search" at bounding box center [1268, 115] width 211 height 18
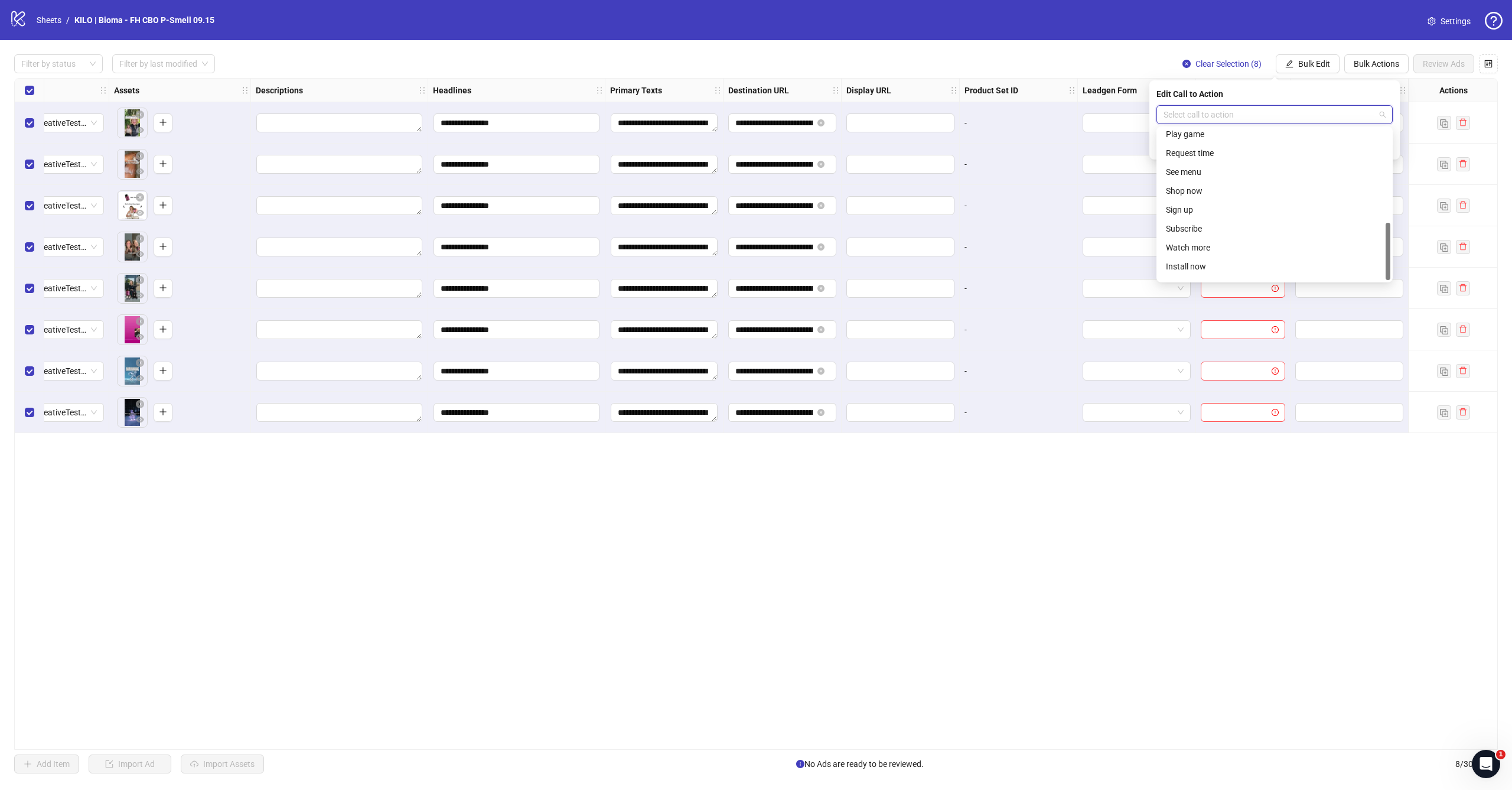
scroll to position [246, 0]
click at [1239, 174] on div "Shop now" at bounding box center [1274, 176] width 217 height 13
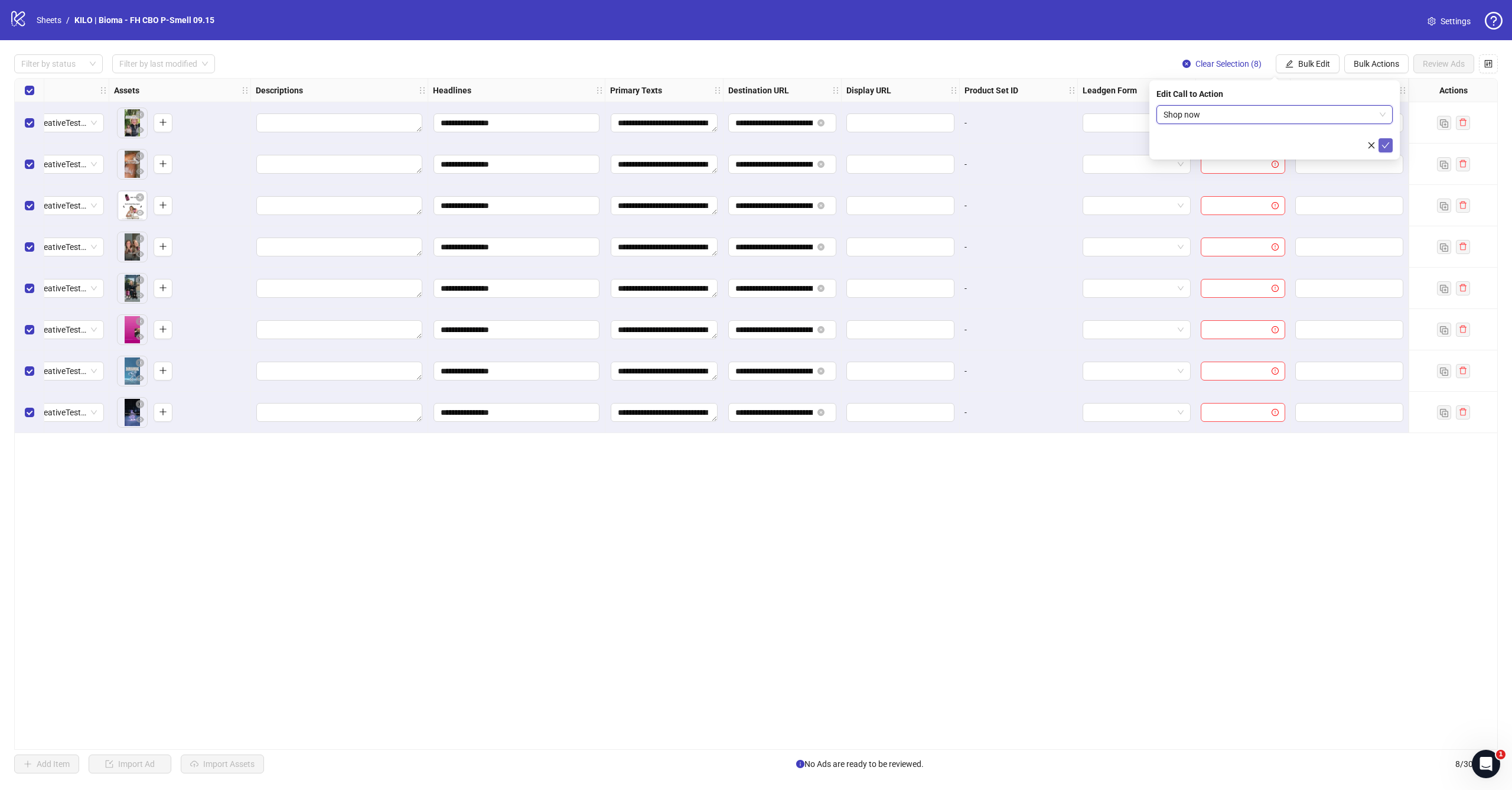
click at [1388, 144] on icon "check" at bounding box center [1386, 145] width 8 height 6
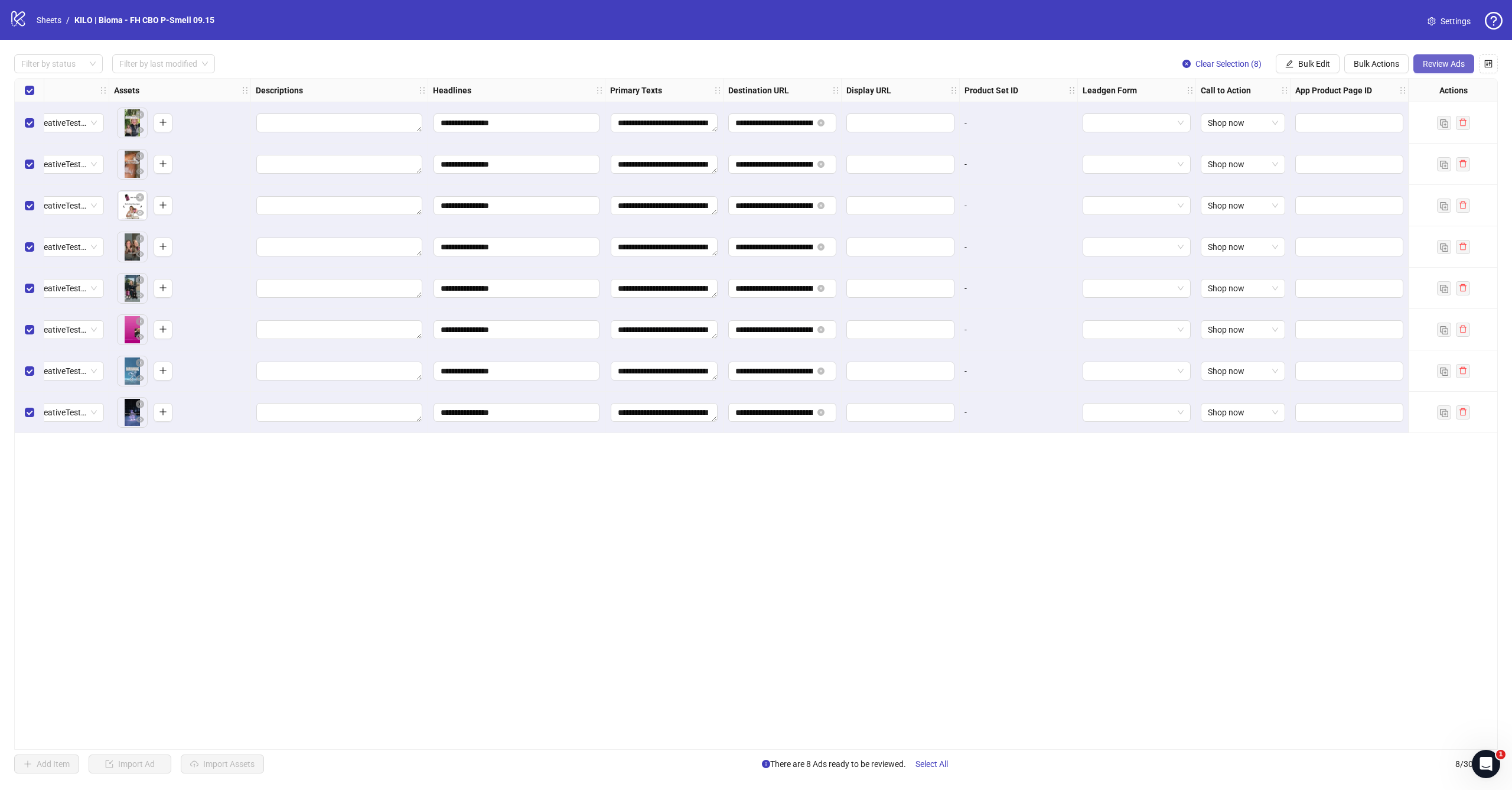
scroll to position [0, 449]
click at [1425, 65] on span "Review Ads" at bounding box center [1444, 64] width 42 height 9
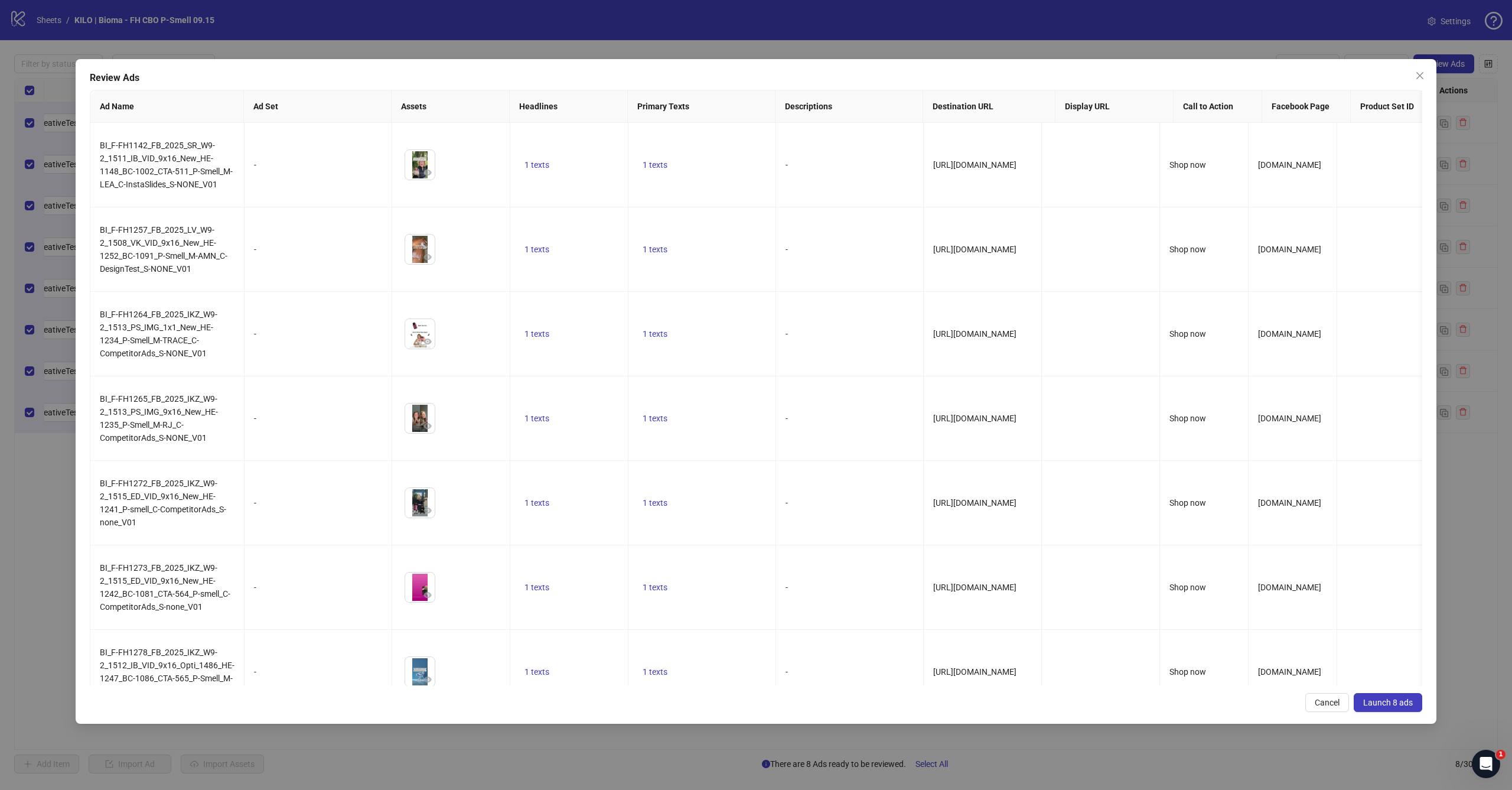
click at [1383, 705] on span "Launch 8 ads" at bounding box center [1388, 702] width 50 height 9
